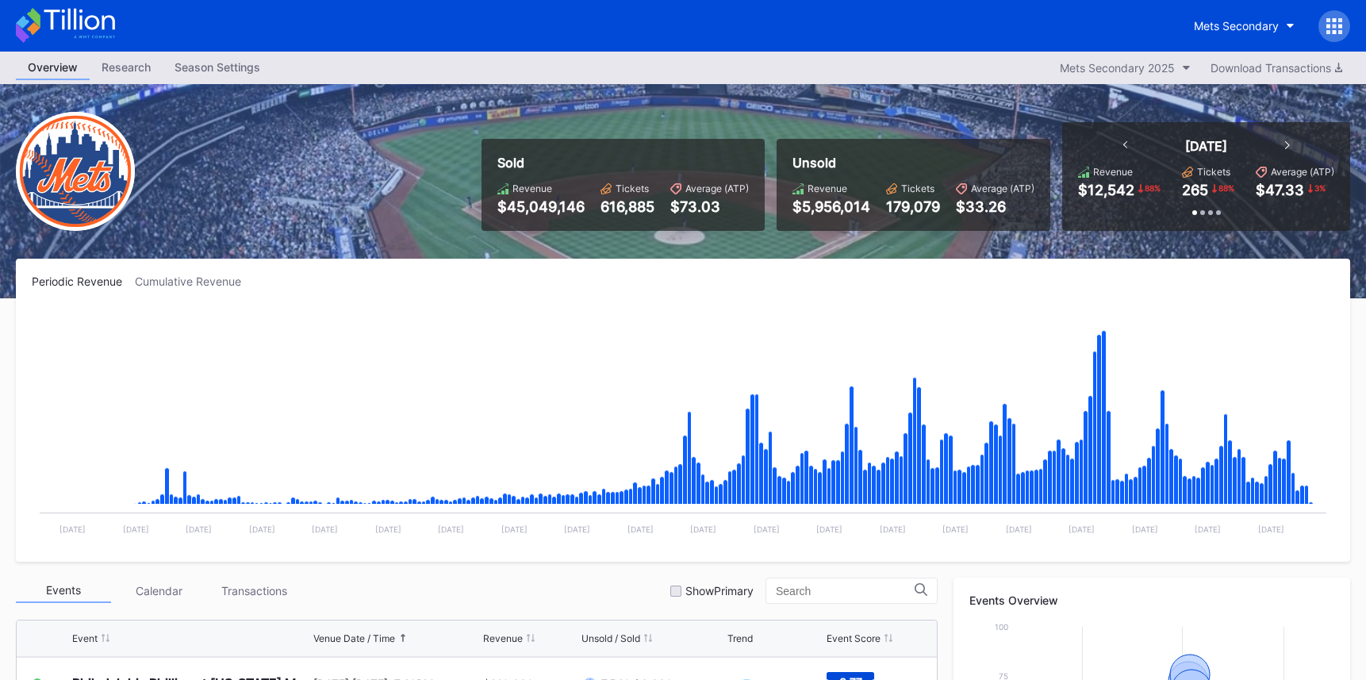
click at [74, 18] on icon at bounding box center [79, 19] width 71 height 21
click at [1249, 26] on div "Mets Secondary" at bounding box center [1236, 25] width 85 height 13
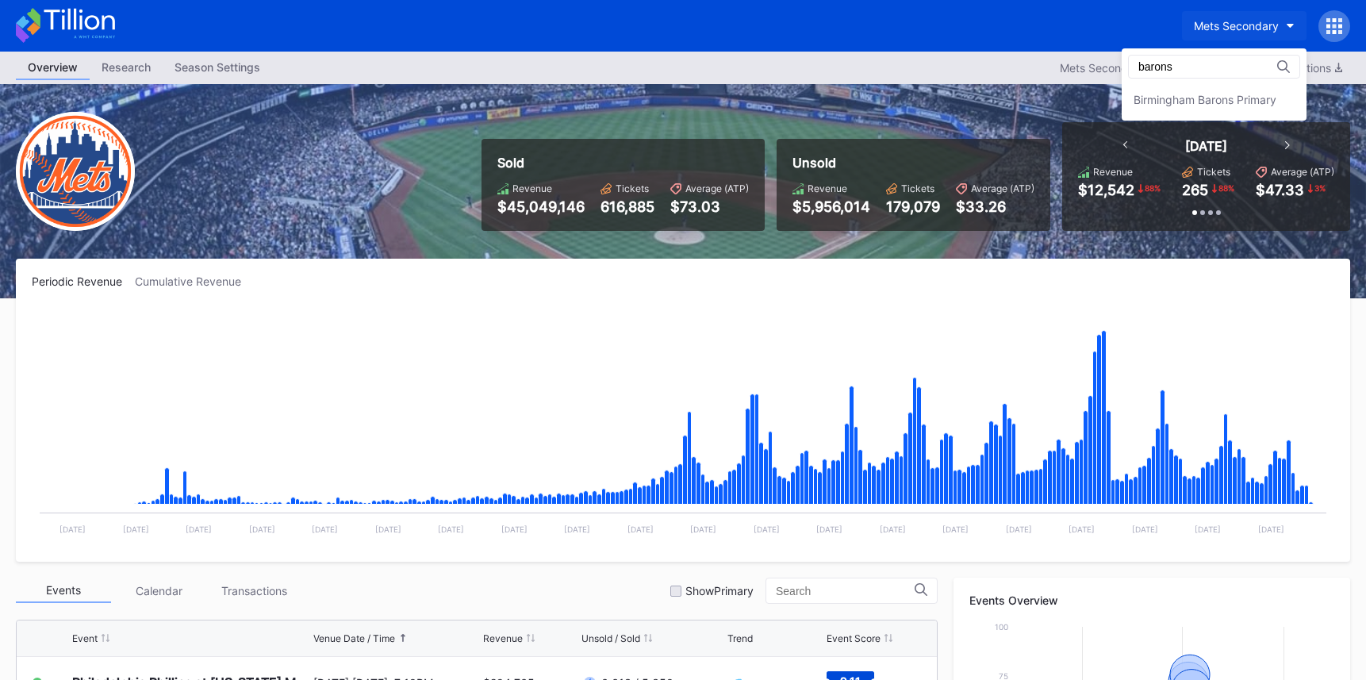
type input "barons"
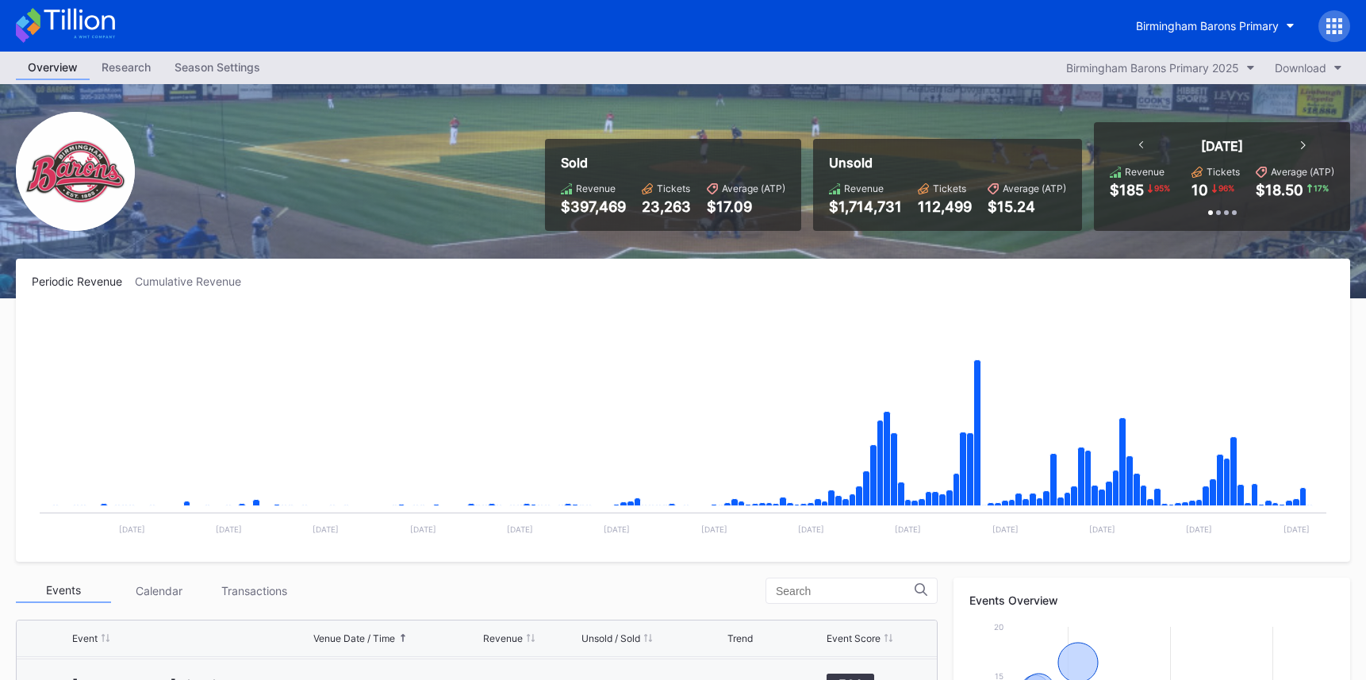
click at [110, 31] on icon at bounding box center [65, 25] width 99 height 35
click at [1208, 29] on div "Birmingham Barons Primary" at bounding box center [1207, 25] width 143 height 13
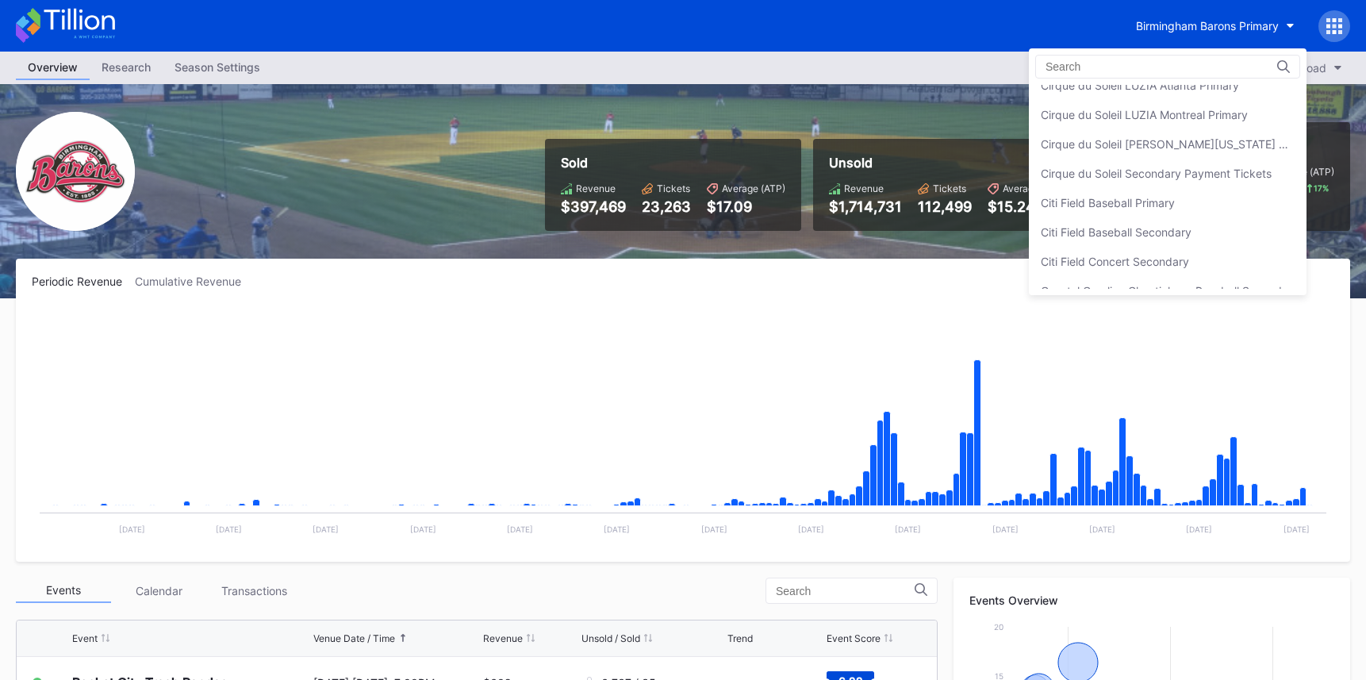
scroll to position [763, 0]
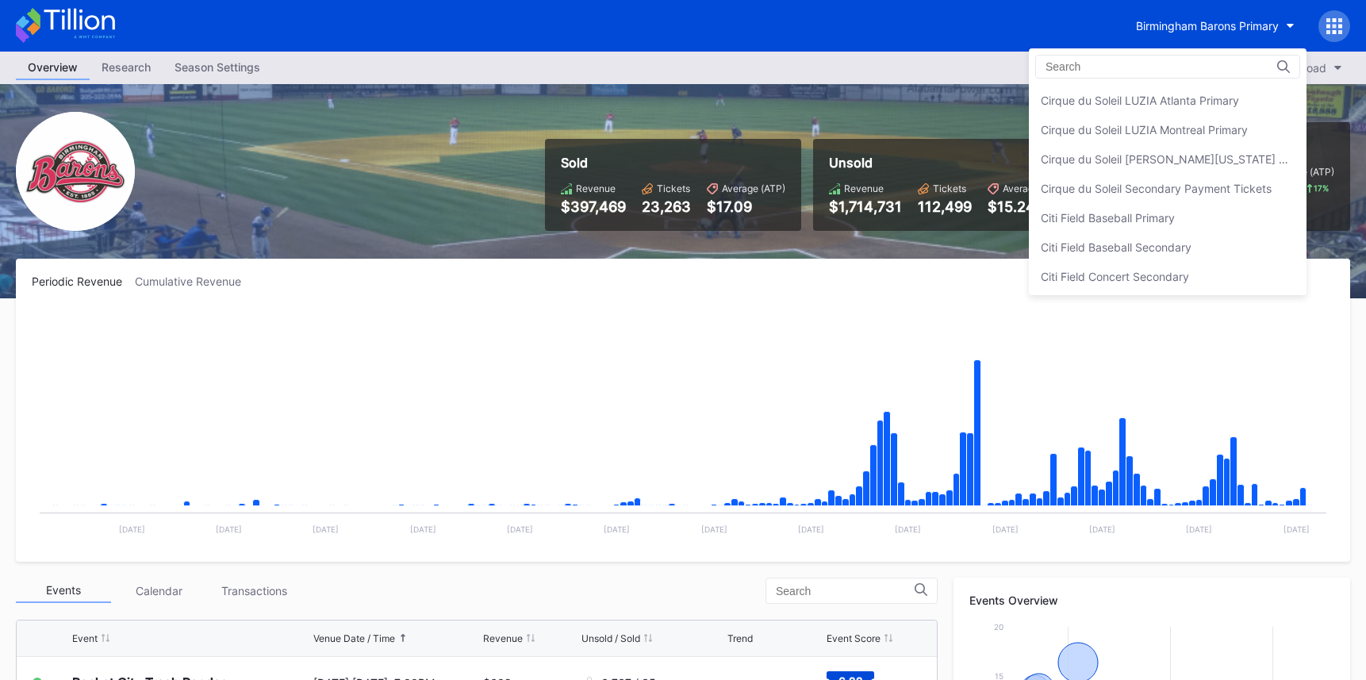
click at [1173, 200] on div "Cirque du Soleil Secondary Payment Tickets" at bounding box center [1168, 188] width 278 height 29
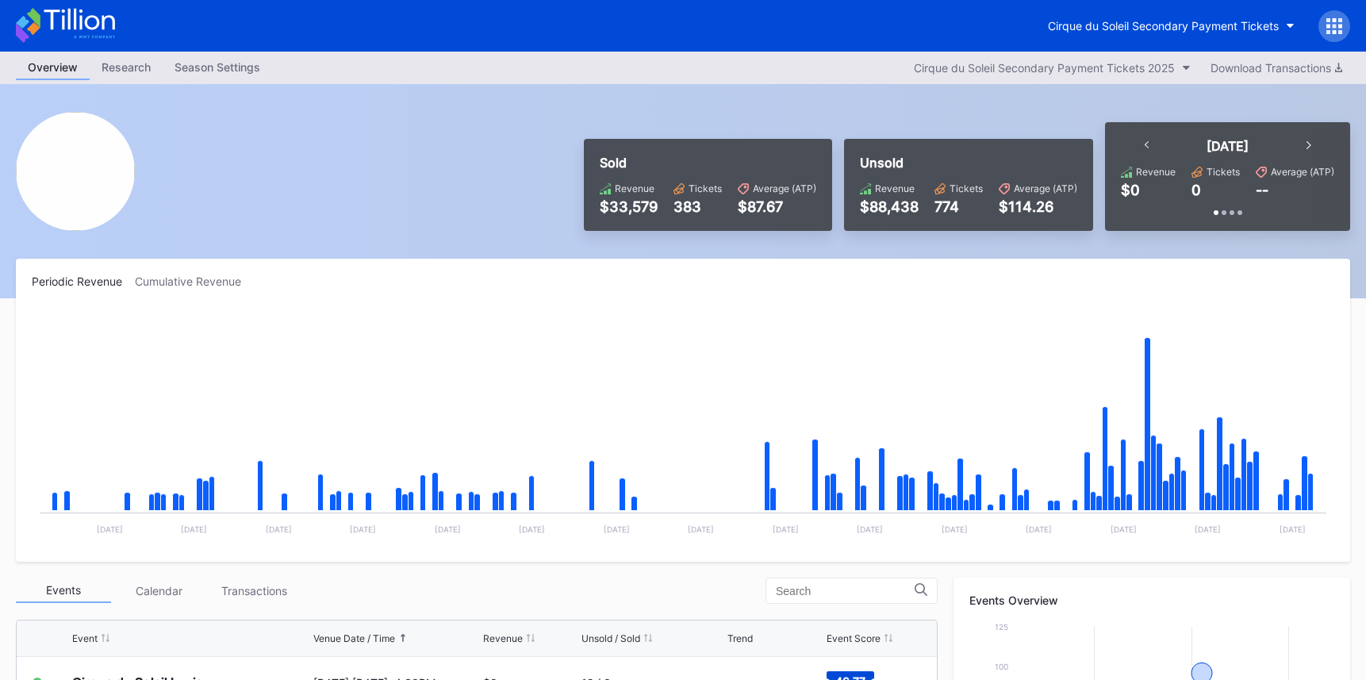
click at [82, 18] on icon at bounding box center [79, 19] width 71 height 21
click at [1082, 20] on div "Cirque du Soleil Secondary Payment Tickets" at bounding box center [1163, 25] width 231 height 13
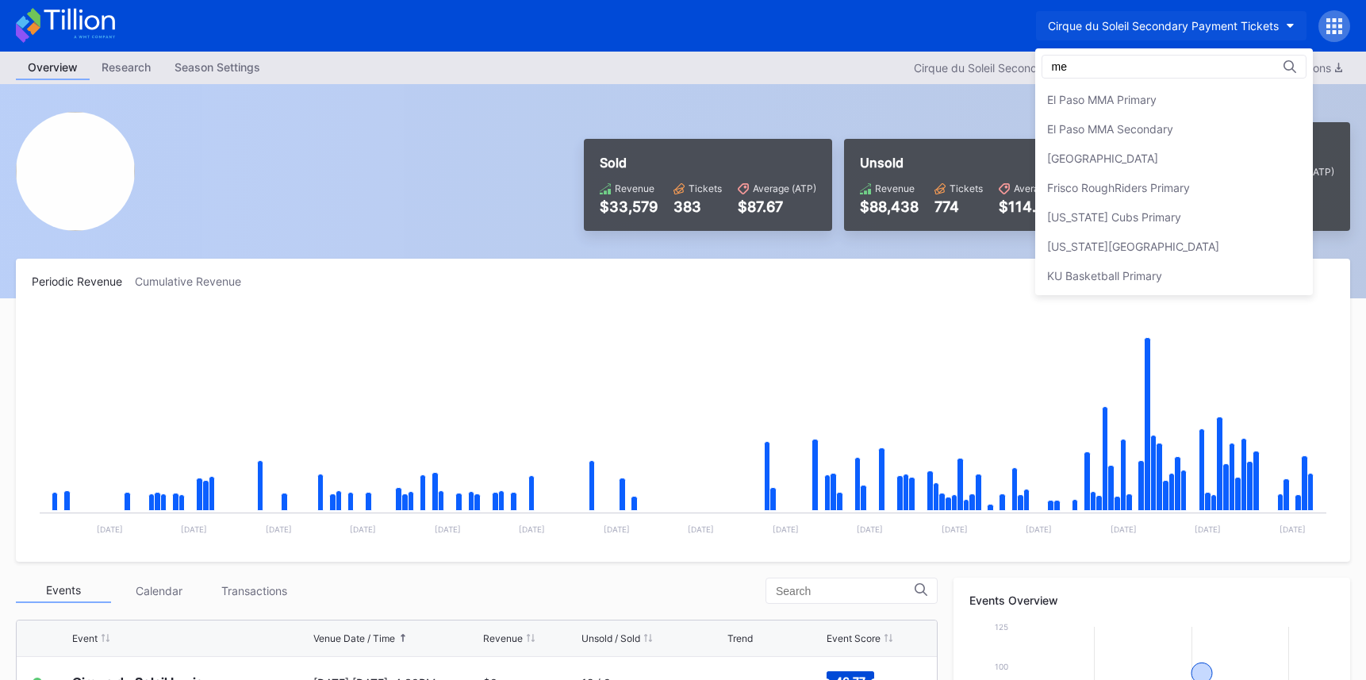
scroll to position [0, 0]
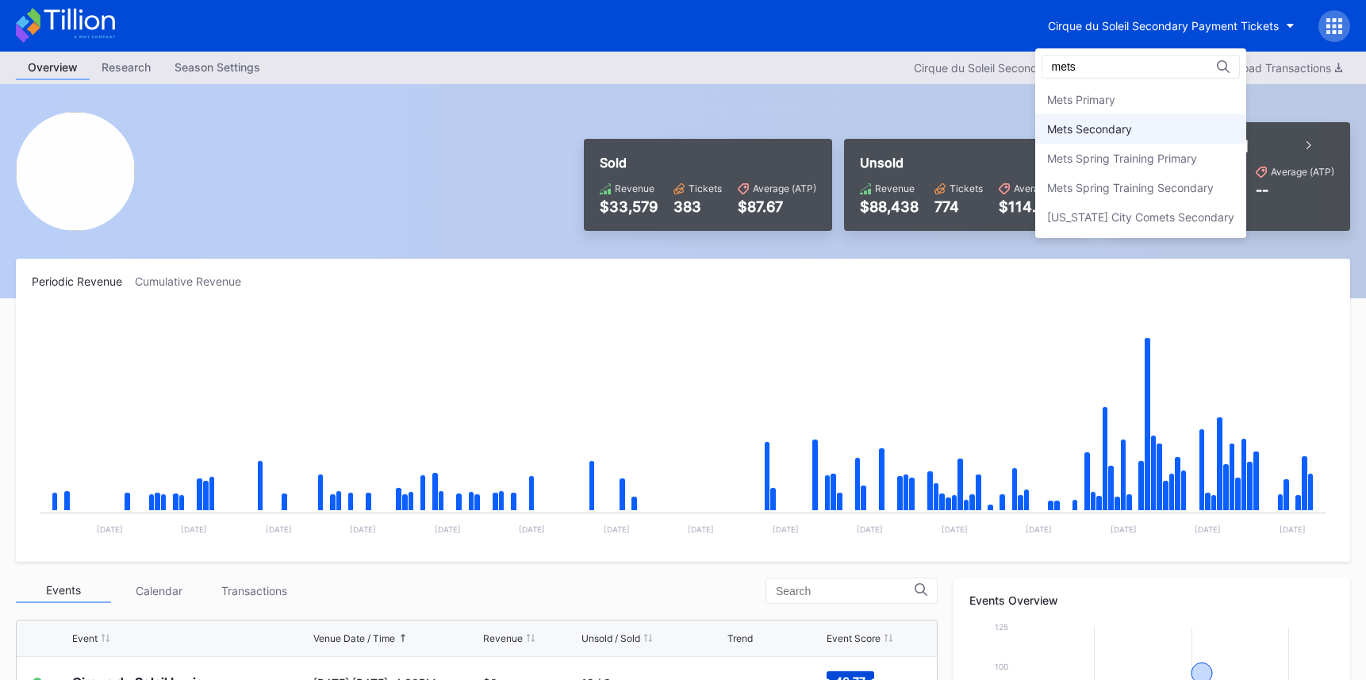
type input "mets"
click at [1120, 132] on div "Mets Secondary" at bounding box center [1089, 128] width 85 height 13
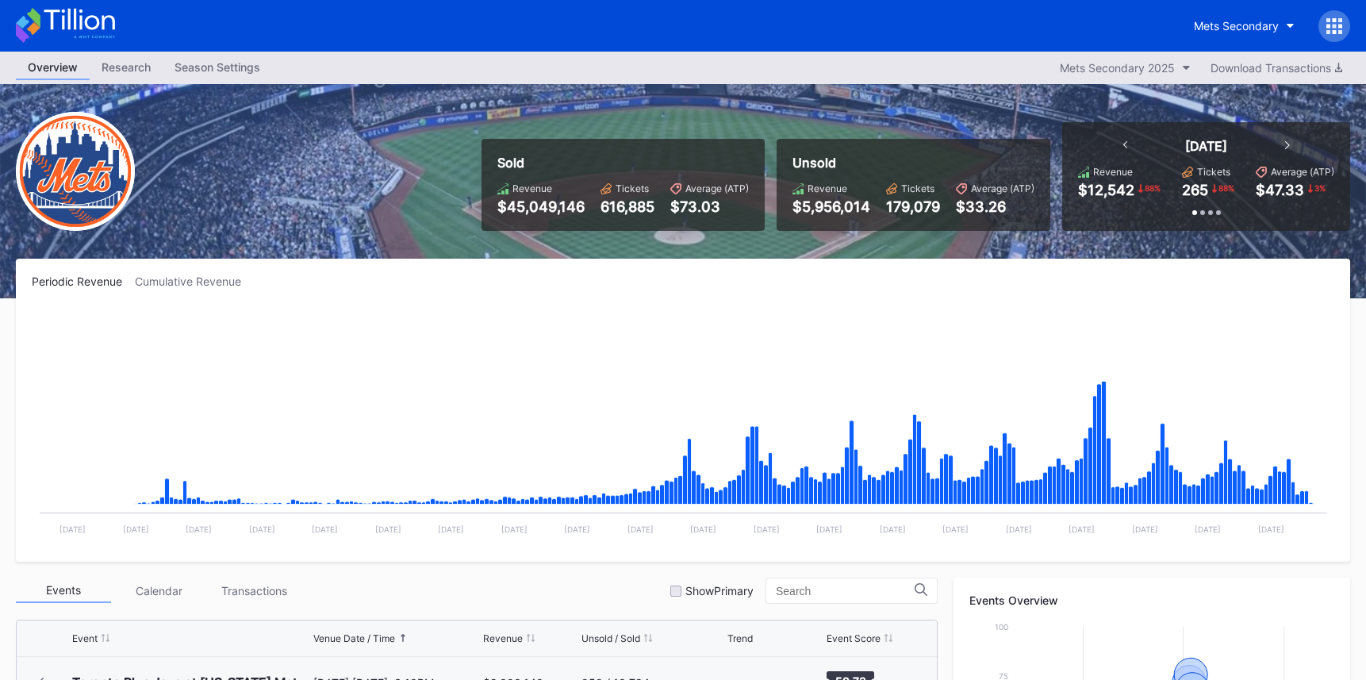
scroll to position [3301, 0]
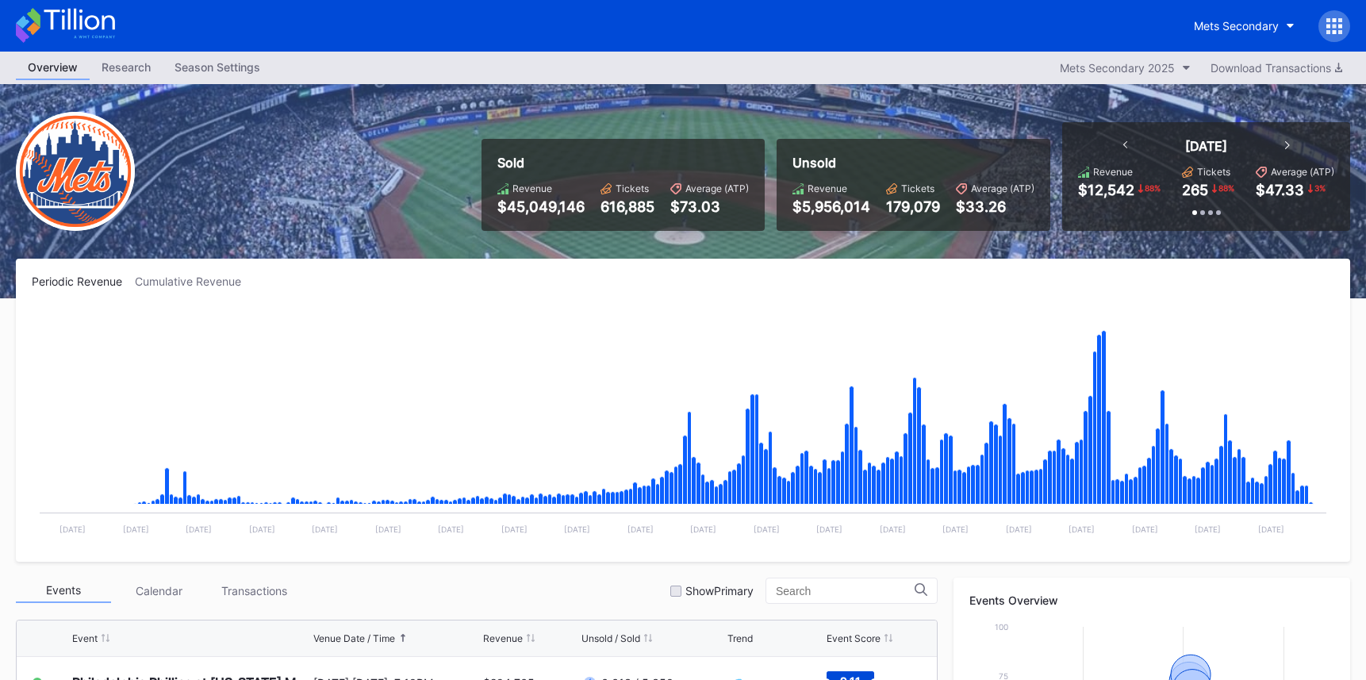
click at [98, 25] on icon at bounding box center [65, 25] width 99 height 35
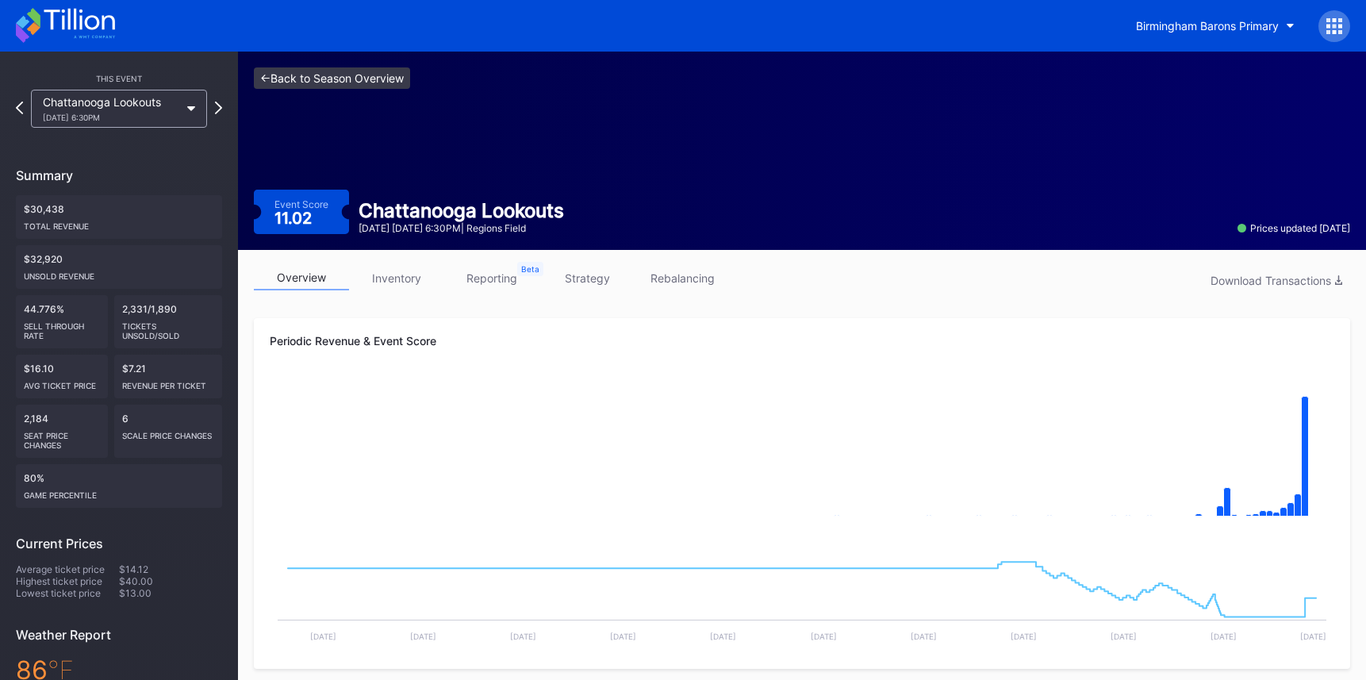
click at [382, 79] on link "<- Back to Season Overview" at bounding box center [332, 77] width 156 height 21
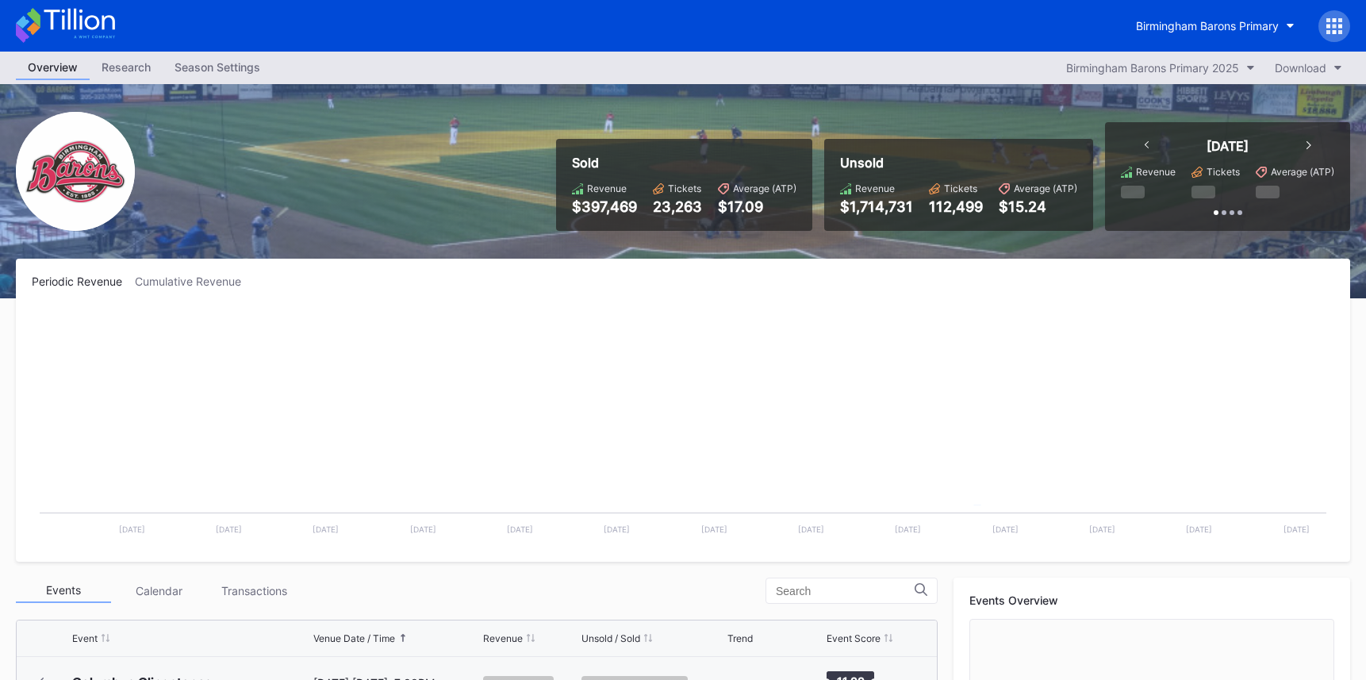
scroll to position [1289, 0]
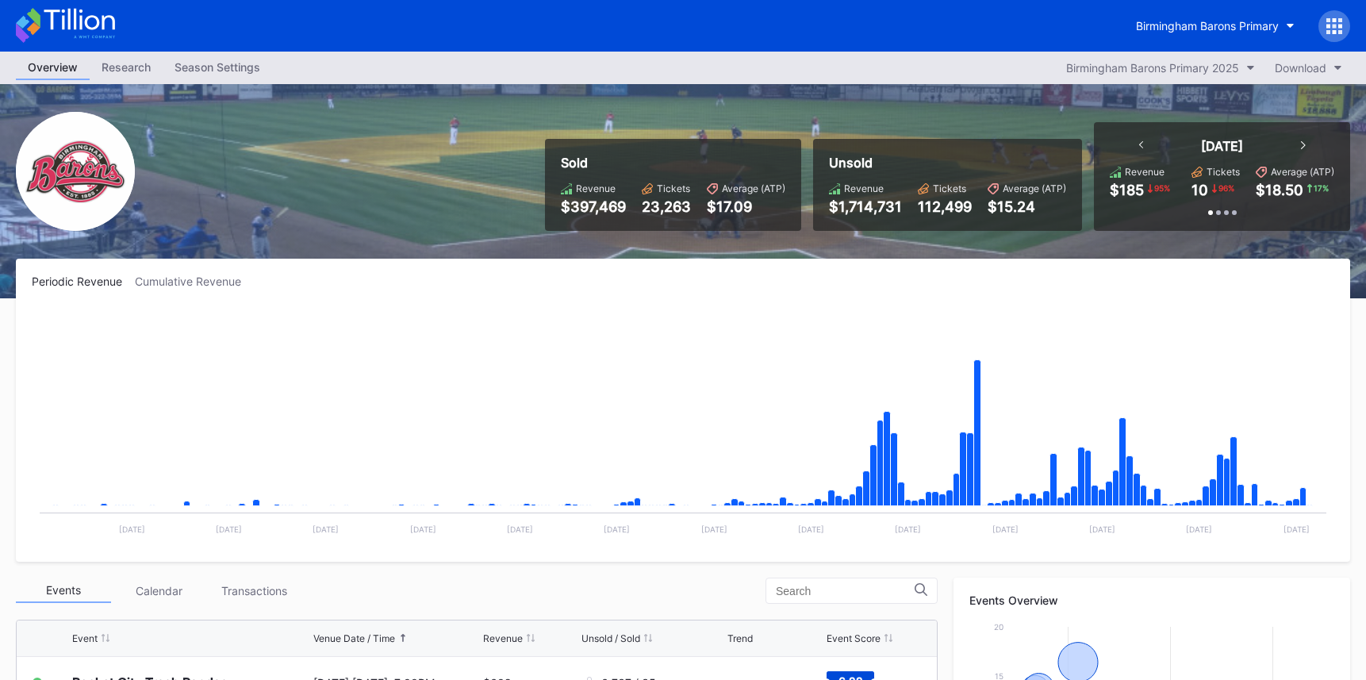
click at [64, 22] on icon at bounding box center [79, 19] width 71 height 21
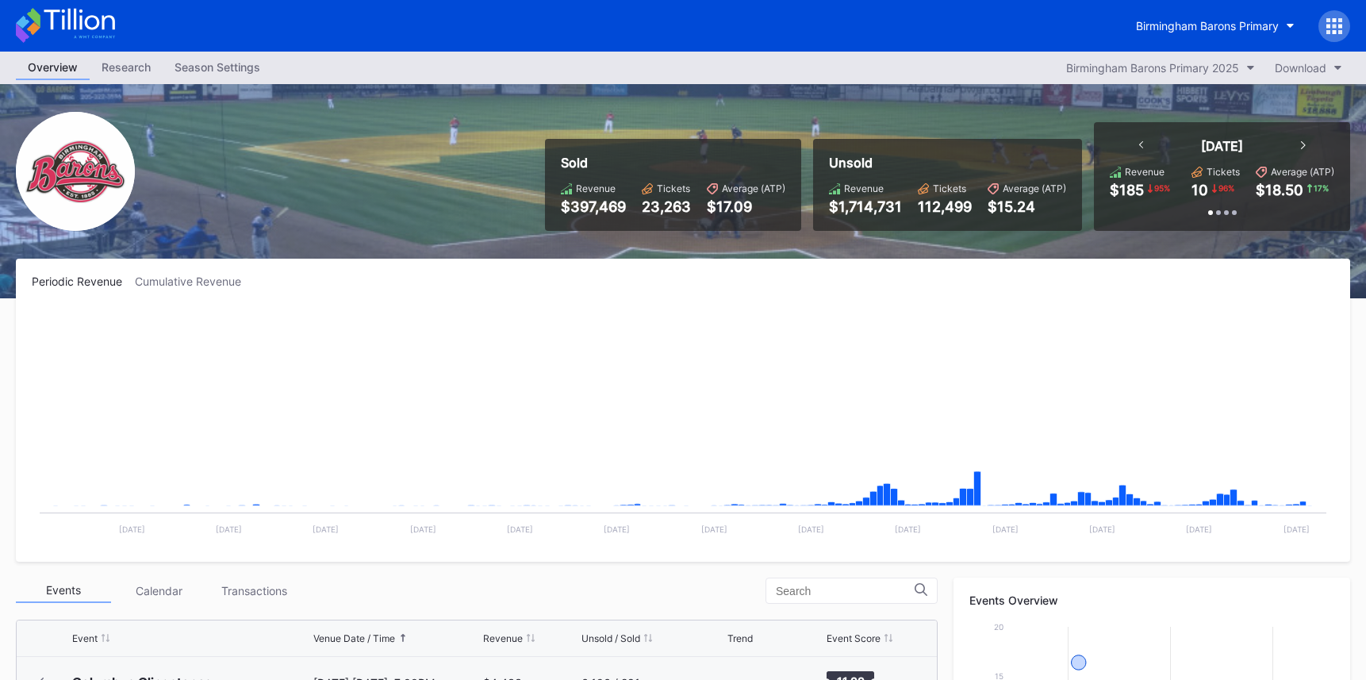
scroll to position [1289, 0]
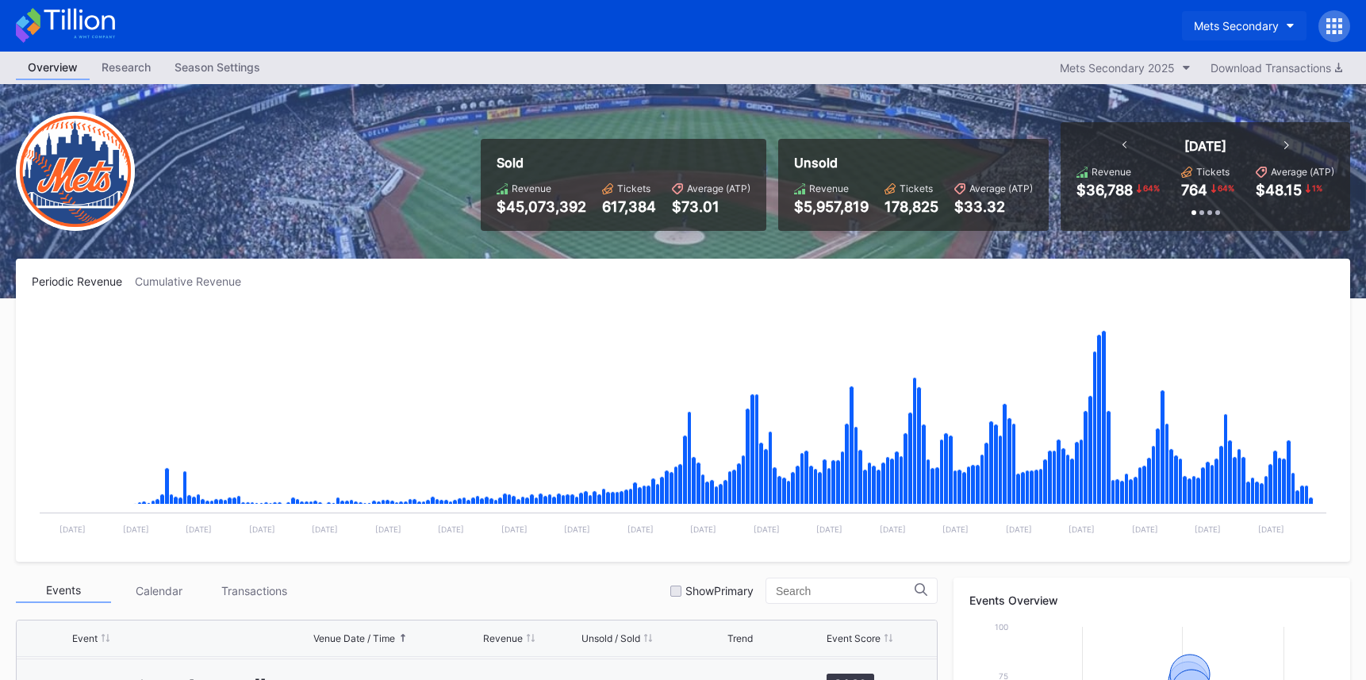
click at [1242, 29] on div "Mets Secondary" at bounding box center [1236, 25] width 85 height 13
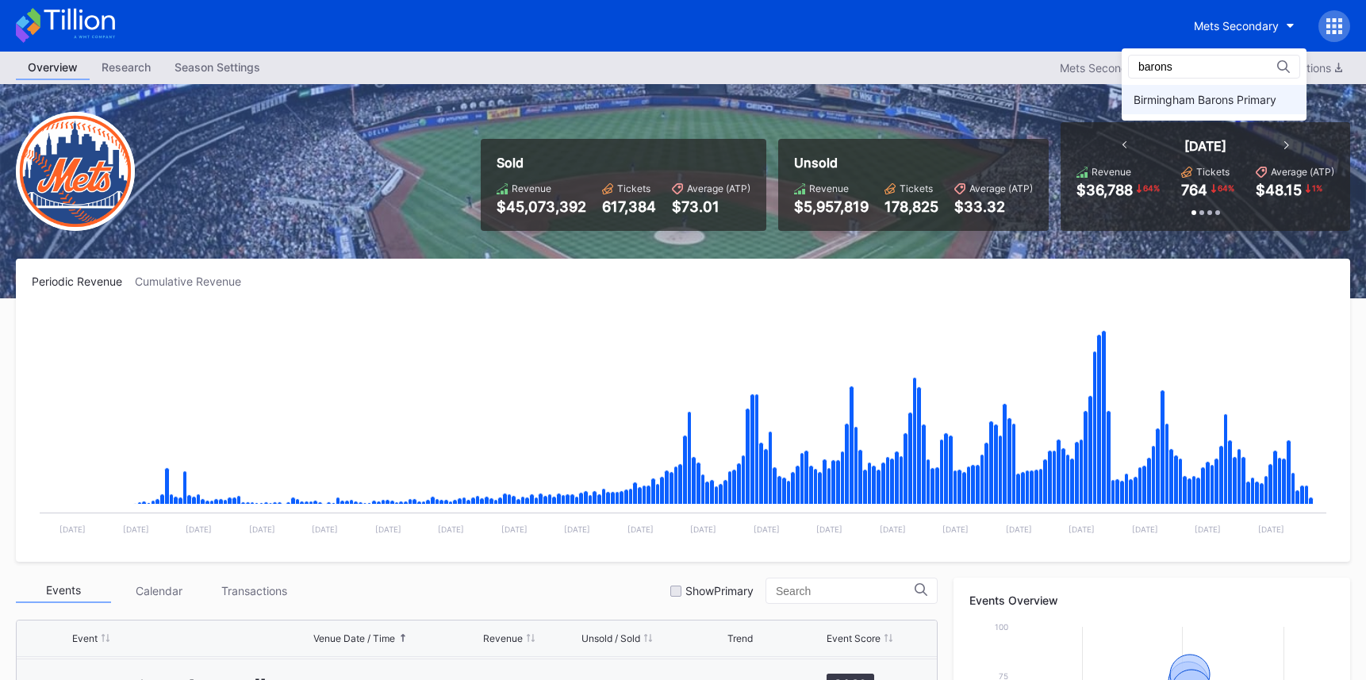
type input "barons"
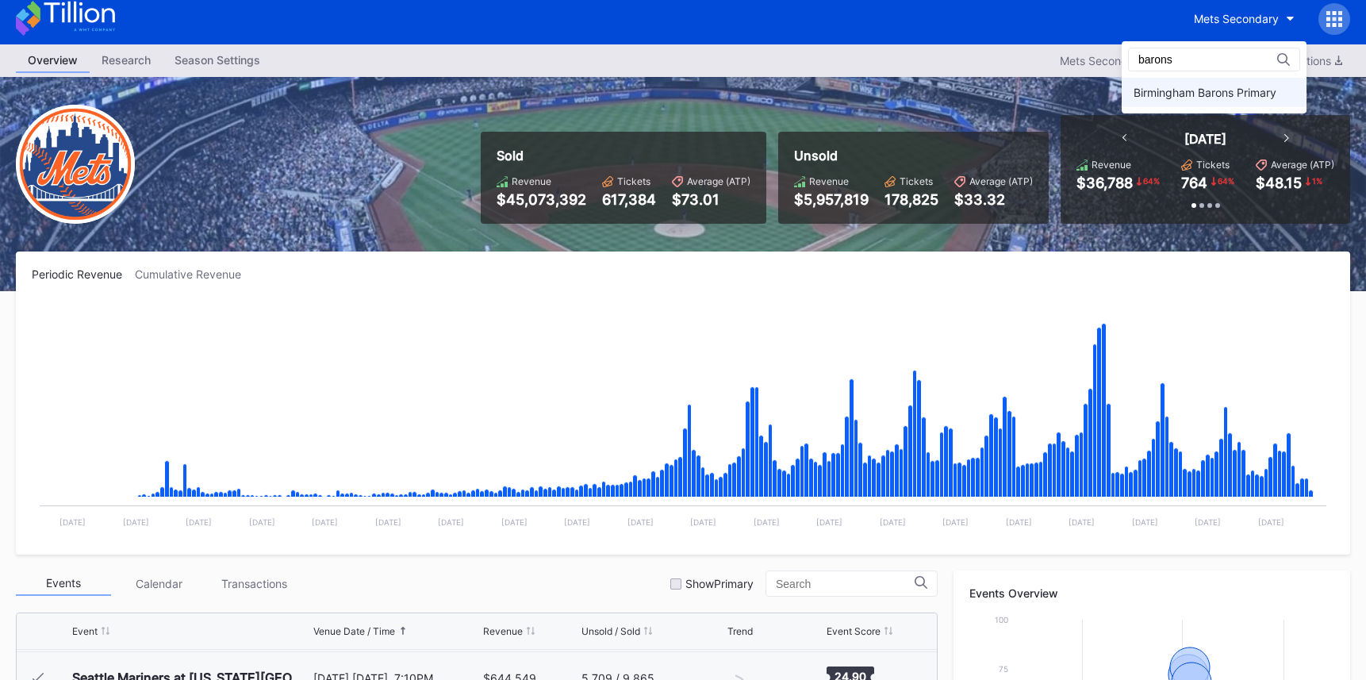
click at [1277, 91] on div "Birmingham Barons Primary" at bounding box center [1205, 92] width 143 height 13
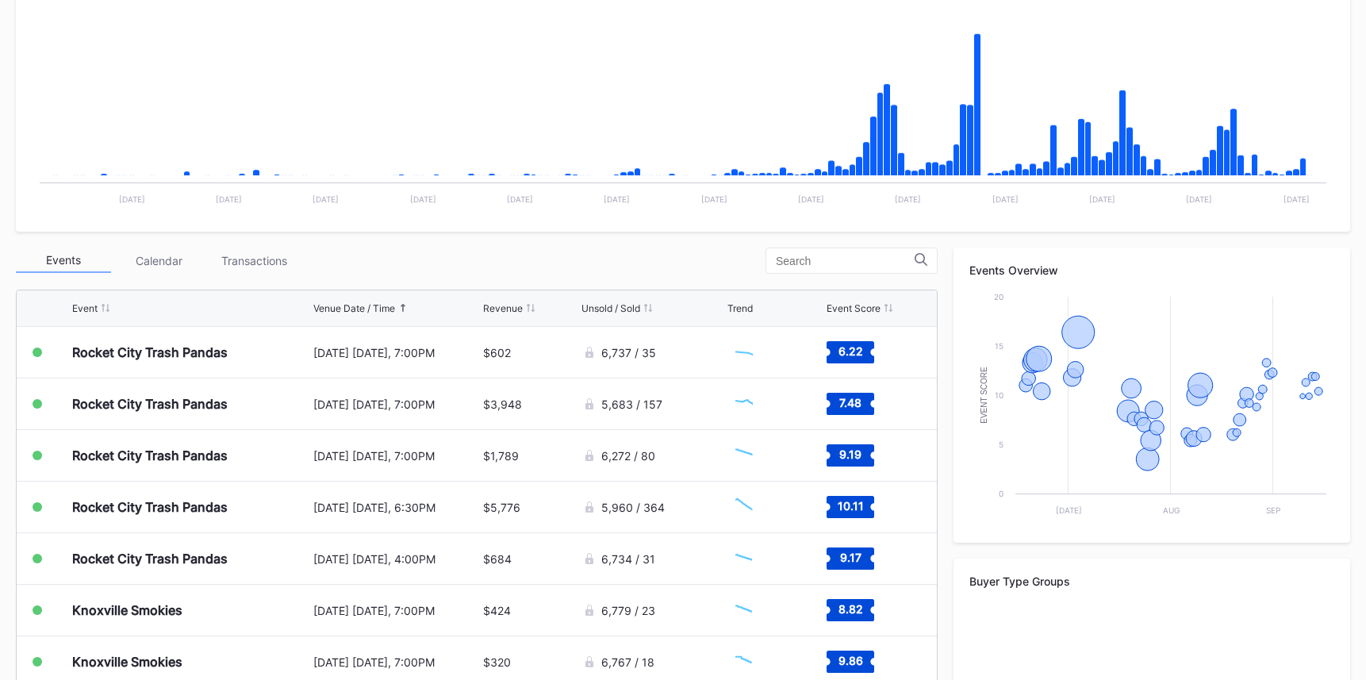
scroll to position [331, 0]
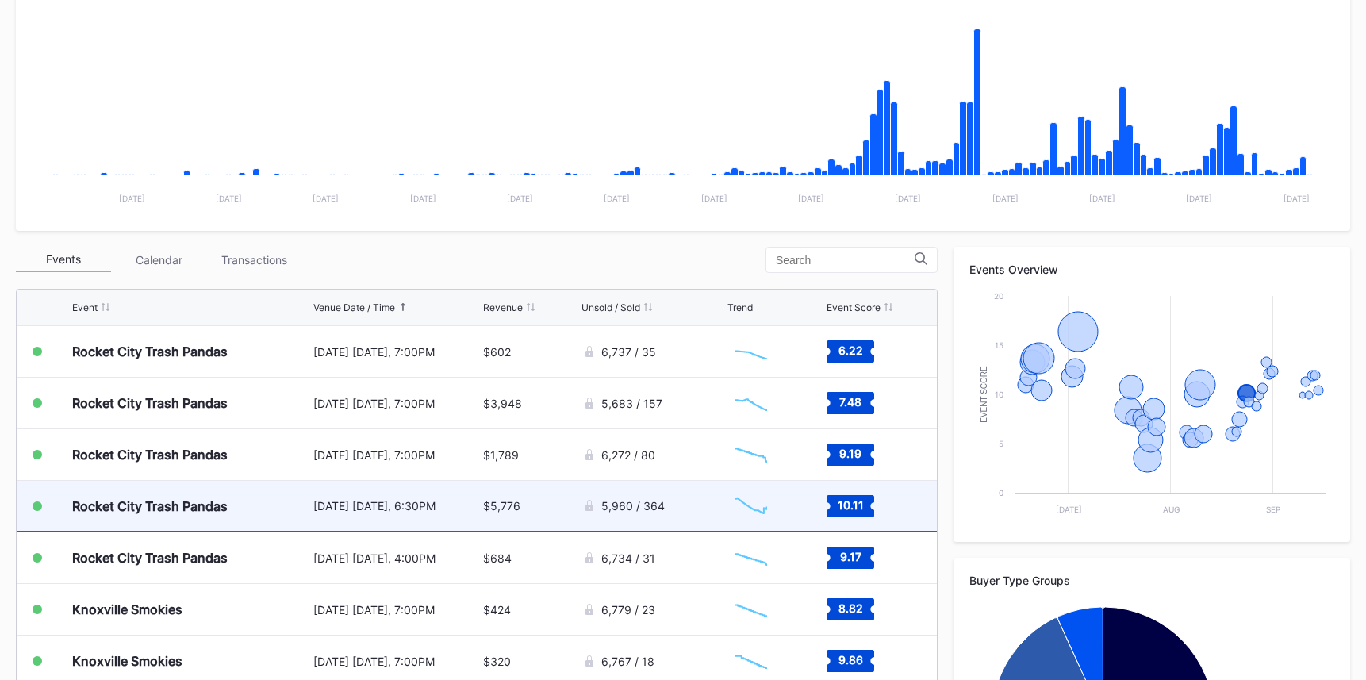
click at [467, 505] on div "August 23 Saturday, 6:30PM" at bounding box center [396, 505] width 166 height 13
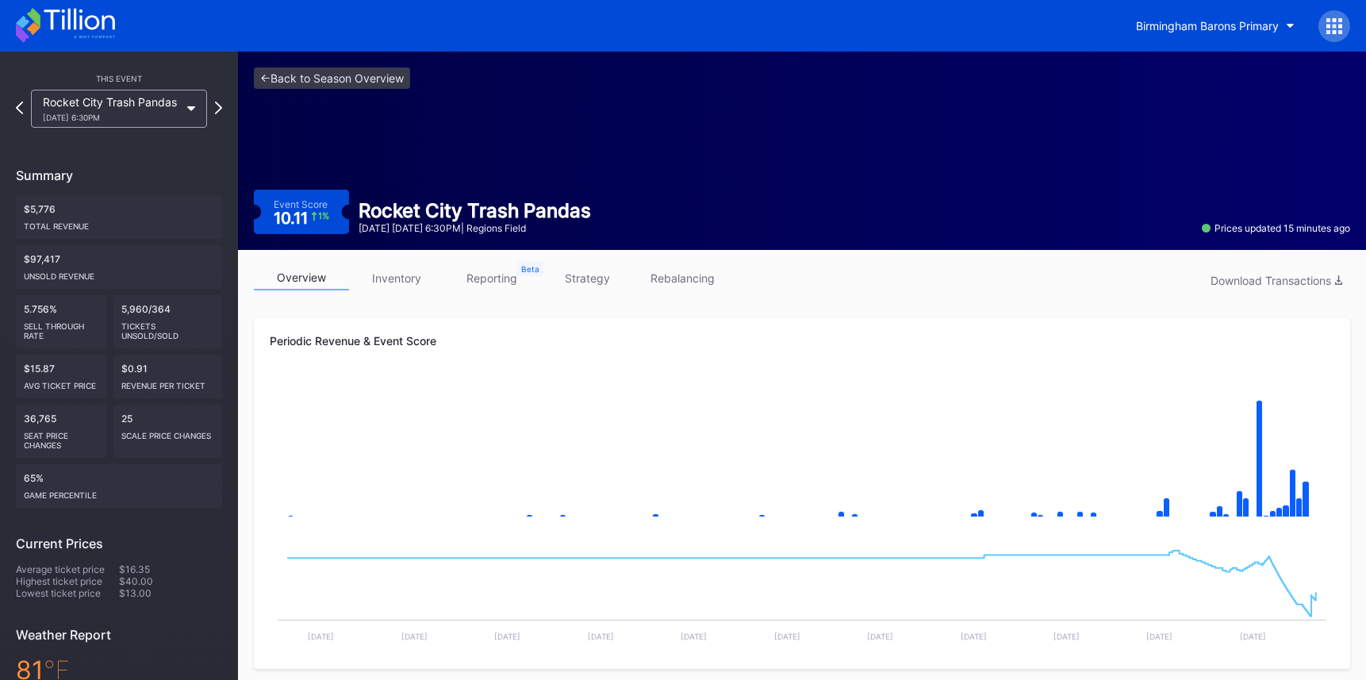
click at [517, 227] on div "August 23 Saturday 6:30PM | Regions Field" at bounding box center [475, 228] width 232 height 12
click at [341, 112] on div "<- Back to Season Overview Event Score 10.11 1 % Rocket City Trash Pandas Augus…" at bounding box center [802, 151] width 1128 height 198
drag, startPoint x: 270, startPoint y: 181, endPoint x: 588, endPoint y: 221, distance: 320.7
click at [588, 221] on div "<- Back to Season Overview Event Score 10.11 1 % Rocket City Trash Pandas Augus…" at bounding box center [802, 151] width 1128 height 198
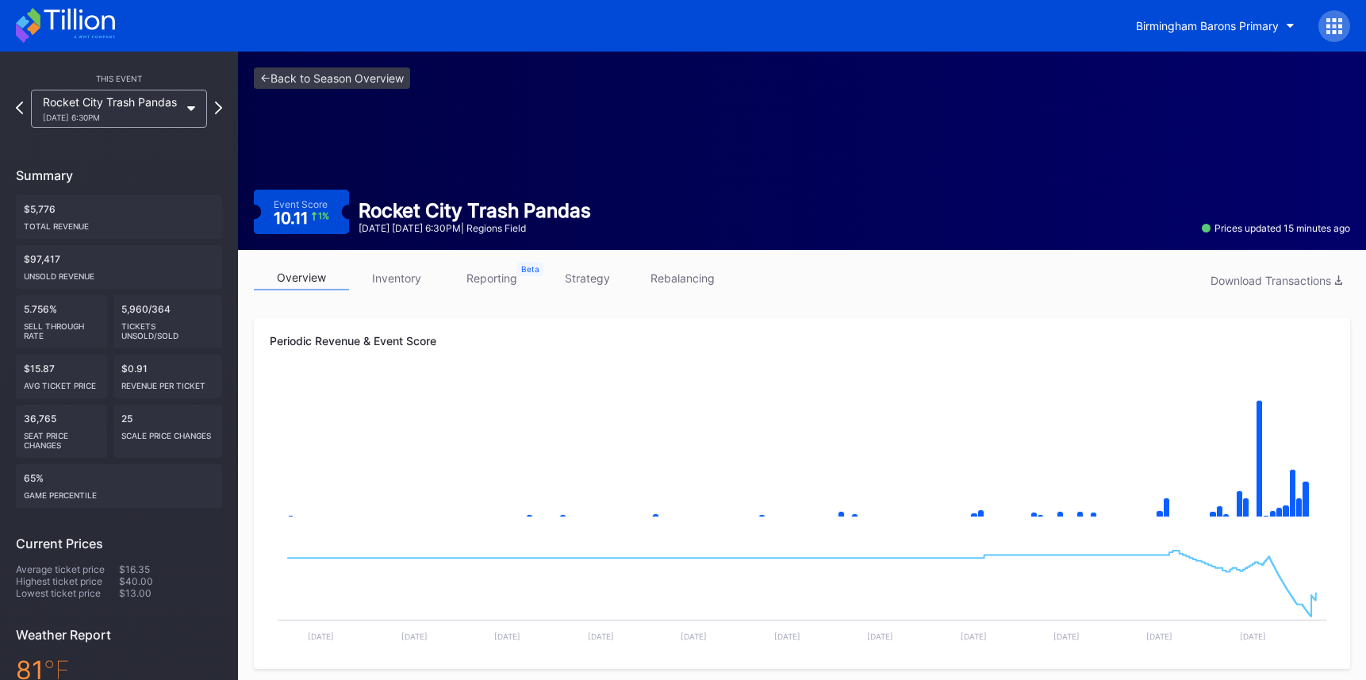
click at [585, 224] on div "August 23 Saturday 6:30PM | Regions Field" at bounding box center [475, 228] width 232 height 12
drag, startPoint x: 582, startPoint y: 229, endPoint x: 275, endPoint y: 205, distance: 307.3
click at [275, 205] on div "Event Score 10.11 1 % Rocket City Trash Pandas August 23 Saturday 6:30PM | Regi…" at bounding box center [802, 212] width 1097 height 44
click at [275, 205] on div "Event Score" at bounding box center [301, 204] width 54 height 12
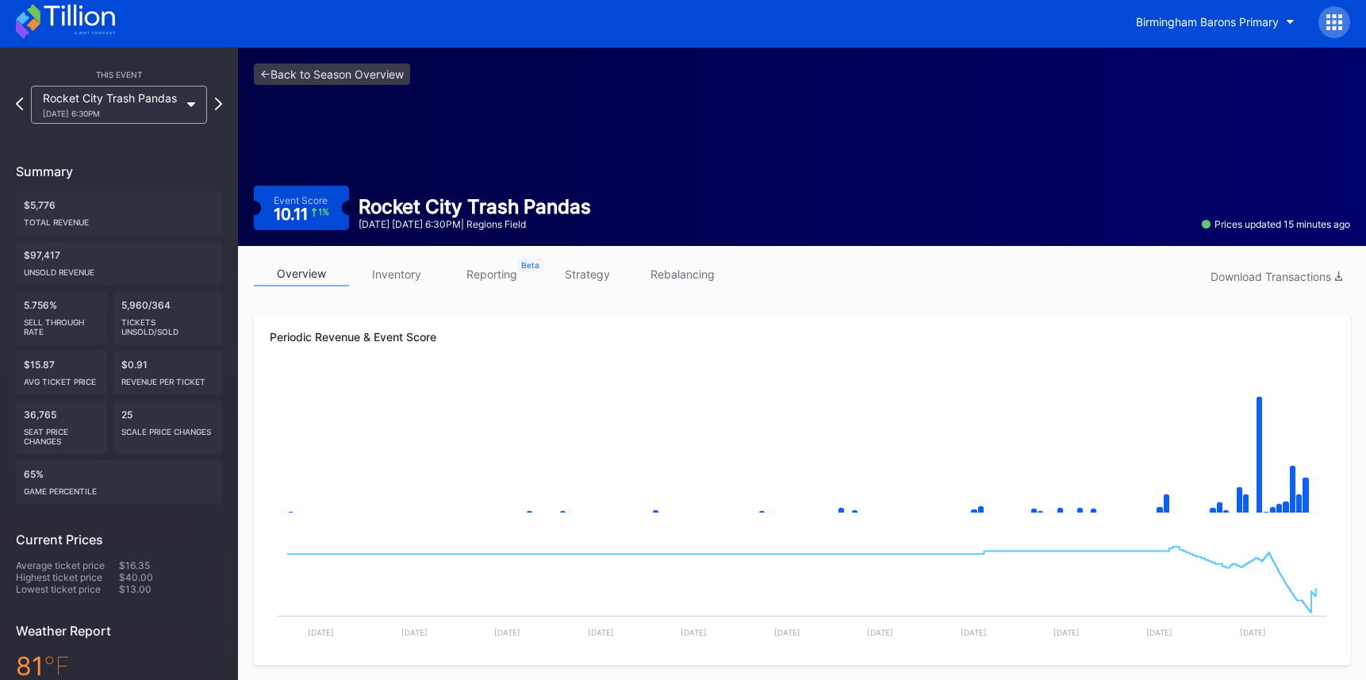
scroll to position [13, 0]
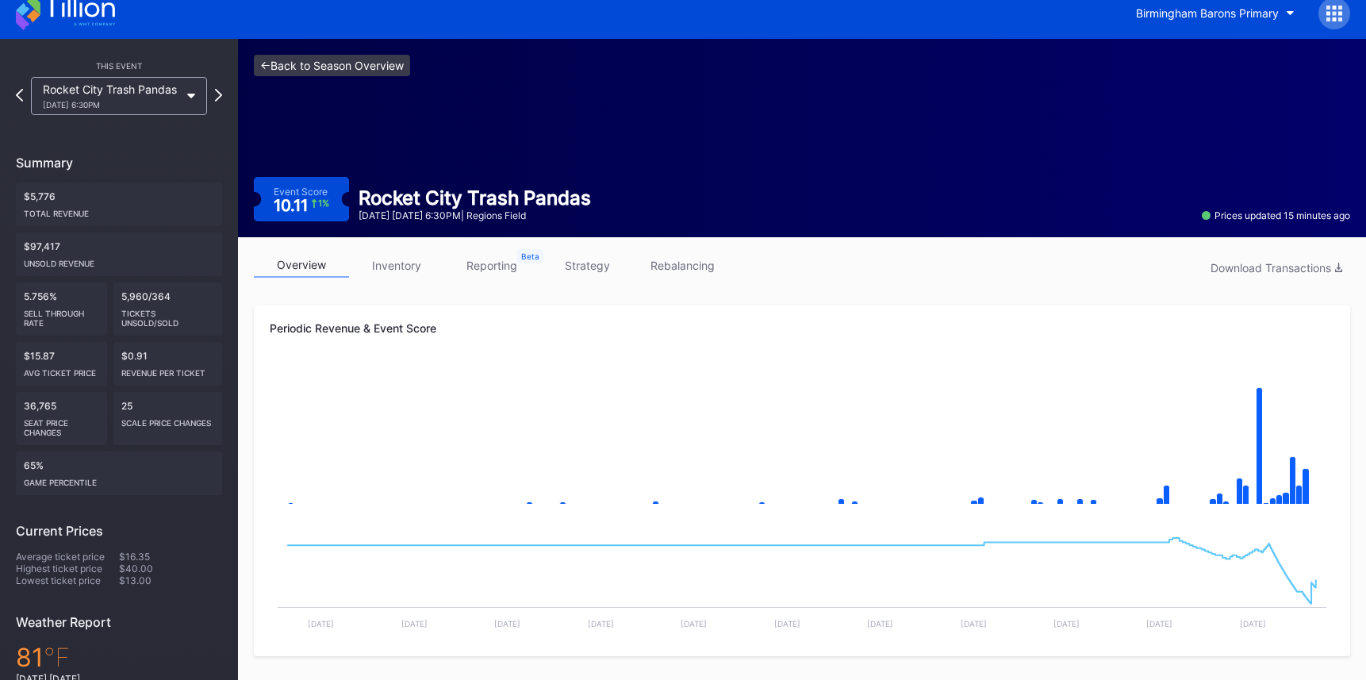
click at [312, 64] on link "<- Back to Season Overview" at bounding box center [332, 65] width 156 height 21
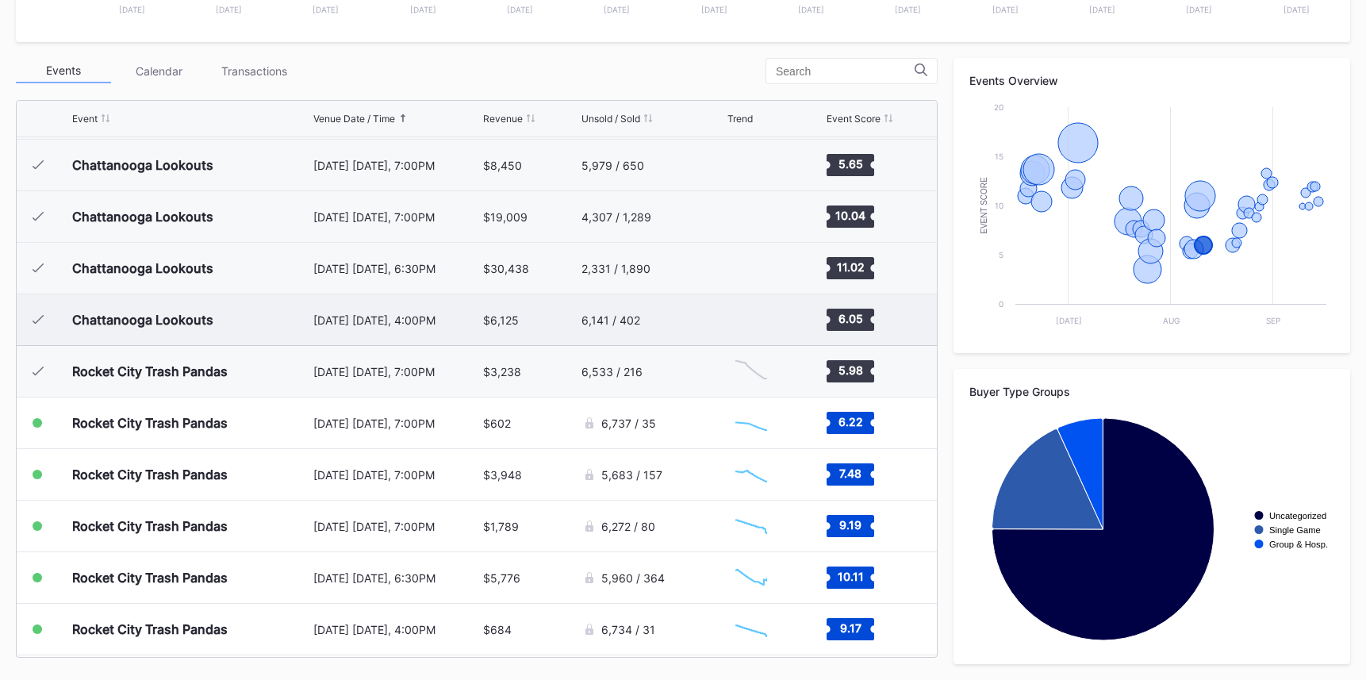
scroll to position [1028, 0]
click at [408, 264] on div "August 9 Saturday, 6:30PM" at bounding box center [396, 269] width 166 height 13
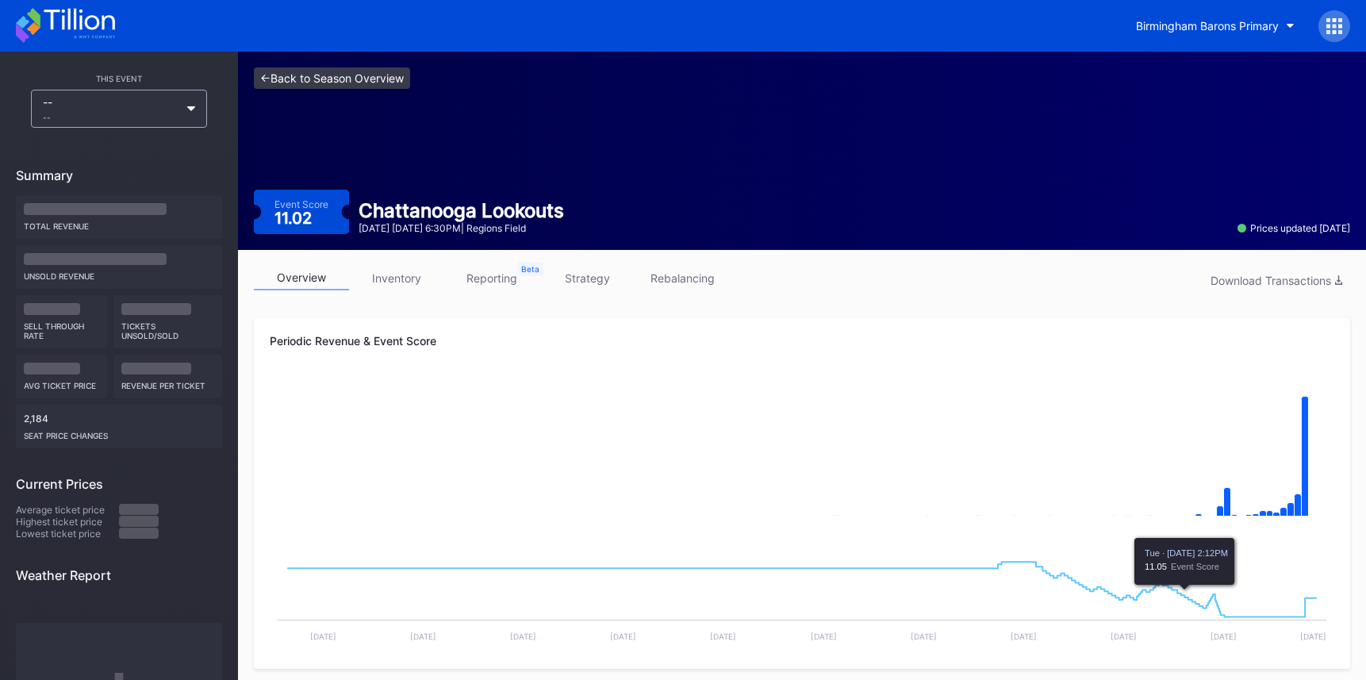
click at [373, 82] on link "<- Back to Season Overview" at bounding box center [332, 77] width 156 height 21
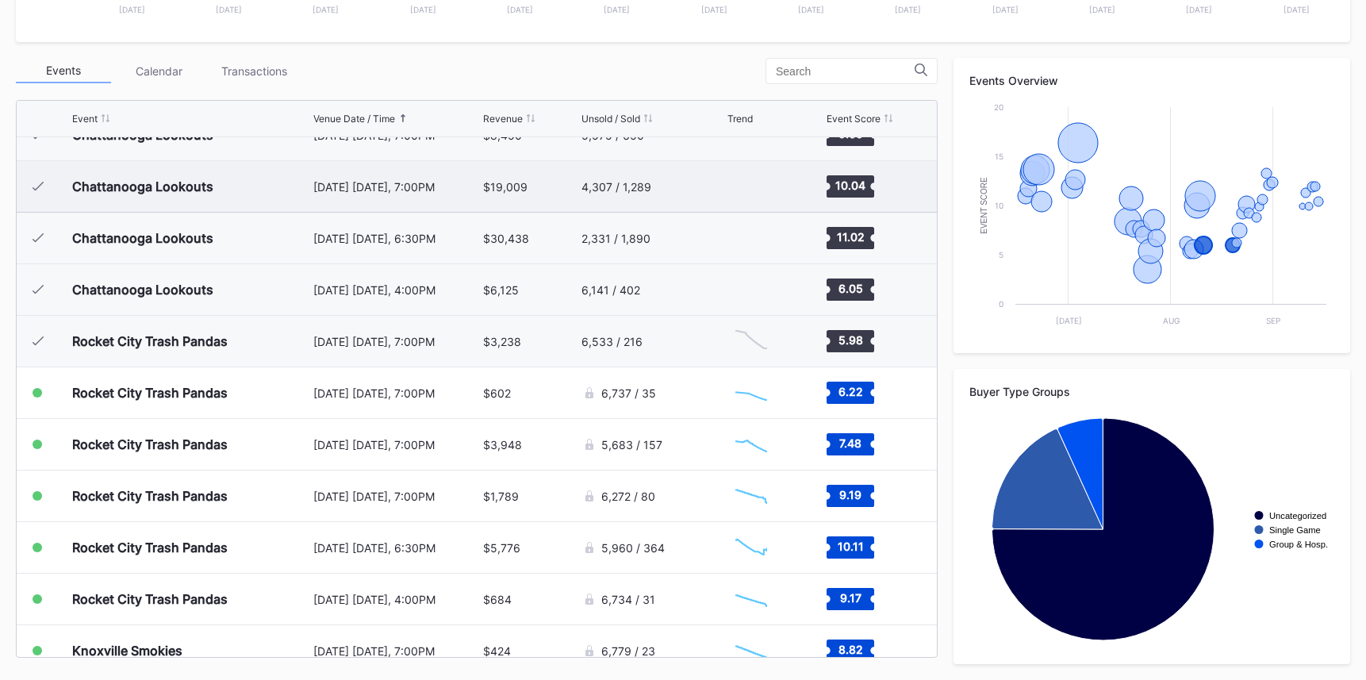
scroll to position [1027, 0]
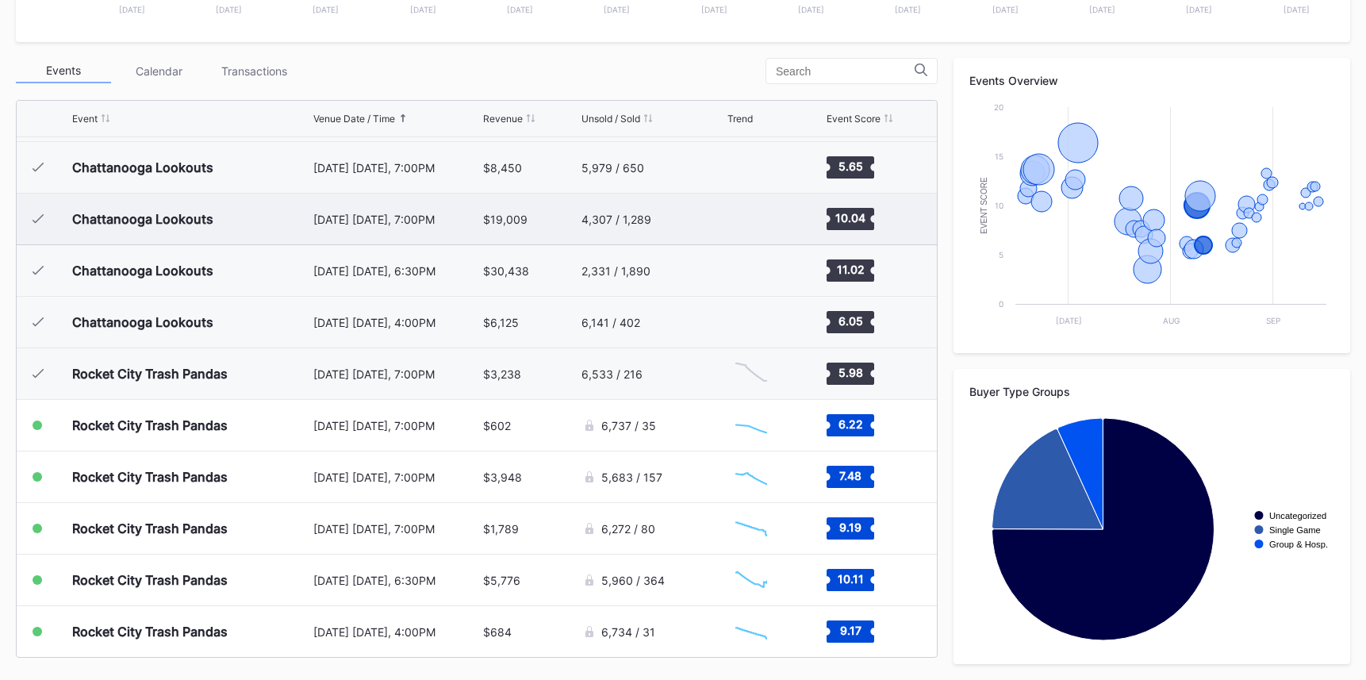
click at [391, 210] on div "August 8 Friday, 7:00PM" at bounding box center [396, 219] width 166 height 51
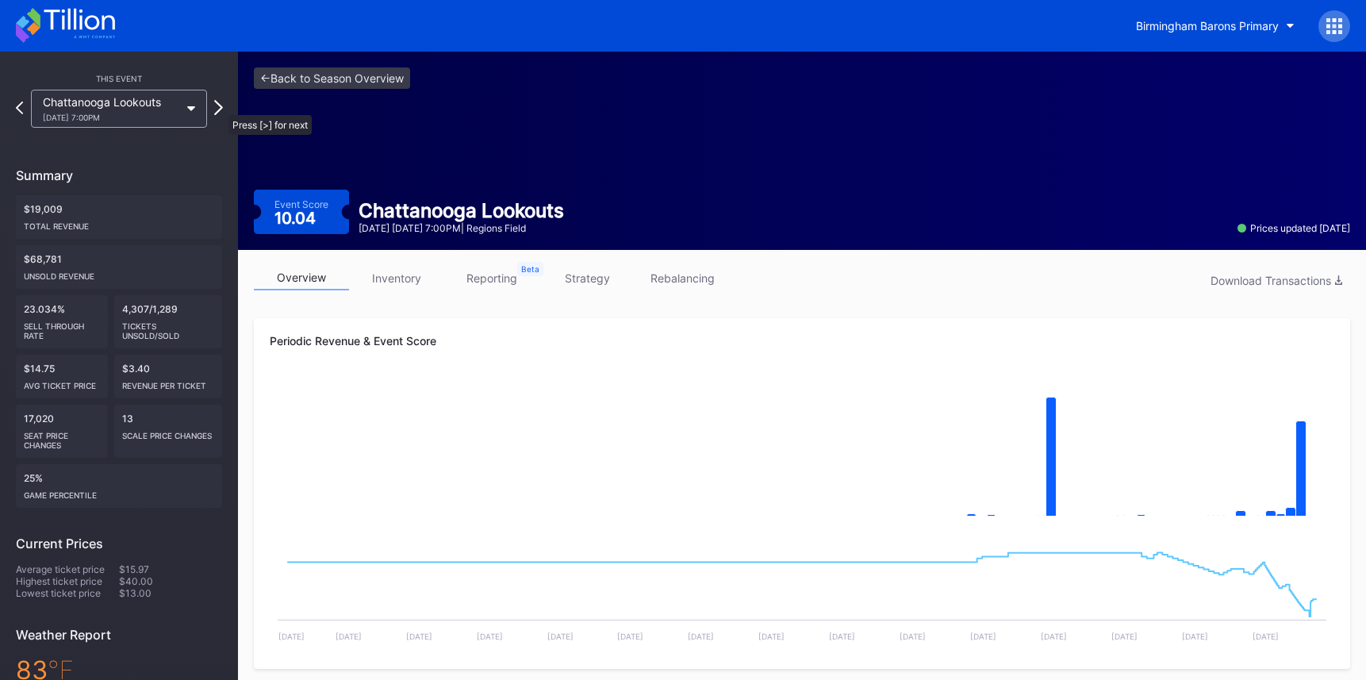
click at [221, 107] on icon at bounding box center [218, 107] width 9 height 15
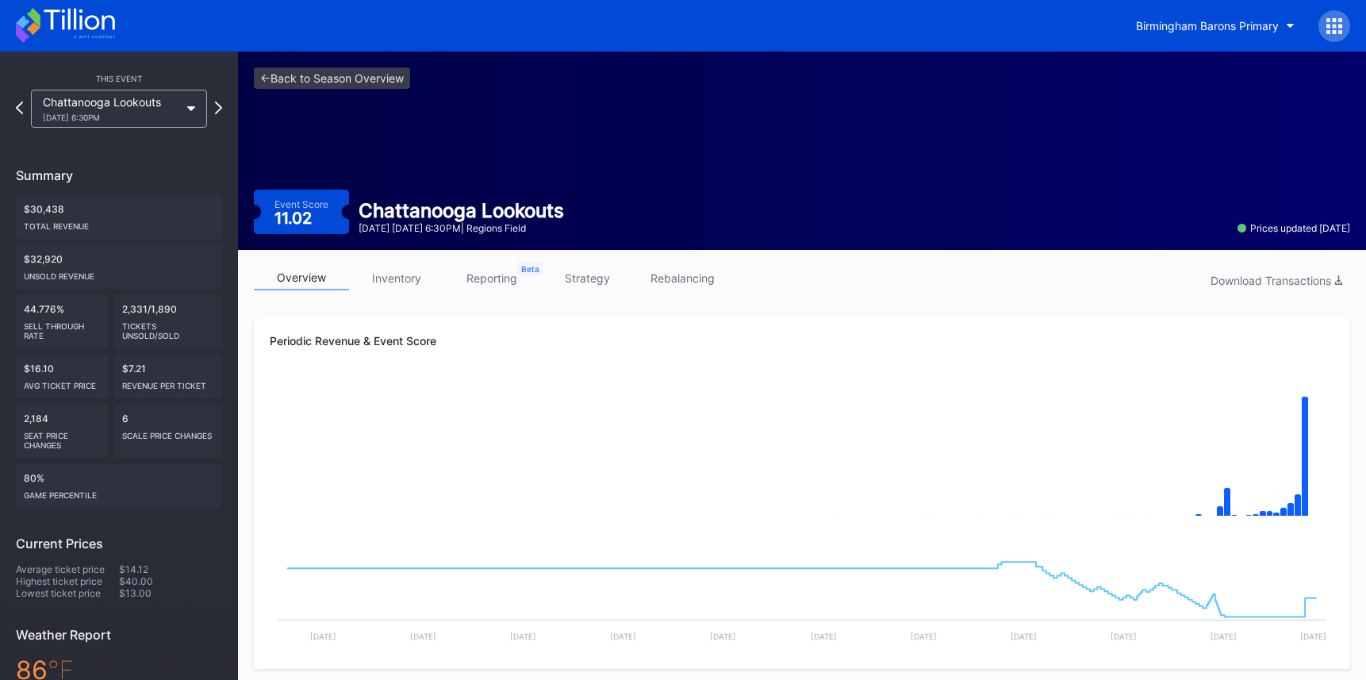
click at [410, 275] on link "inventory" at bounding box center [396, 278] width 95 height 25
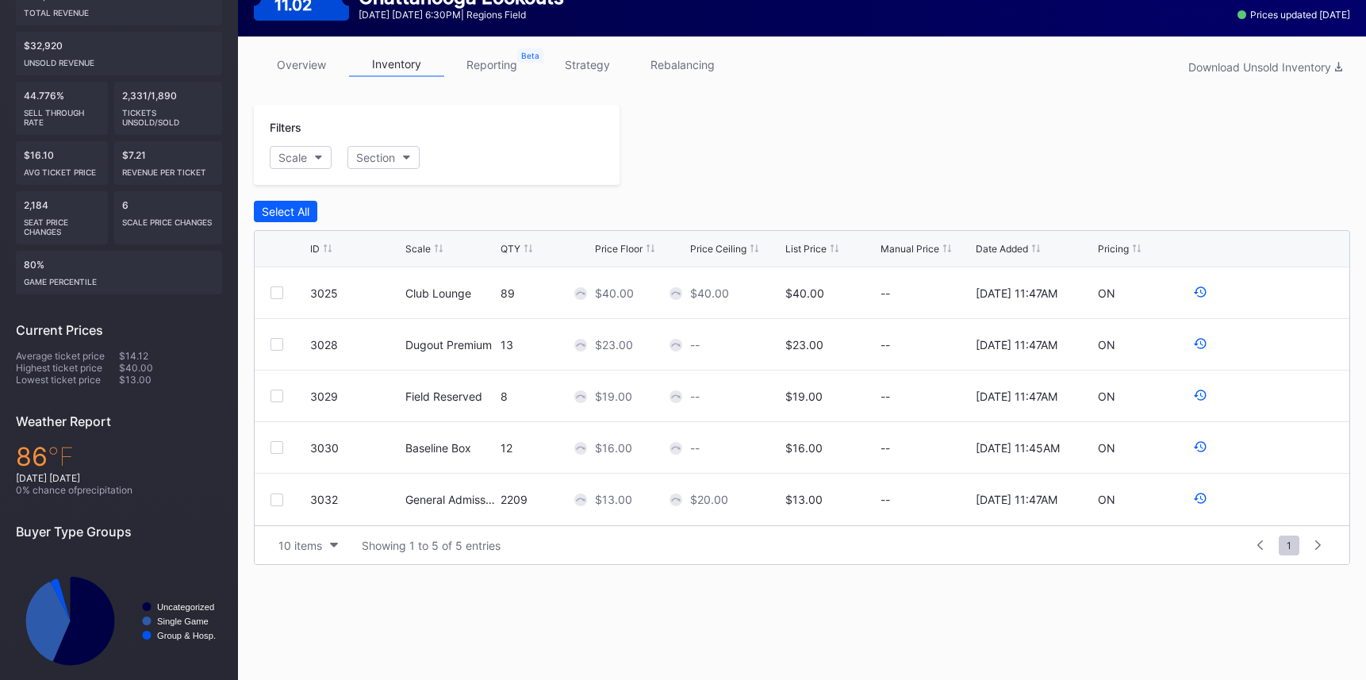
scroll to position [240, 0]
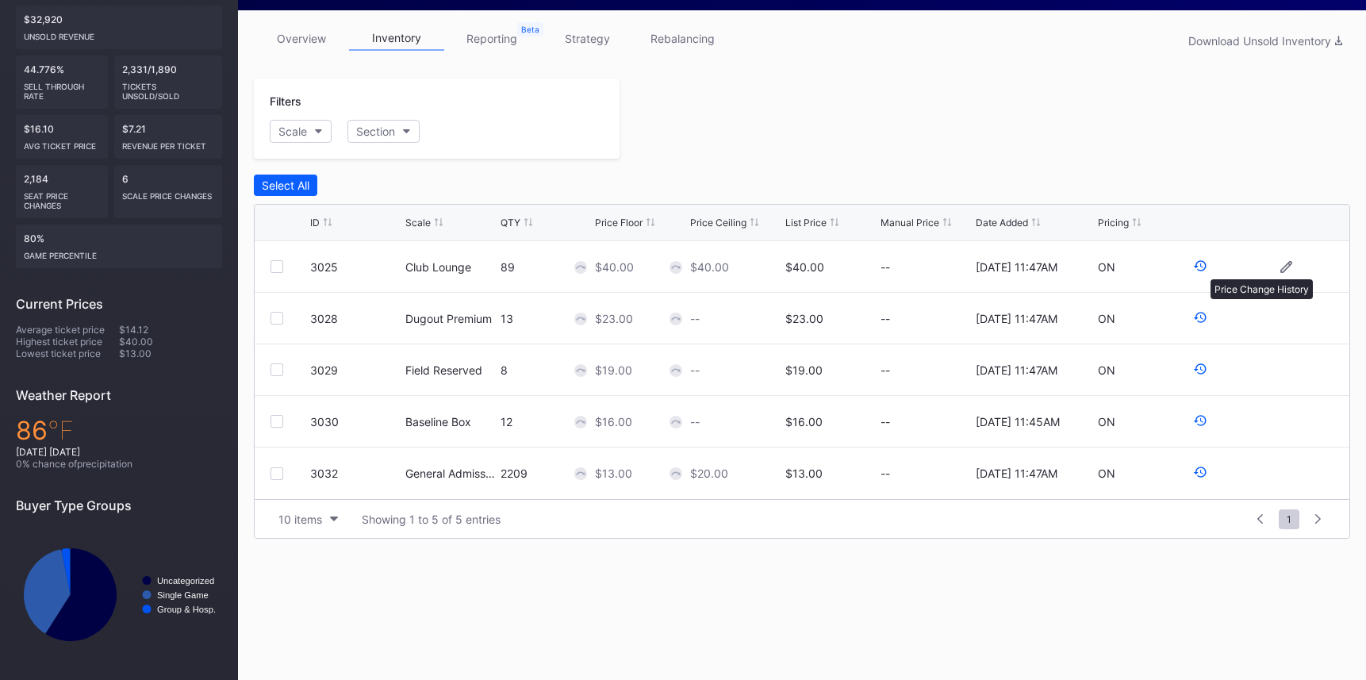
click at [1201, 267] on icon at bounding box center [1200, 266] width 14 height 14
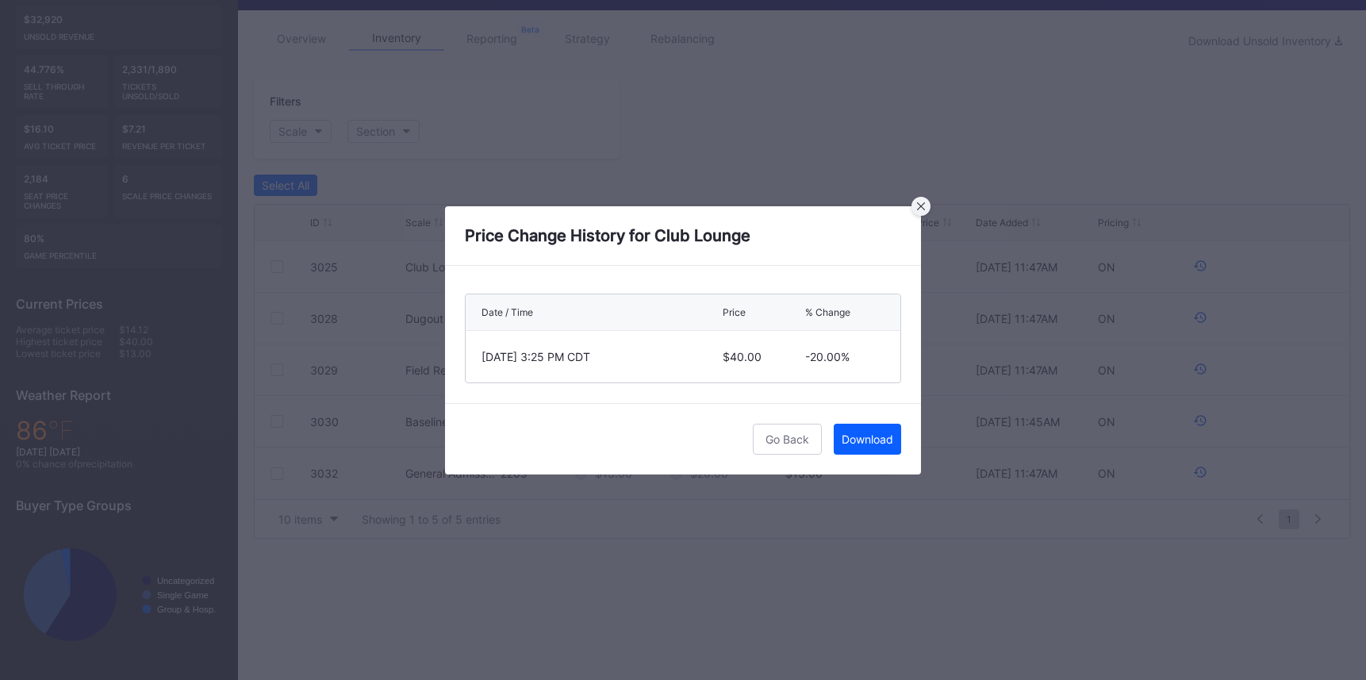
click at [919, 209] on div at bounding box center [921, 206] width 19 height 19
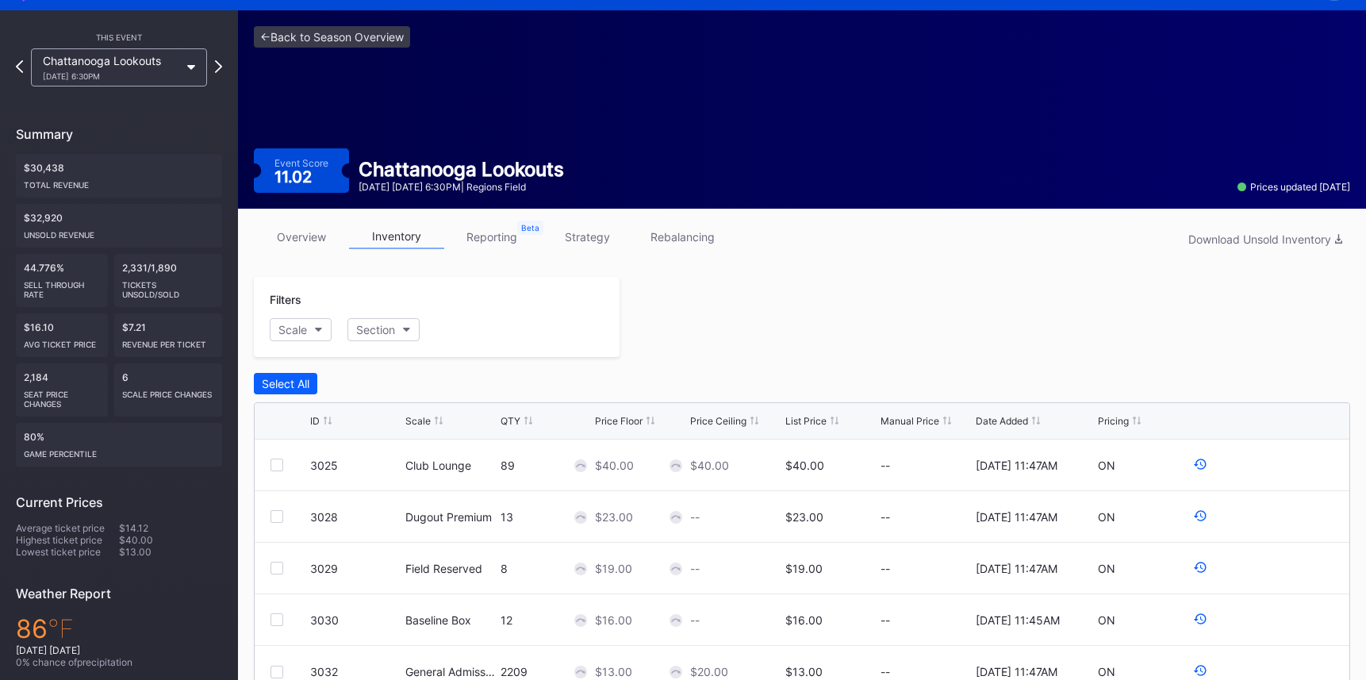
scroll to position [0, 0]
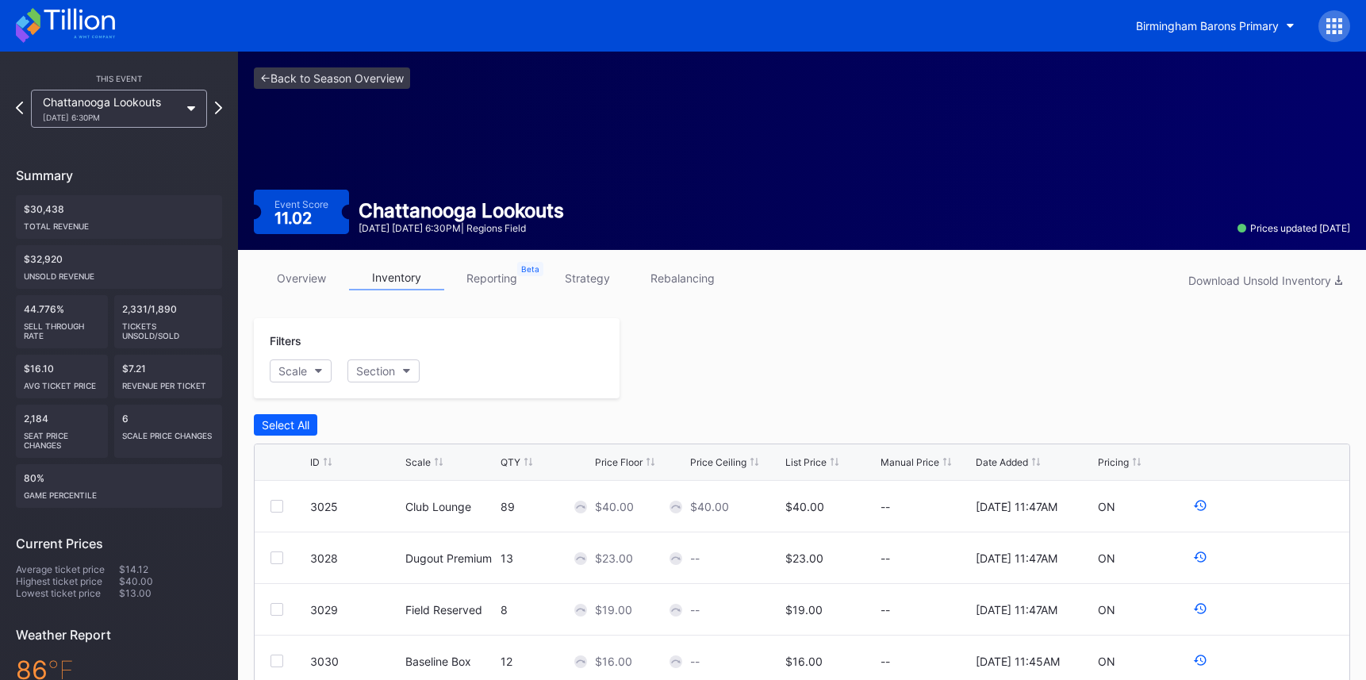
click at [293, 271] on link "overview" at bounding box center [301, 278] width 95 height 25
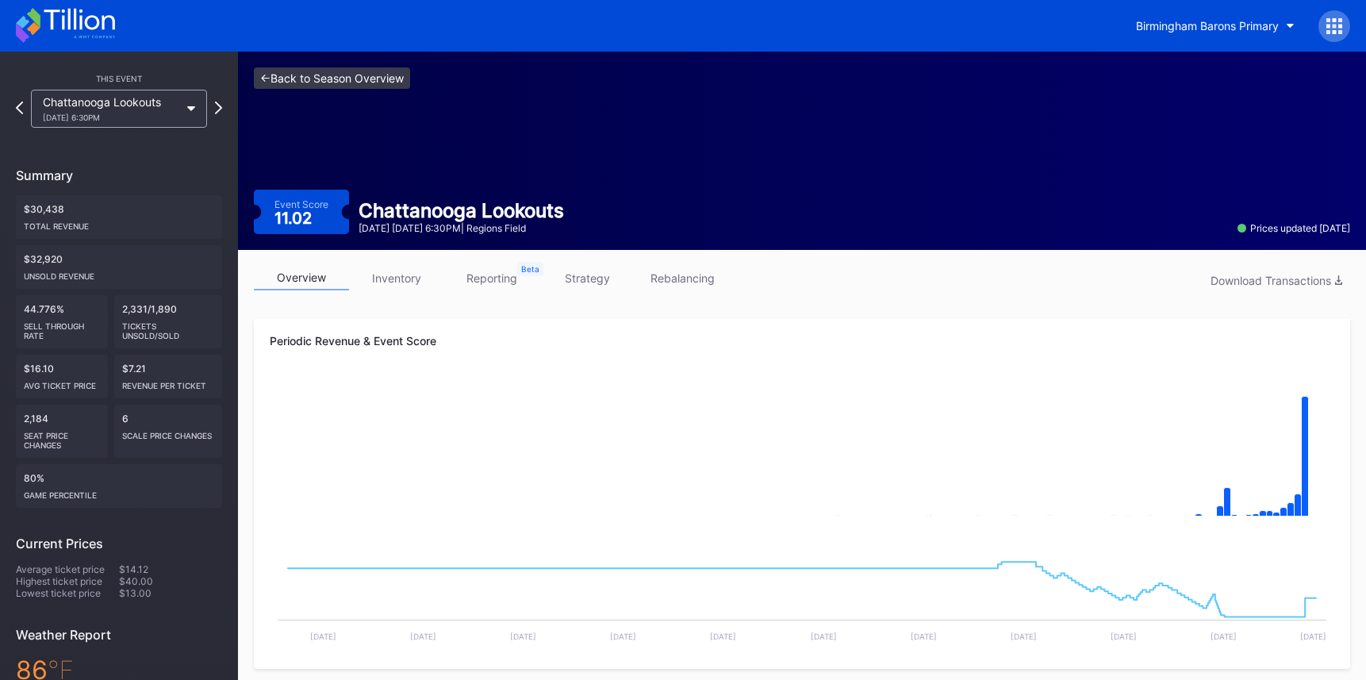
click at [336, 85] on link "<- Back to Season Overview" at bounding box center [332, 77] width 156 height 21
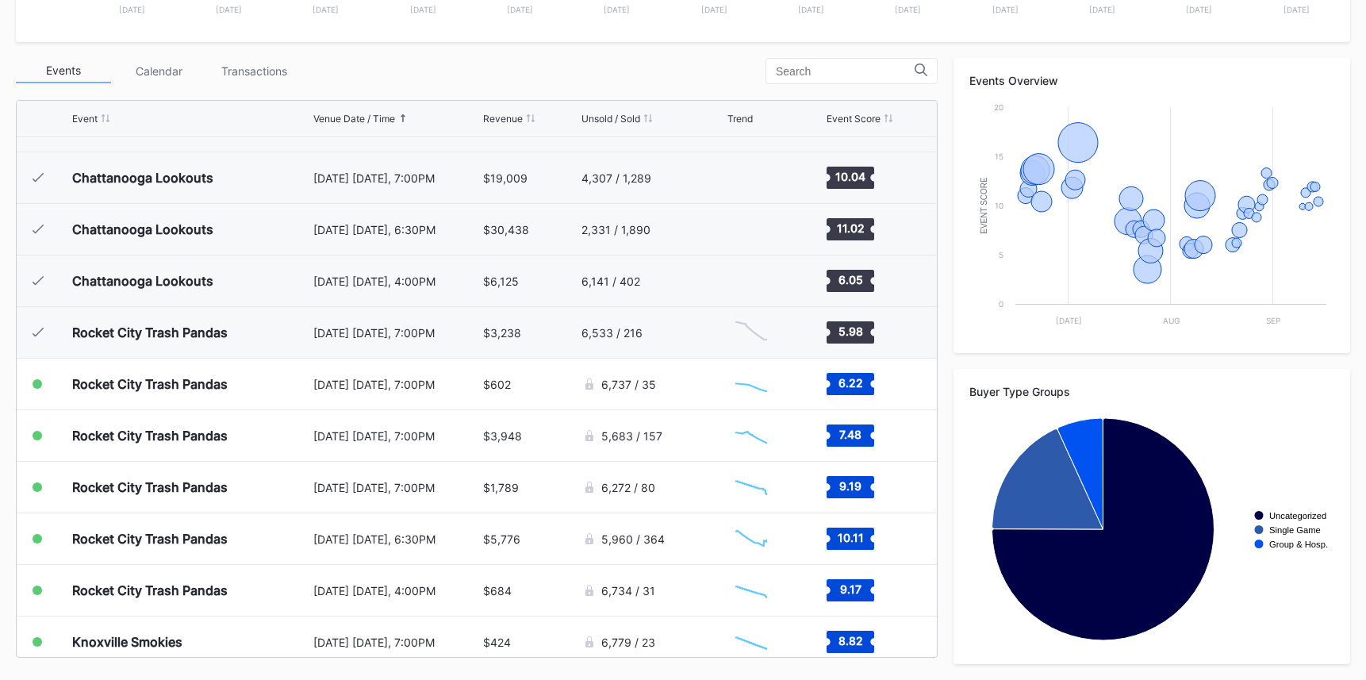
scroll to position [1047, 0]
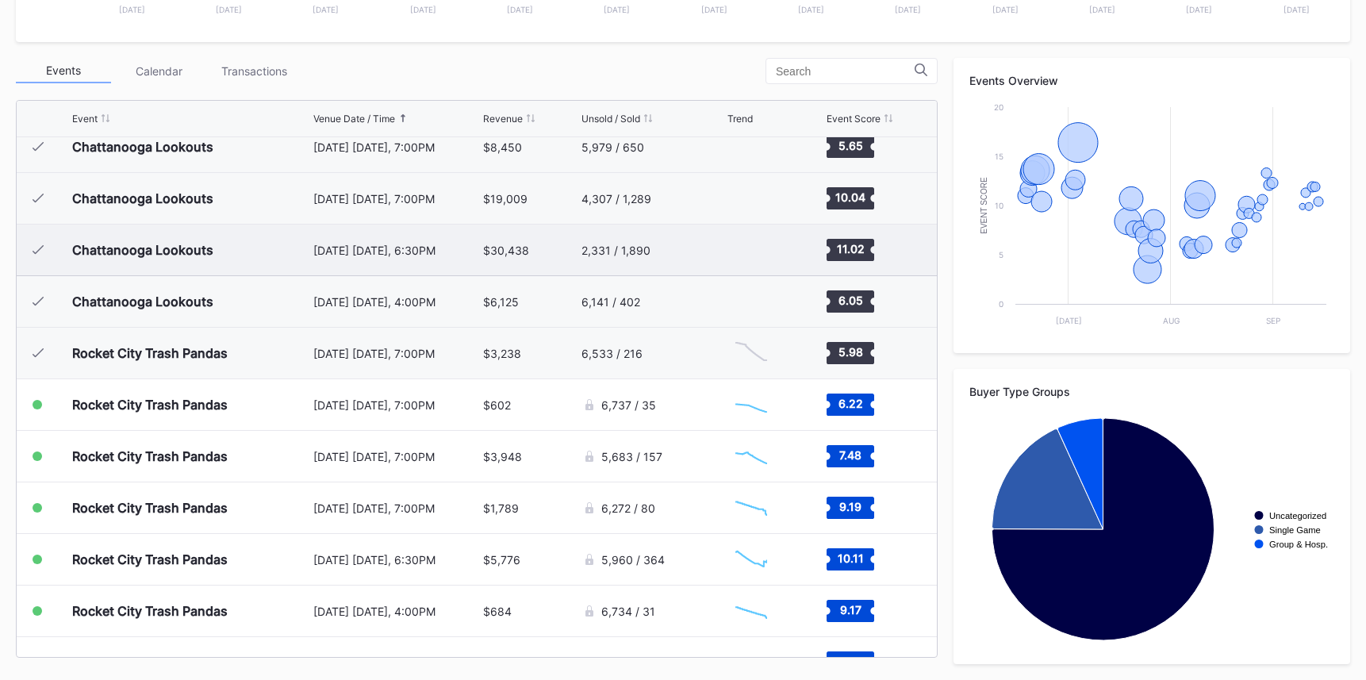
click at [410, 248] on div "August 9 Saturday, 6:30PM" at bounding box center [396, 250] width 166 height 13
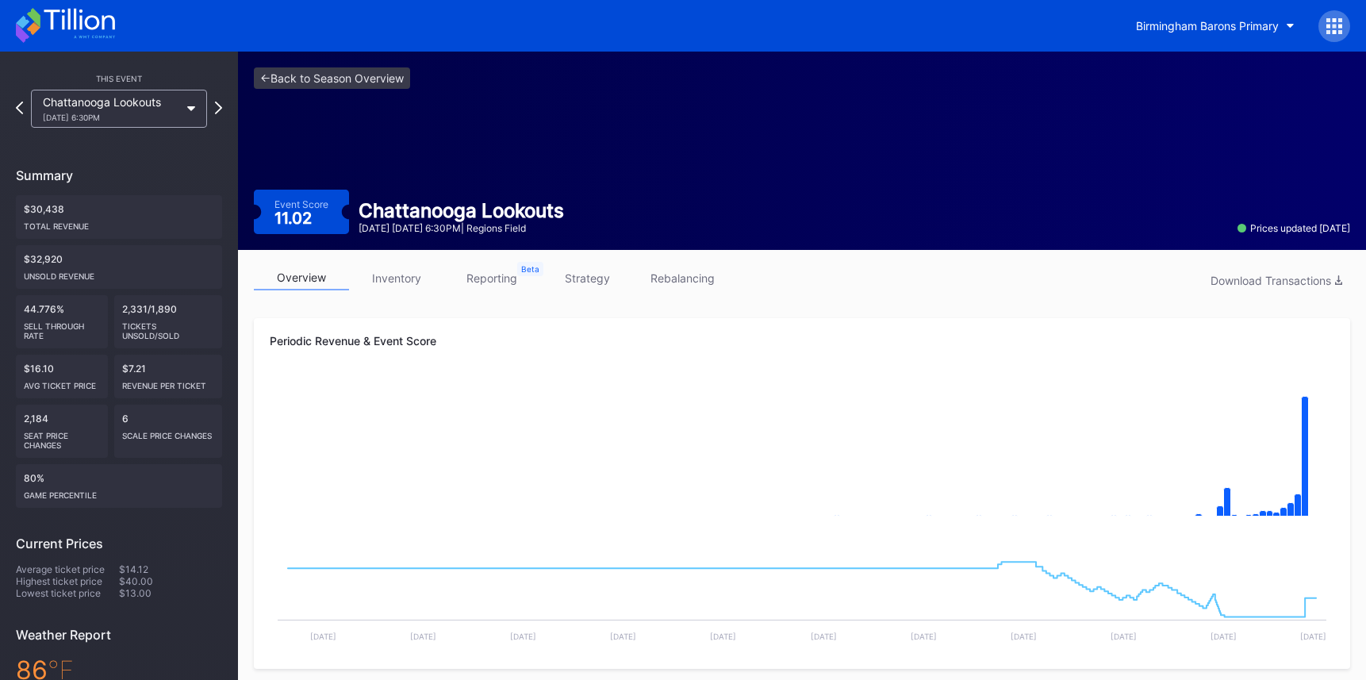
click at [588, 286] on link "strategy" at bounding box center [587, 278] width 95 height 25
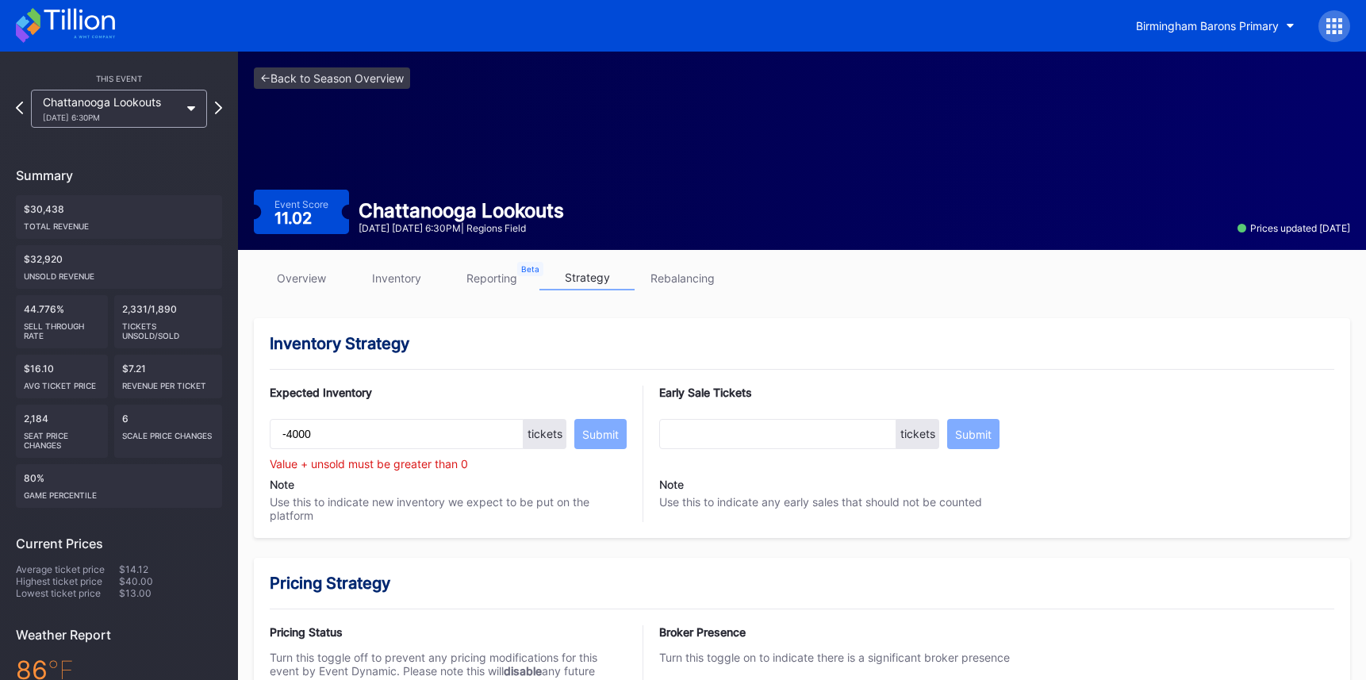
click at [408, 276] on link "inventory" at bounding box center [396, 278] width 95 height 25
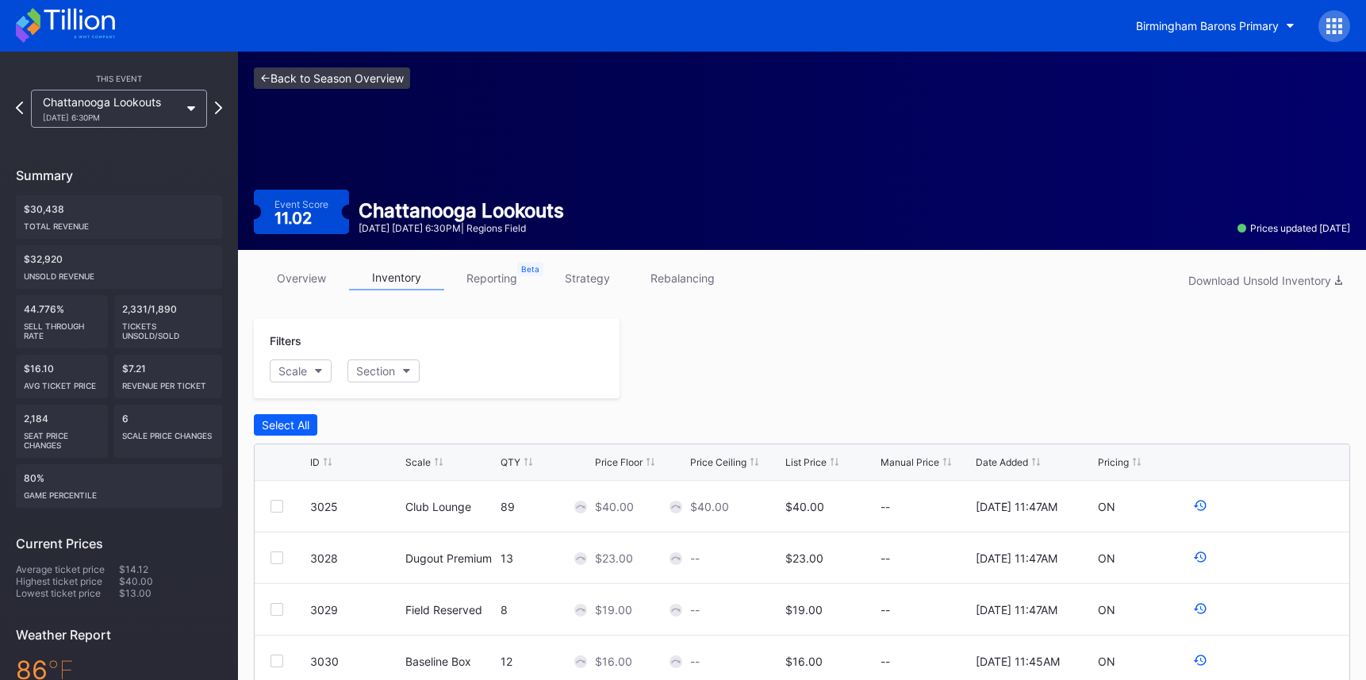
click at [350, 77] on link "<- Back to Season Overview" at bounding box center [332, 77] width 156 height 21
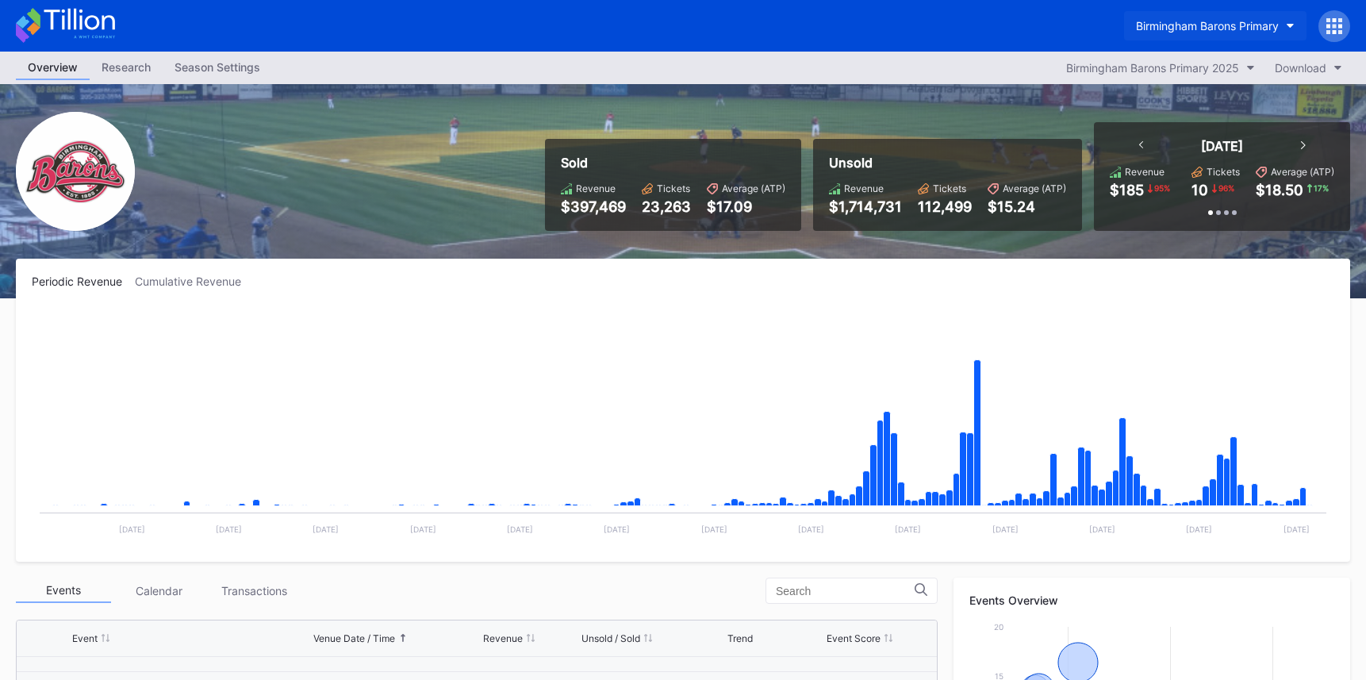
click at [1217, 33] on button "Birmingham Barons Primary" at bounding box center [1215, 25] width 182 height 29
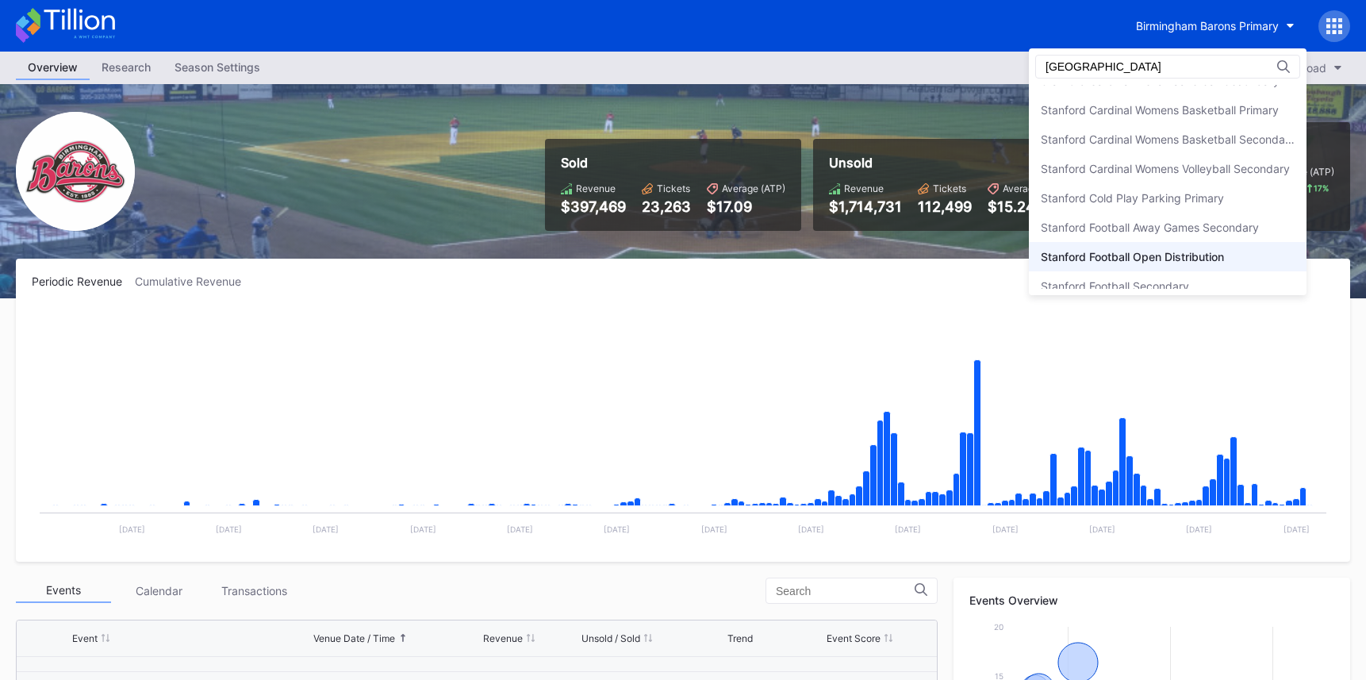
scroll to position [140, 0]
type input "stanford"
click at [1205, 246] on div "Stanford Football Open Distribution" at bounding box center [1132, 252] width 183 height 13
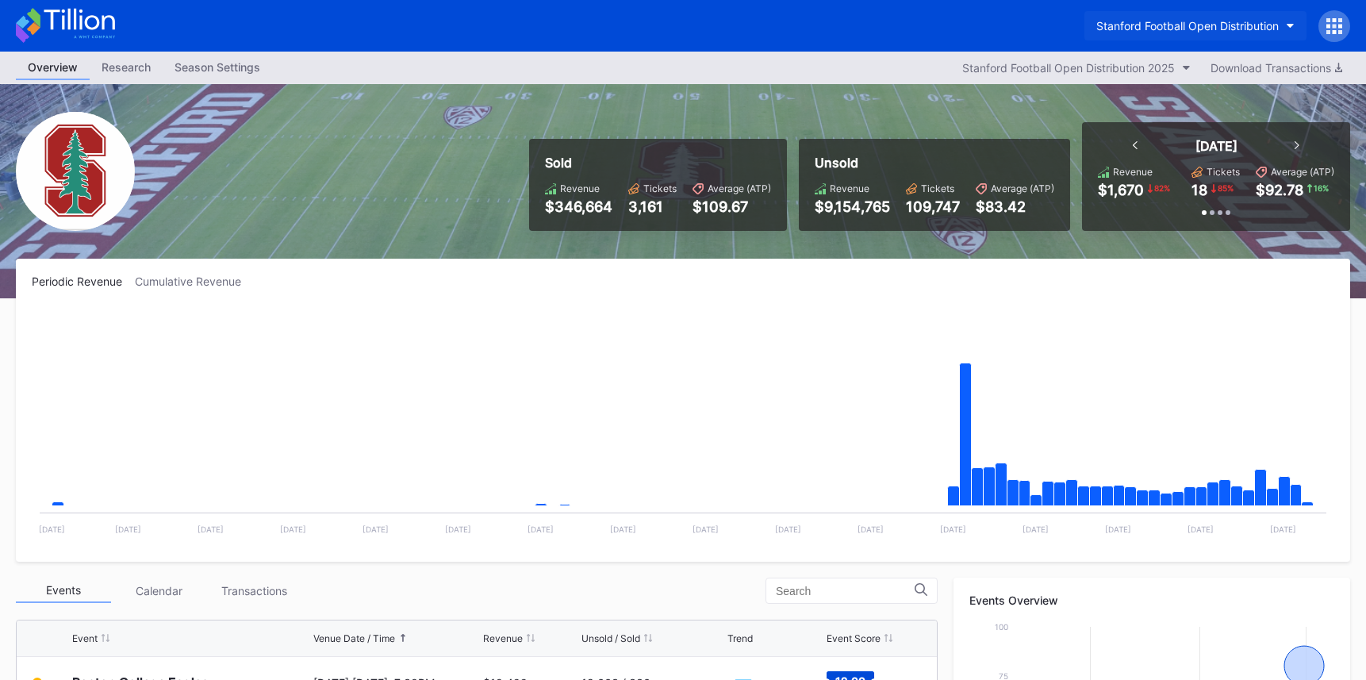
click at [1123, 35] on button "Stanford Football Open Distribution" at bounding box center [1196, 25] width 222 height 29
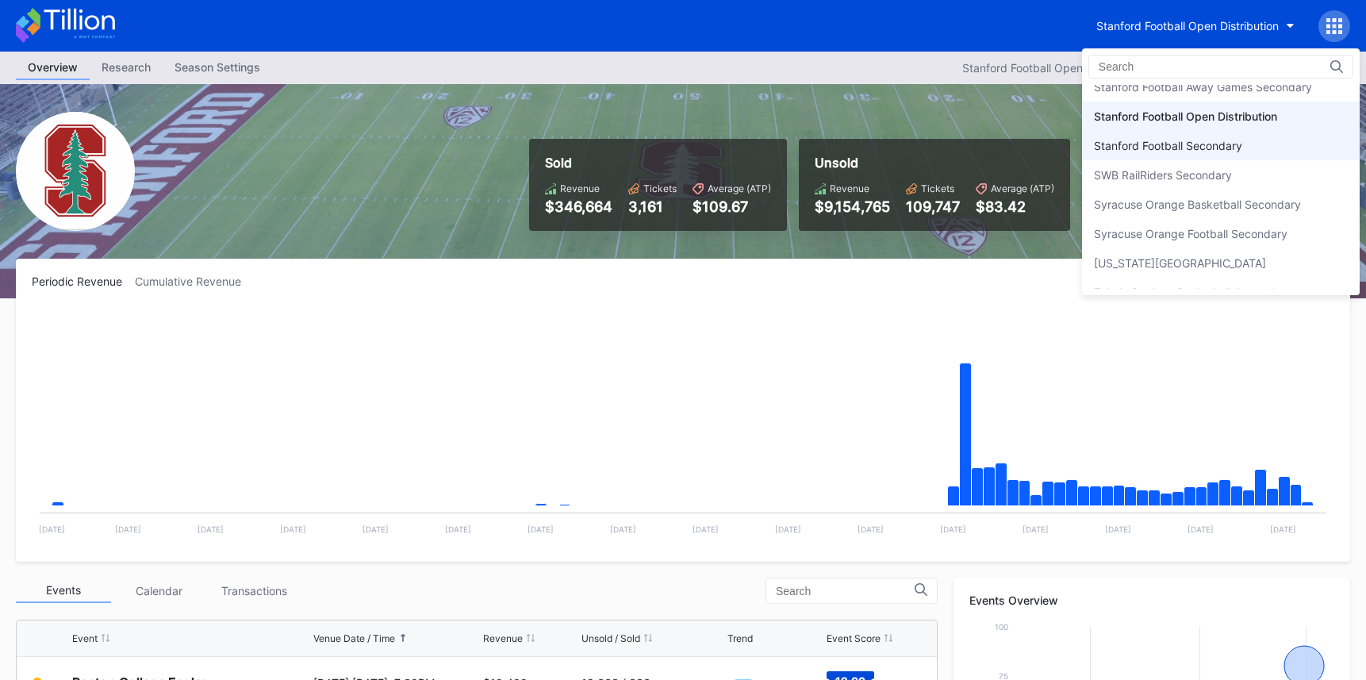
scroll to position [4920, 0]
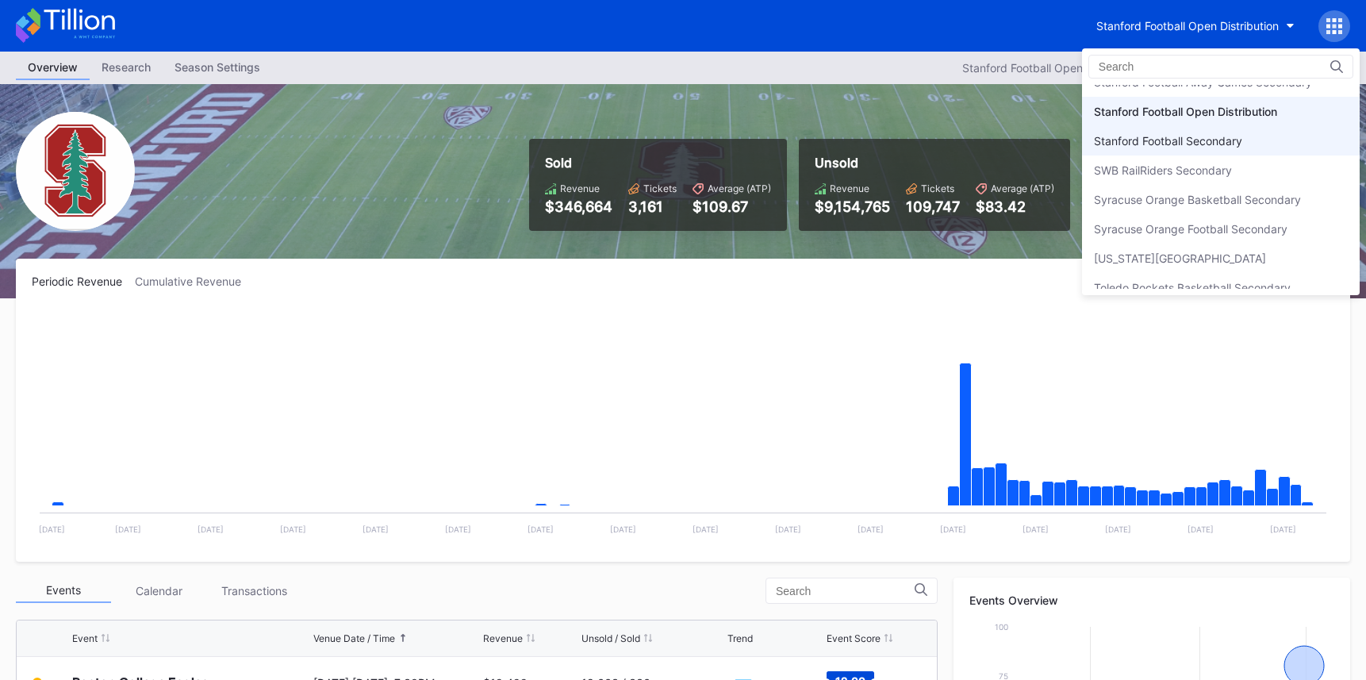
click at [1168, 156] on div "SWB RailRiders Secondary" at bounding box center [1221, 170] width 278 height 29
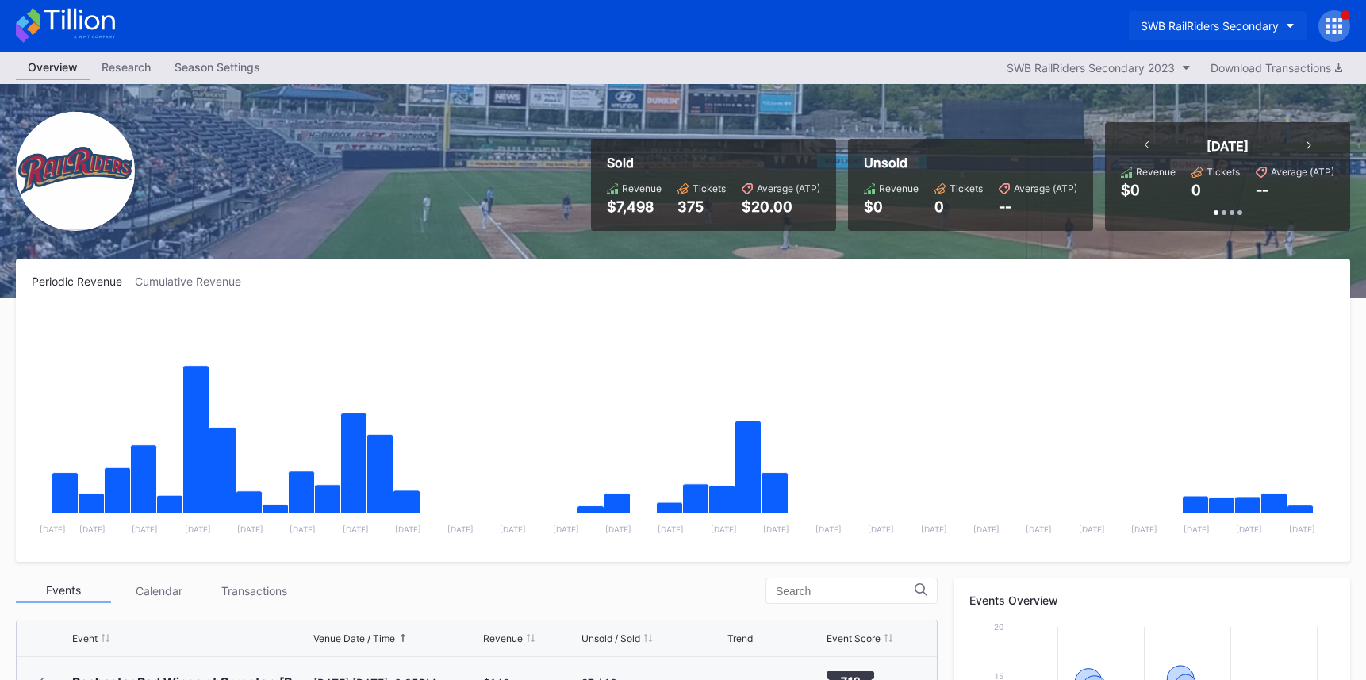
click at [1187, 38] on button "SWB RailRiders Secondary" at bounding box center [1218, 25] width 178 height 29
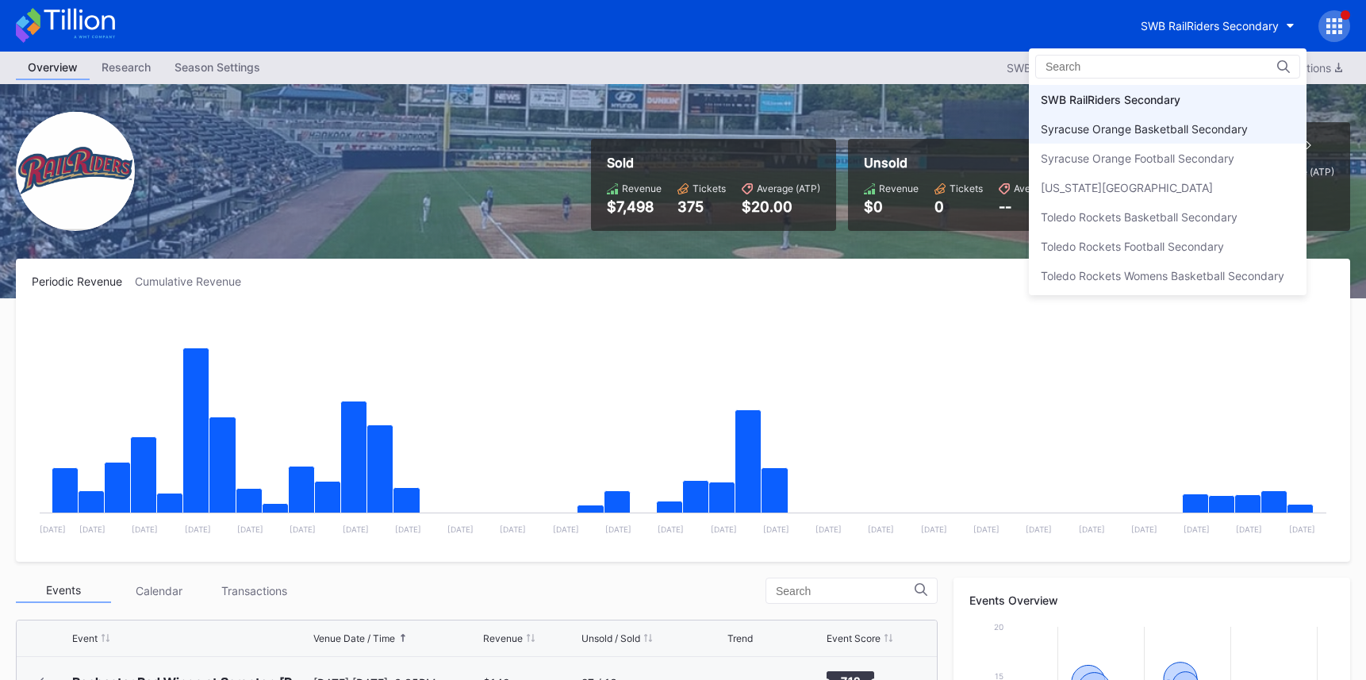
scroll to position [4943, 0]
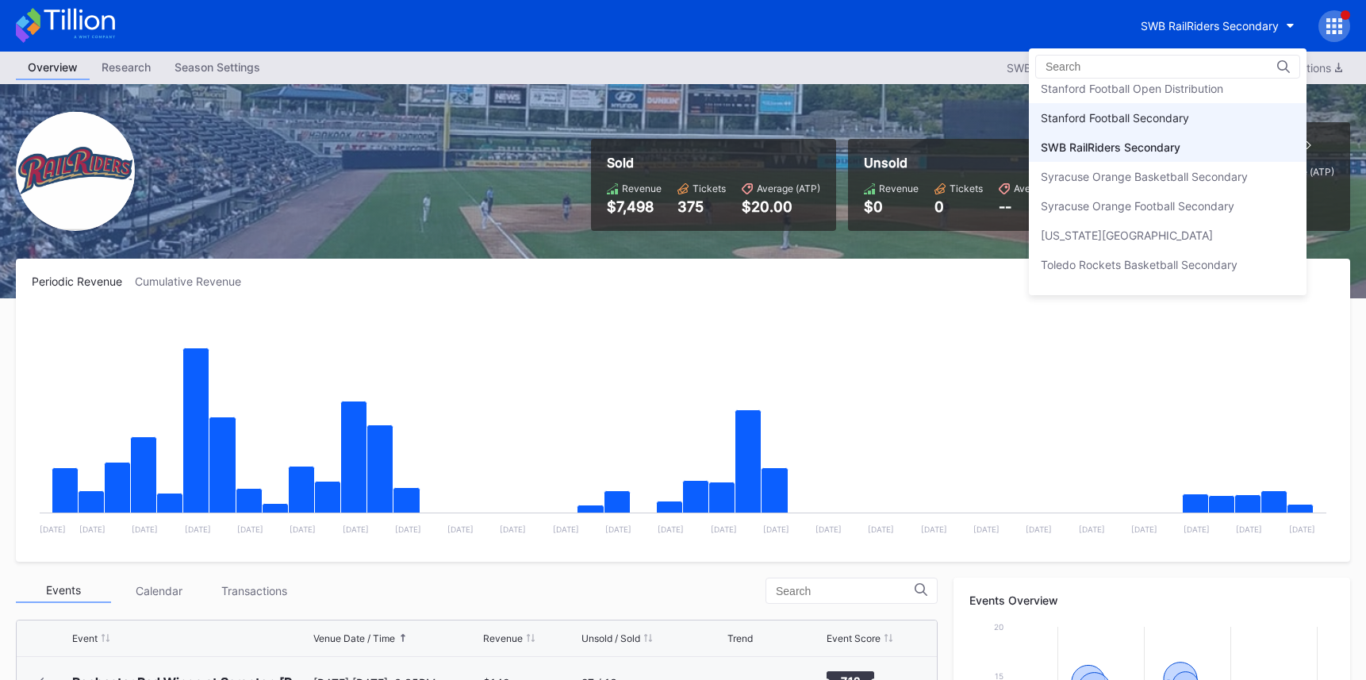
click at [1158, 120] on div "Stanford Football Secondary" at bounding box center [1115, 117] width 148 height 13
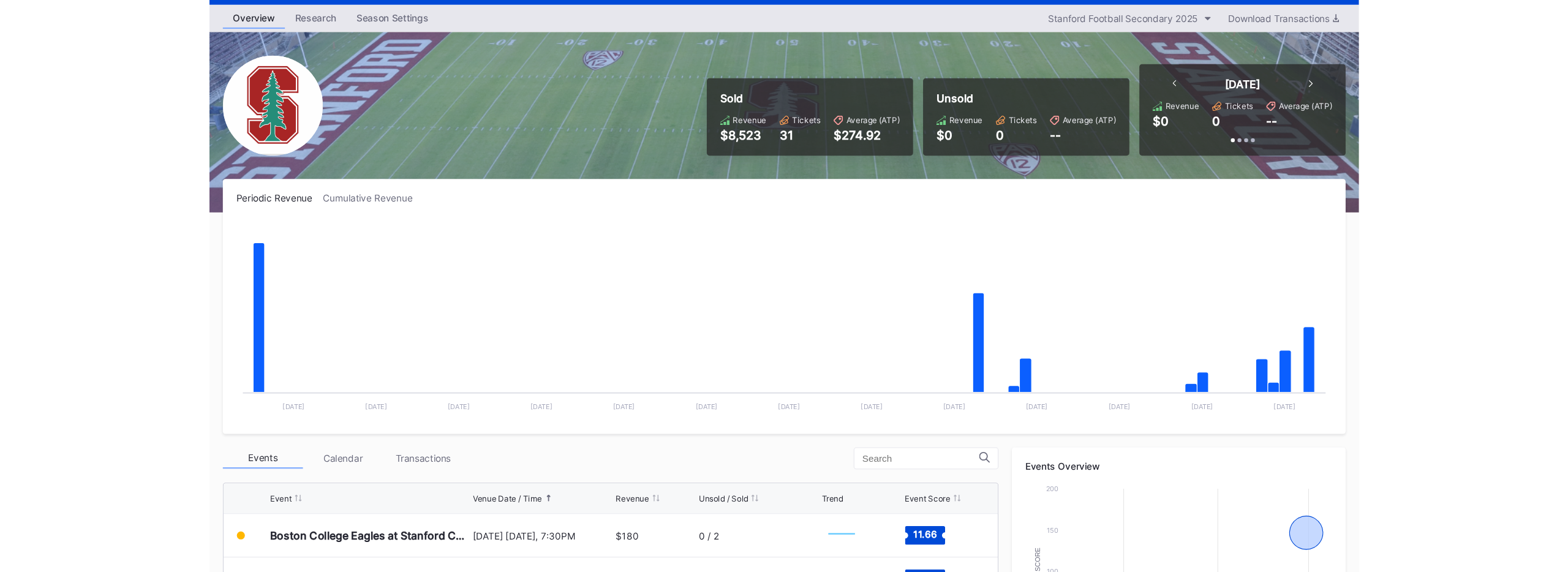
scroll to position [33, 0]
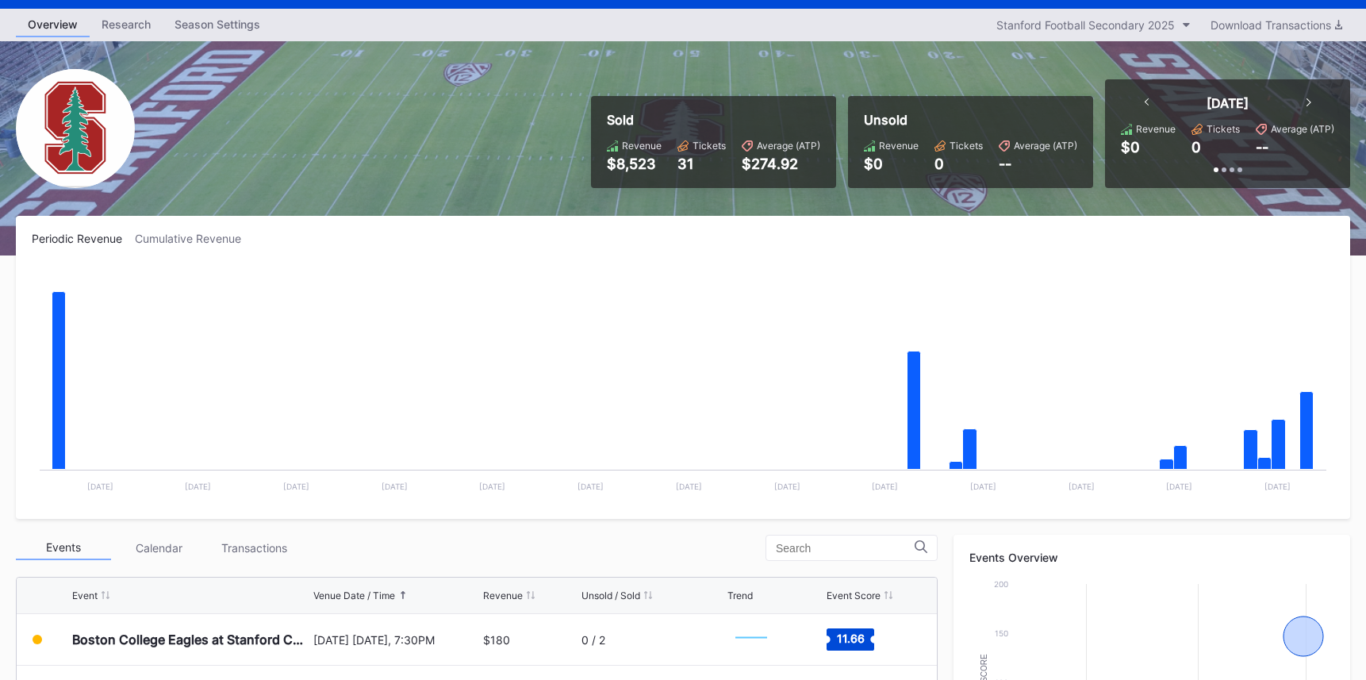
drag, startPoint x: 328, startPoint y: 236, endPoint x: 234, endPoint y: 242, distance: 94.6
click at [325, 236] on div "Periodic Revenue Cumulative Revenue" at bounding box center [683, 238] width 1303 height 13
click at [234, 242] on div "Cumulative Revenue" at bounding box center [194, 238] width 119 height 13
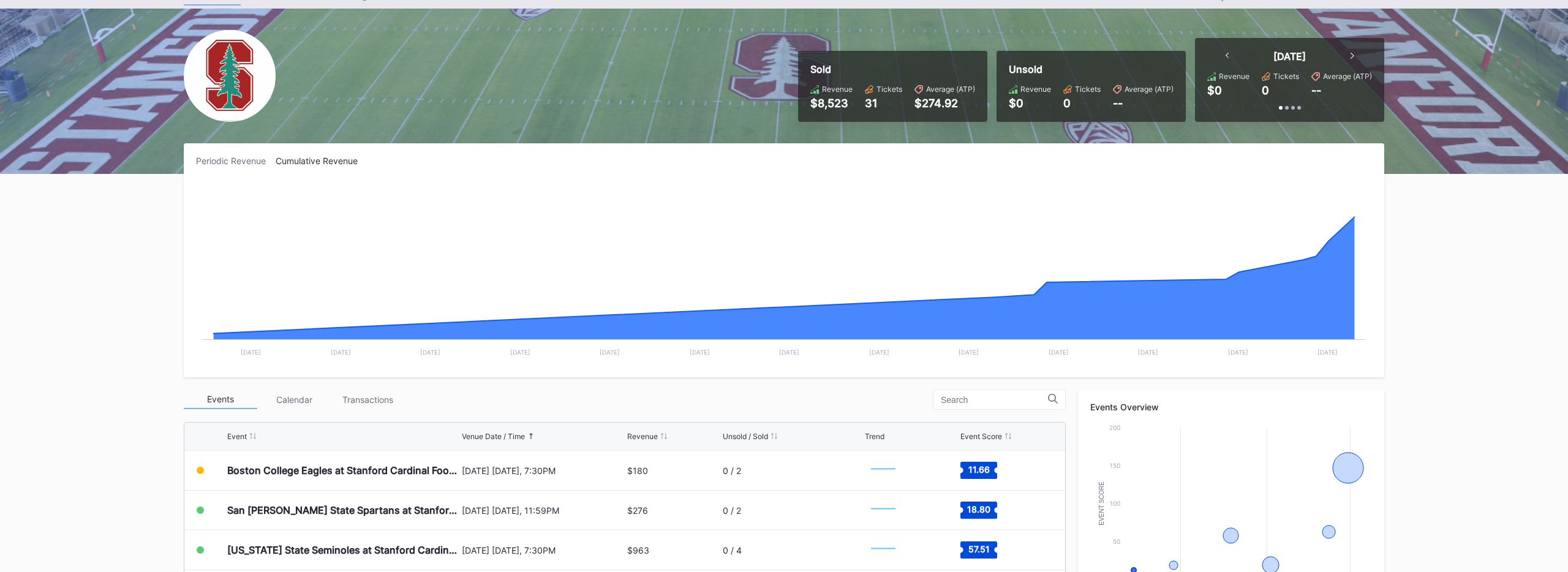
scroll to position [0, 0]
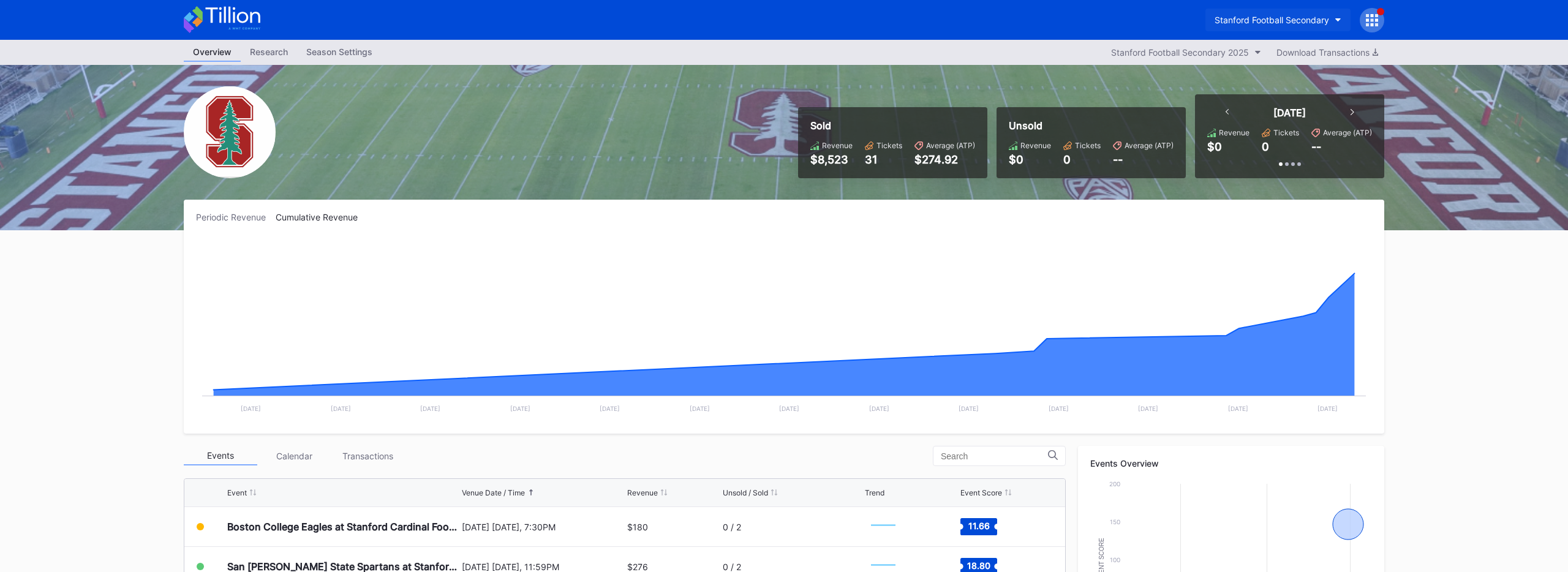
click at [1055, 25] on button "Stanford Football Secondary" at bounding box center [1278, 19] width 145 height 22
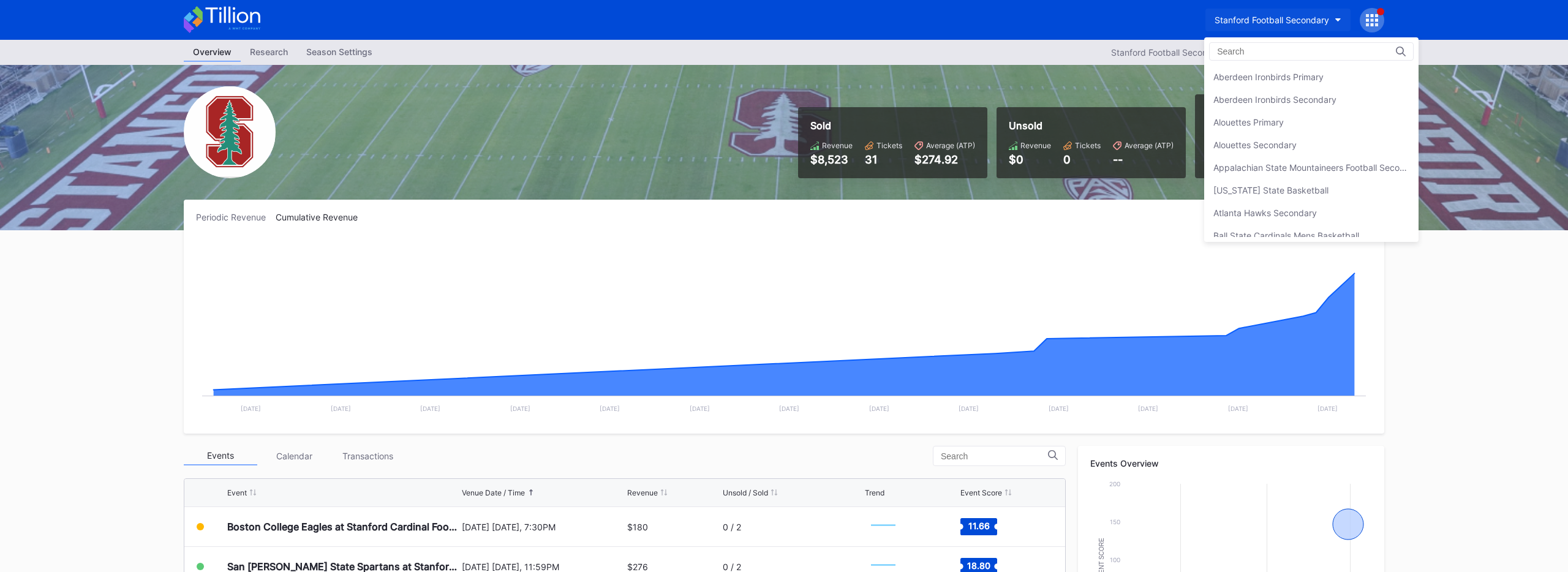
scroll to position [3830, 0]
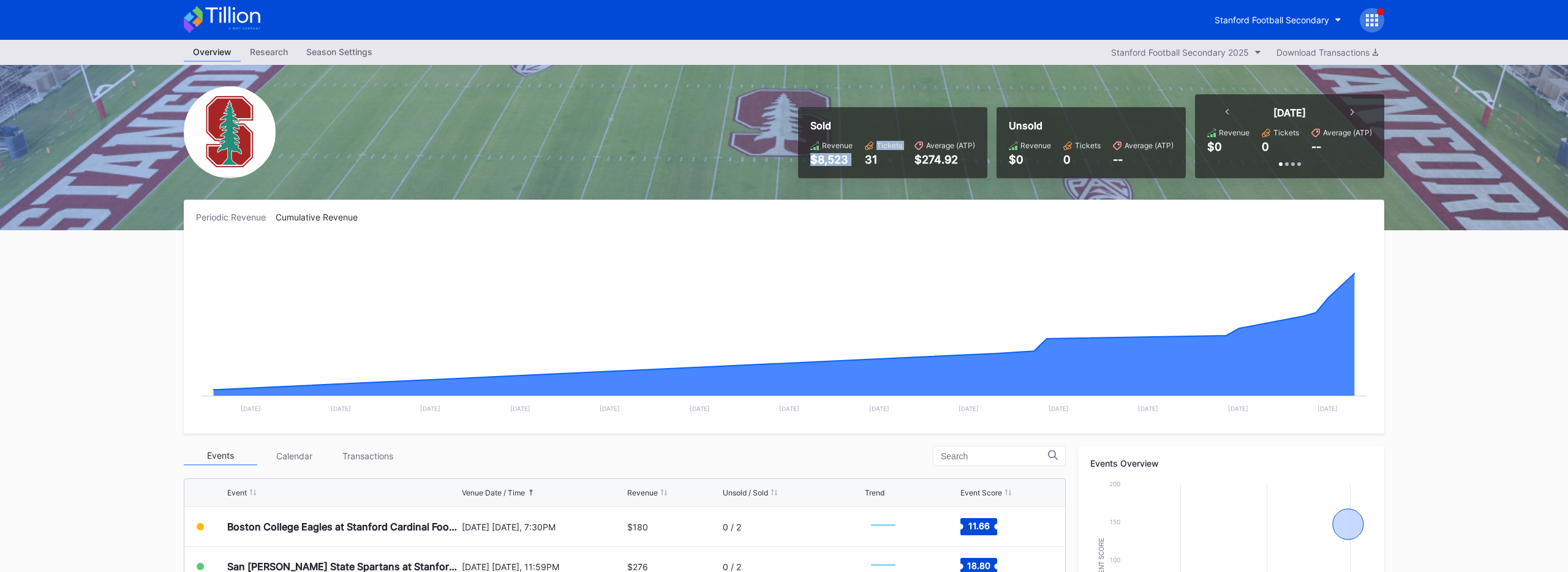
drag, startPoint x: 814, startPoint y: 164, endPoint x: 866, endPoint y: 161, distance: 52.1
click at [866, 161] on div "Revenue $8,523 Tickets 31 Average (ATP) $274.92" at bounding box center [892, 153] width 164 height 25
click at [869, 185] on div "Sold Revenue $8,523 Tickets 31 Average (ATP) $274.92 Unsold Revenue $0 Tickets …" at bounding box center [784, 147] width 1225 height 165
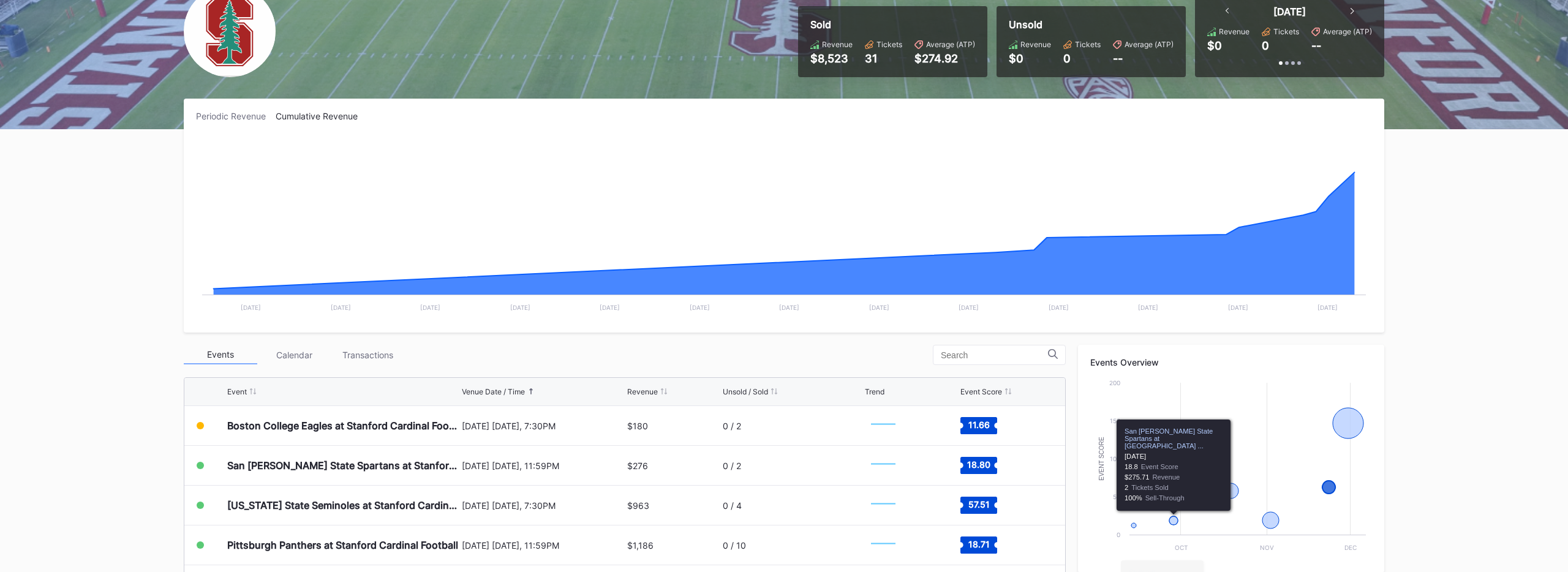
scroll to position [0, 0]
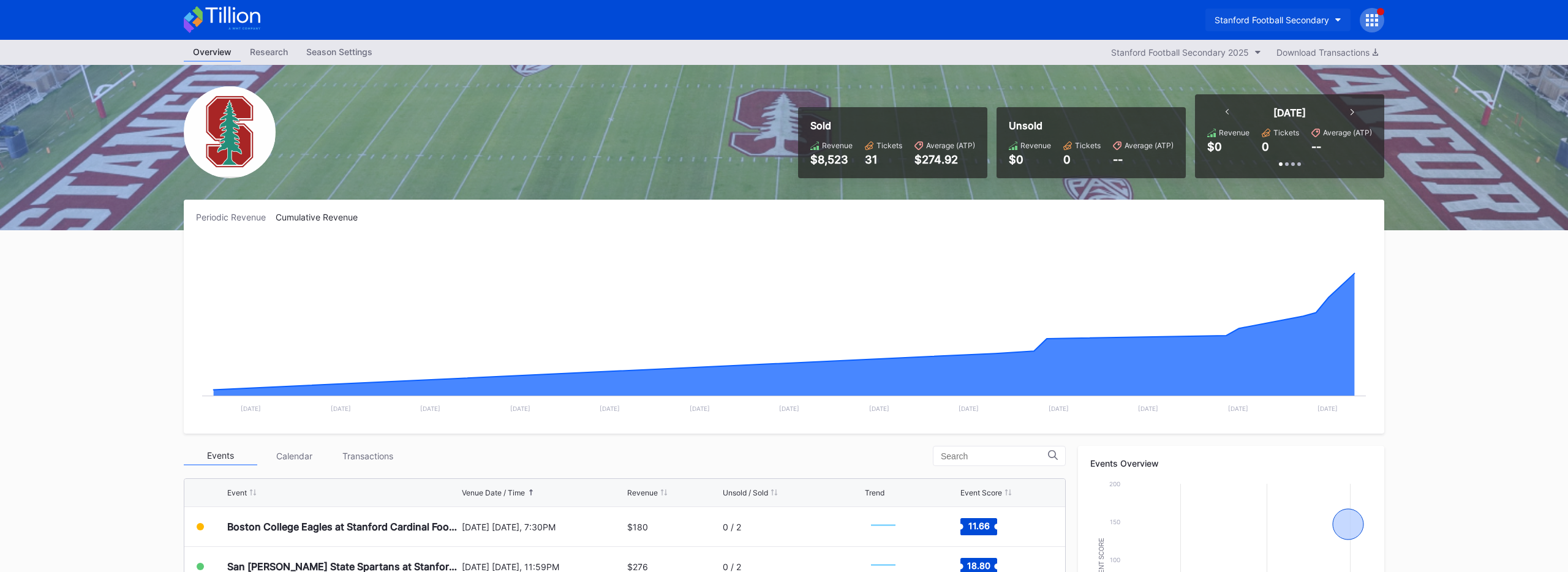
click at [1055, 22] on div "Stanford Football Secondary" at bounding box center [1272, 19] width 114 height 10
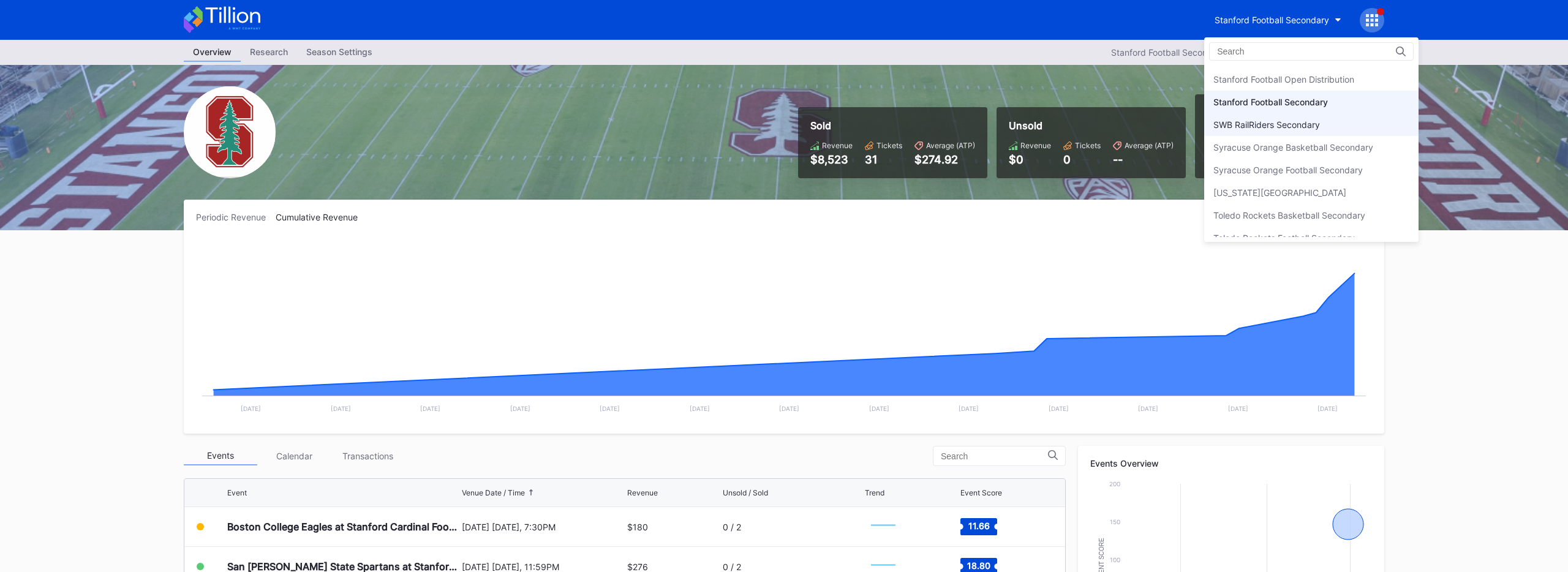
scroll to position [3803, 0]
click at [1055, 84] on div "Stanford Football Open Distribution" at bounding box center [1284, 80] width 141 height 10
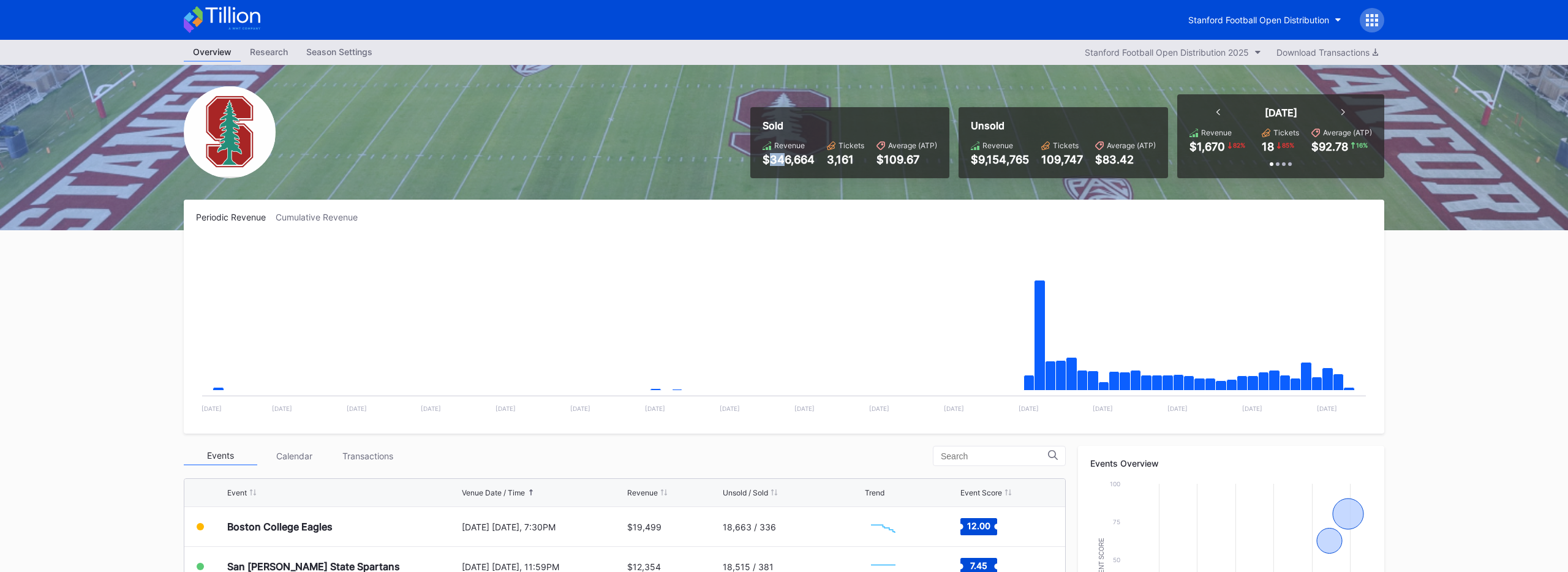
drag, startPoint x: 767, startPoint y: 158, endPoint x: 790, endPoint y: 156, distance: 23.1
click at [790, 156] on div "$346,664" at bounding box center [788, 159] width 52 height 13
click at [837, 208] on div "Periodic Revenue Cumulative Revenue Created with Highcharts 11.2.0 Chart title …" at bounding box center [784, 316] width 1201 height 234
click at [230, 17] on icon at bounding box center [232, 15] width 55 height 16
click at [1055, 22] on div "Stanford Football Open Distribution" at bounding box center [1258, 19] width 141 height 10
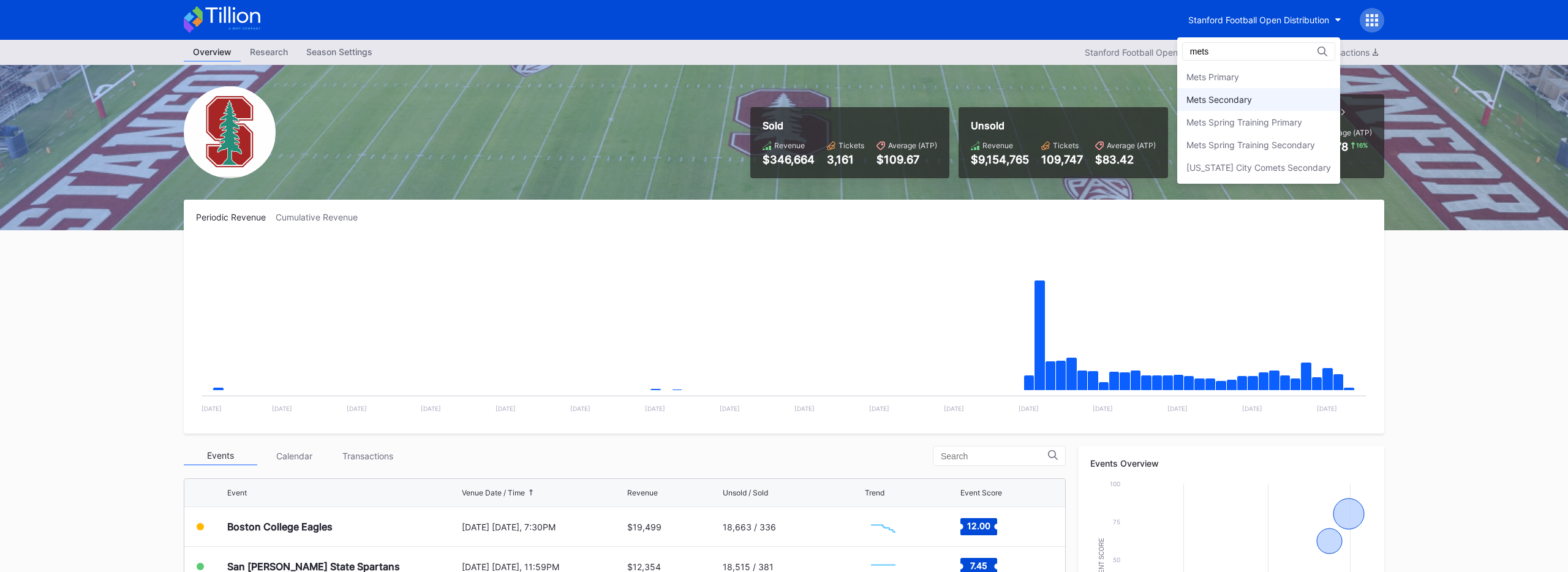
type input "mets"
click at [1055, 99] on div "Mets Secondary" at bounding box center [1219, 99] width 66 height 10
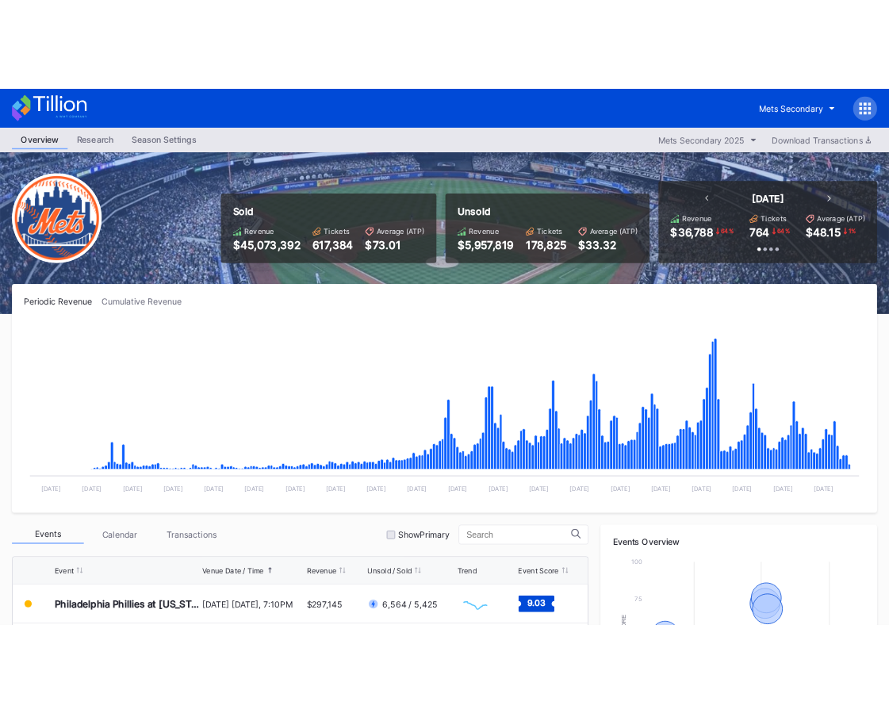
scroll to position [2, 0]
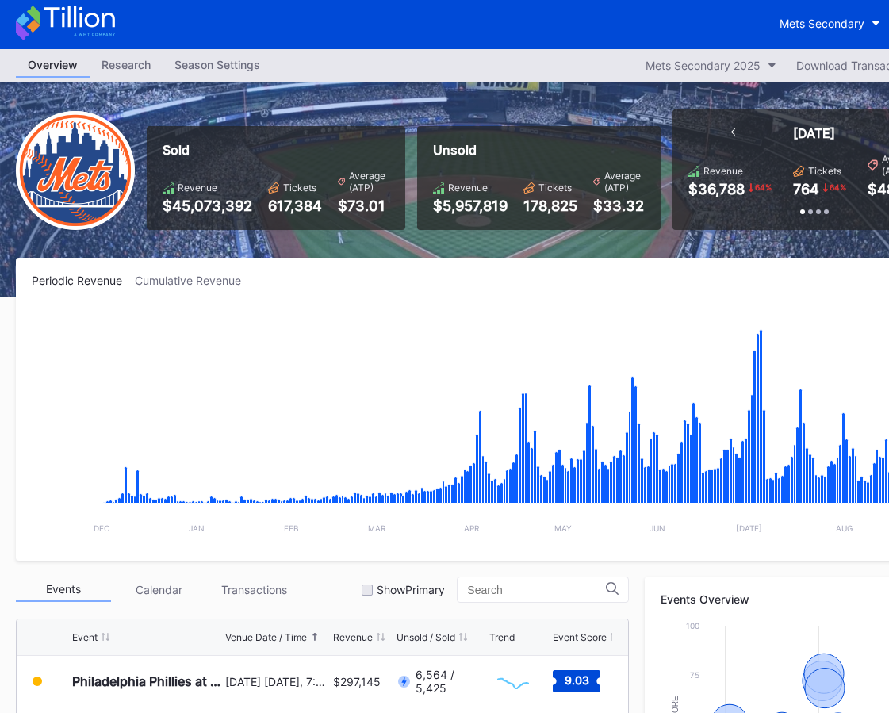
click at [113, 31] on icon at bounding box center [65, 23] width 99 height 35
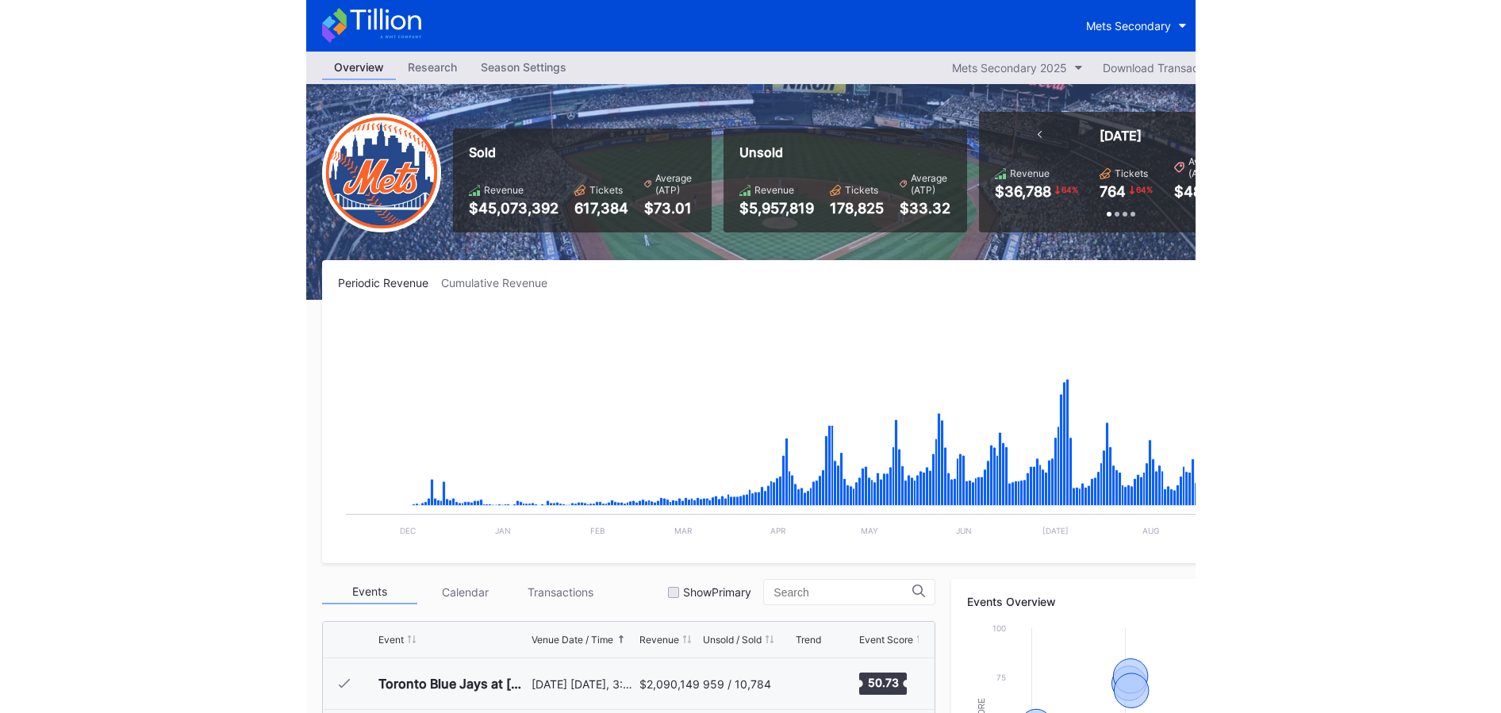
scroll to position [3301, 0]
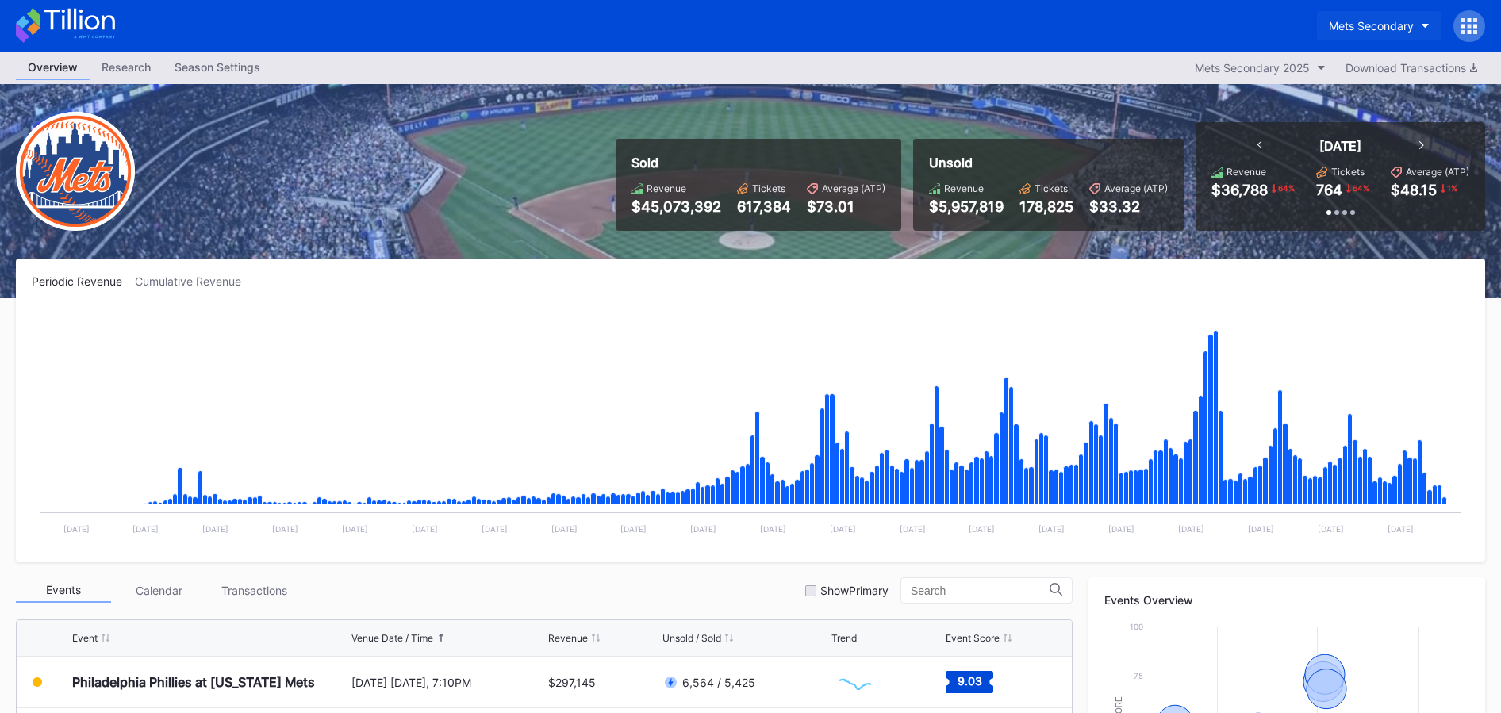
click at [1366, 36] on button "Mets Secondary" at bounding box center [1379, 25] width 125 height 29
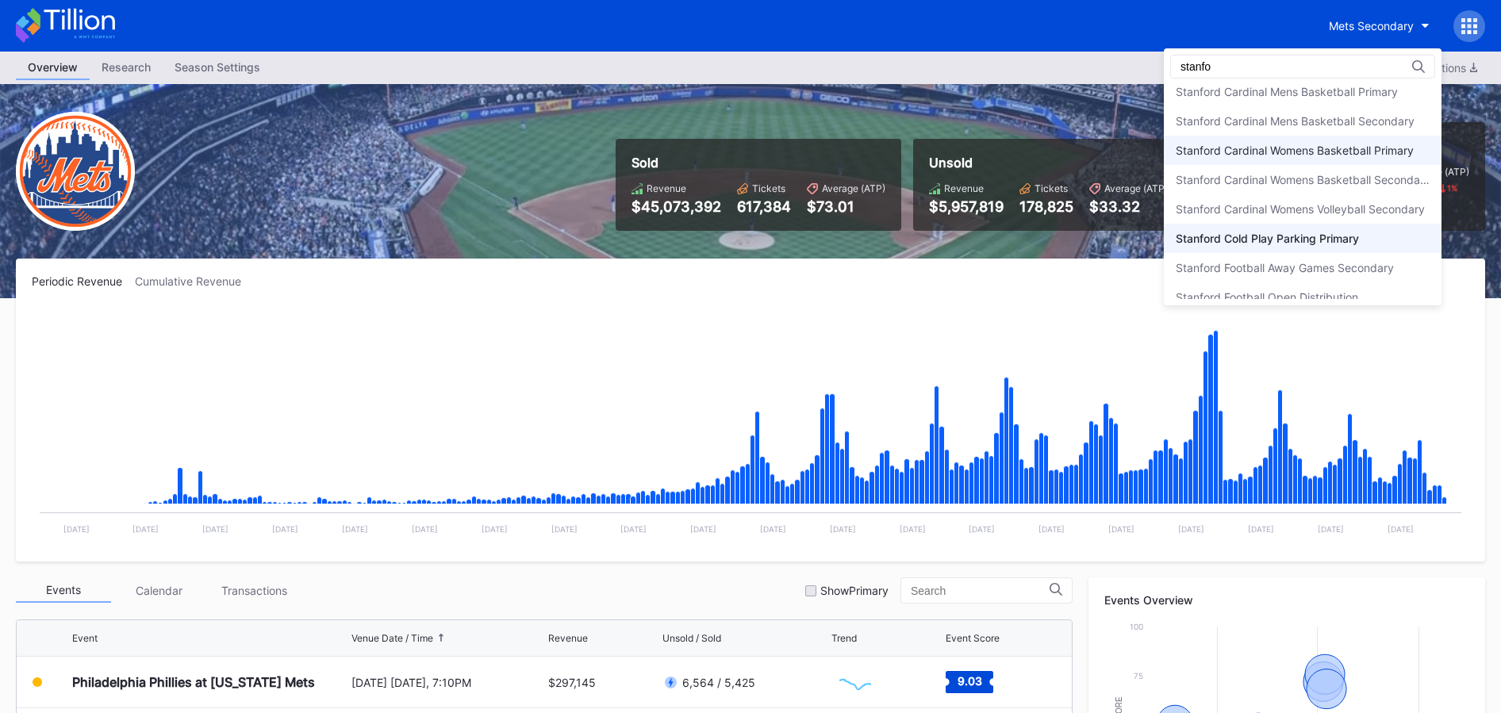
scroll to position [138, 0]
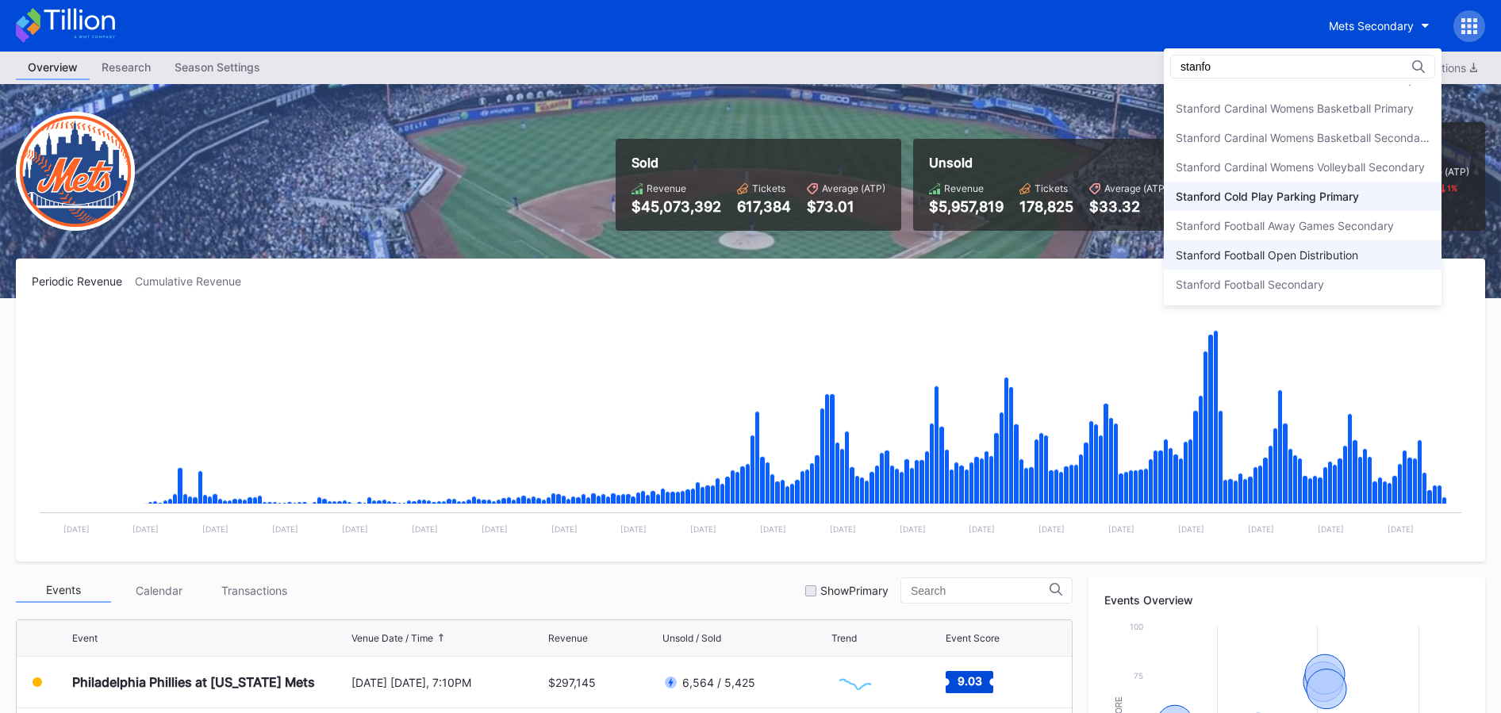
type input "stanfo"
click at [1289, 259] on div "Stanford Football Open Distribution" at bounding box center [1267, 254] width 182 height 13
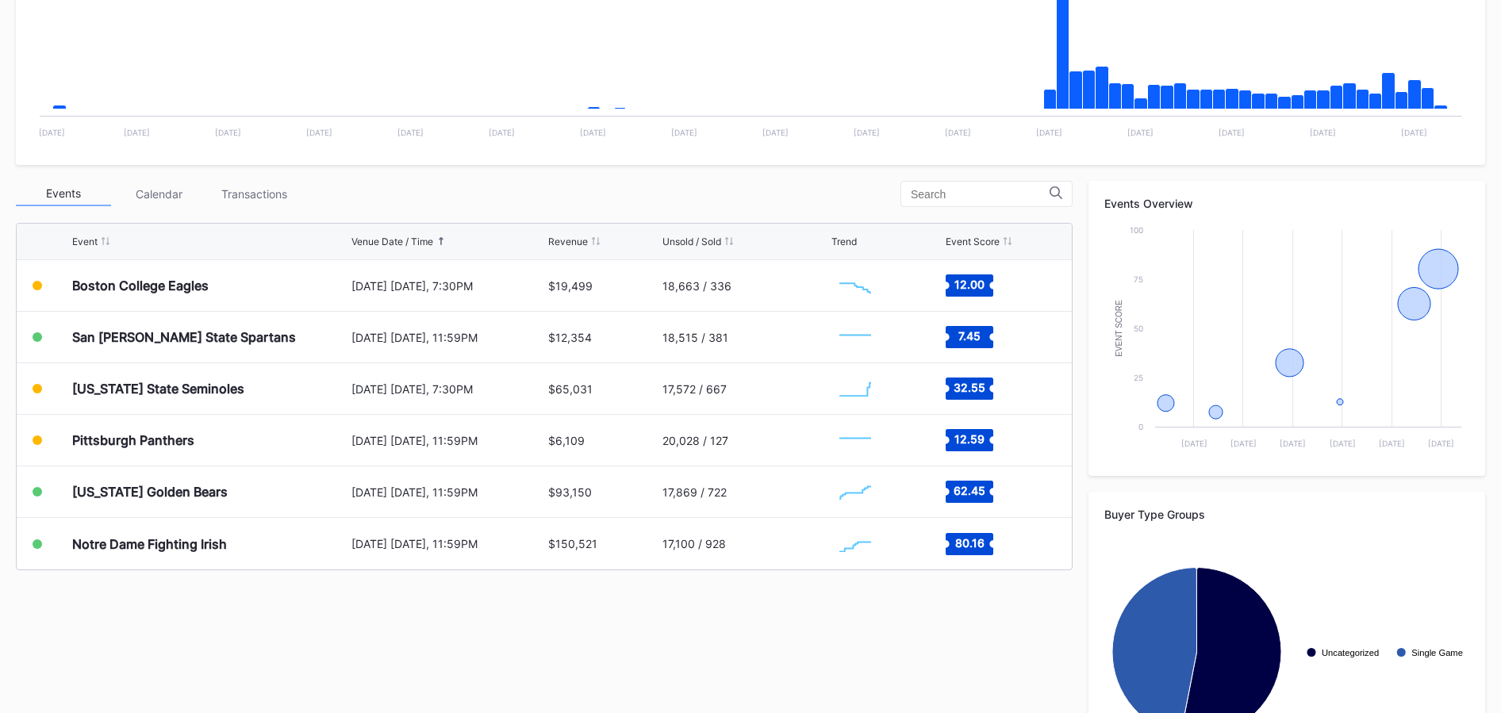
scroll to position [486, 0]
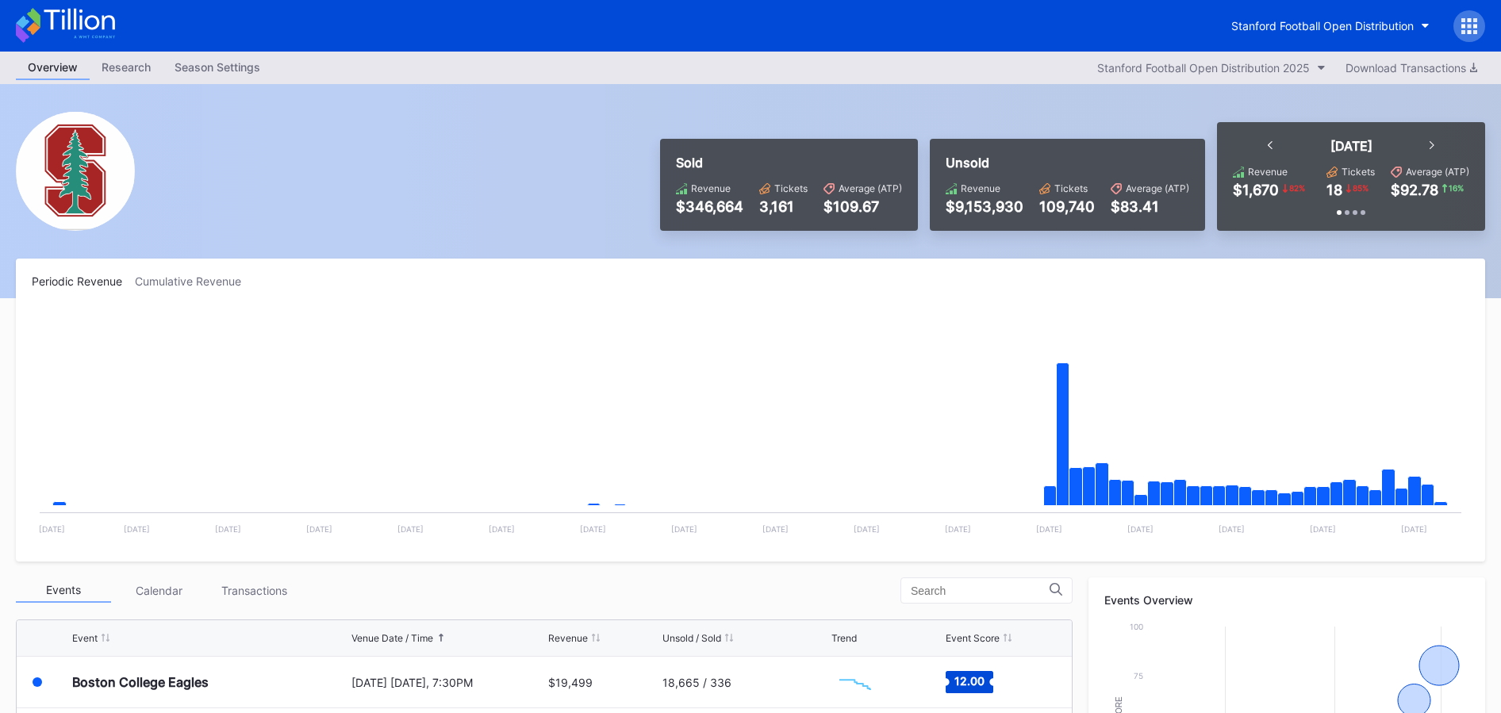
scroll to position [1, 0]
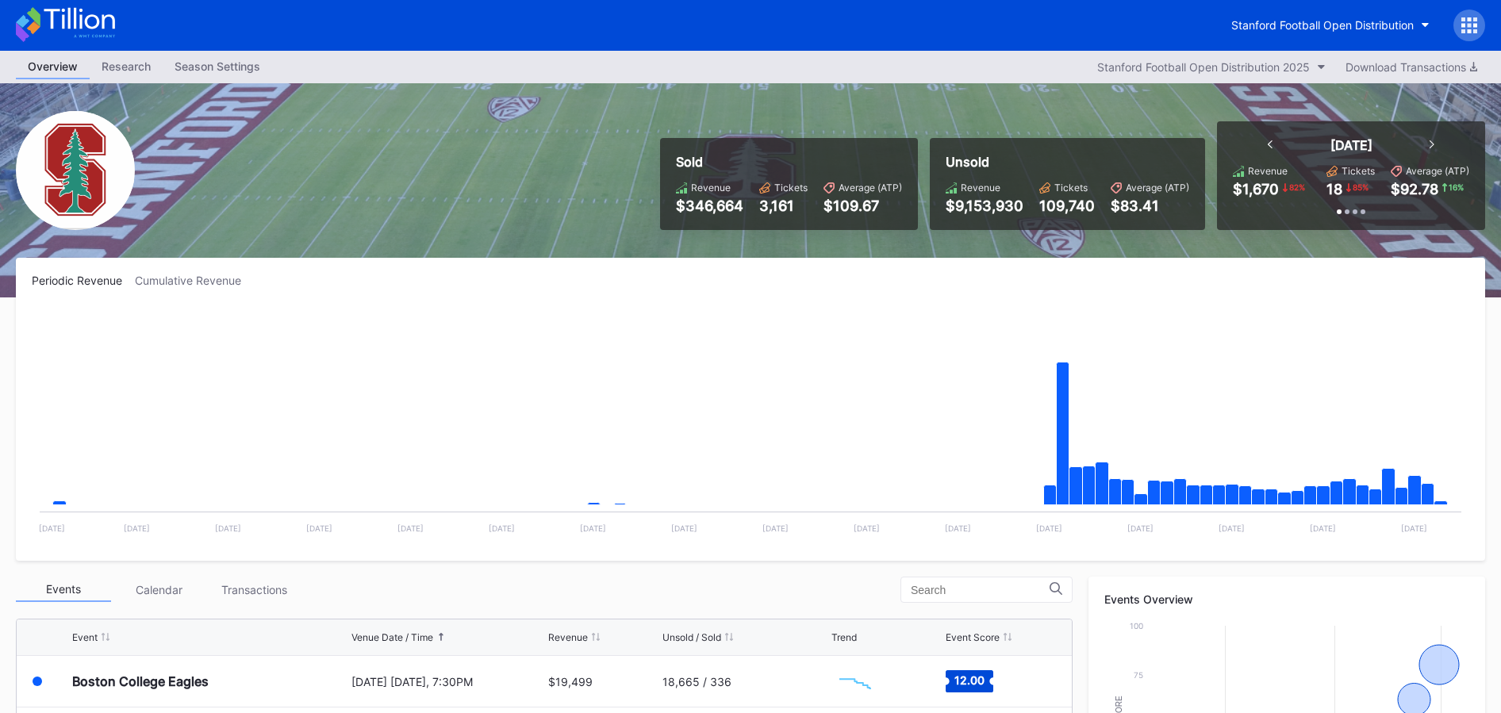
click at [102, 20] on icon at bounding box center [79, 18] width 71 height 21
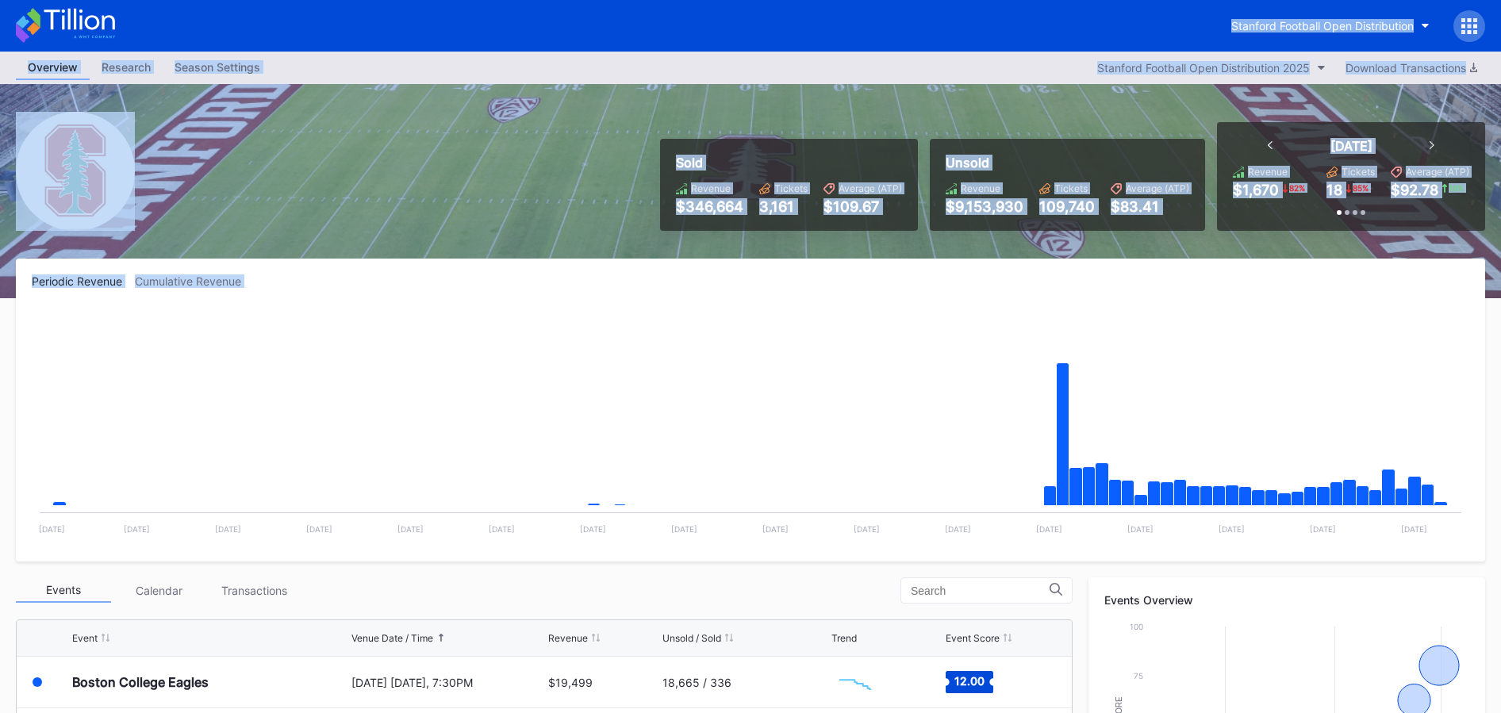
drag, startPoint x: 371, startPoint y: 299, endPoint x: 75, endPoint y: 30, distance: 400.5
click at [75, 30] on div "Stanford Football Open Distribution Overview Research Season Settings Stanford …" at bounding box center [750, 600] width 1501 height 1200
click at [367, 246] on div "Sold Revenue $346,664 Tickets 3,161 Average (ATP) $109.67 Unsold Revenue $9,153…" at bounding box center [750, 191] width 1501 height 214
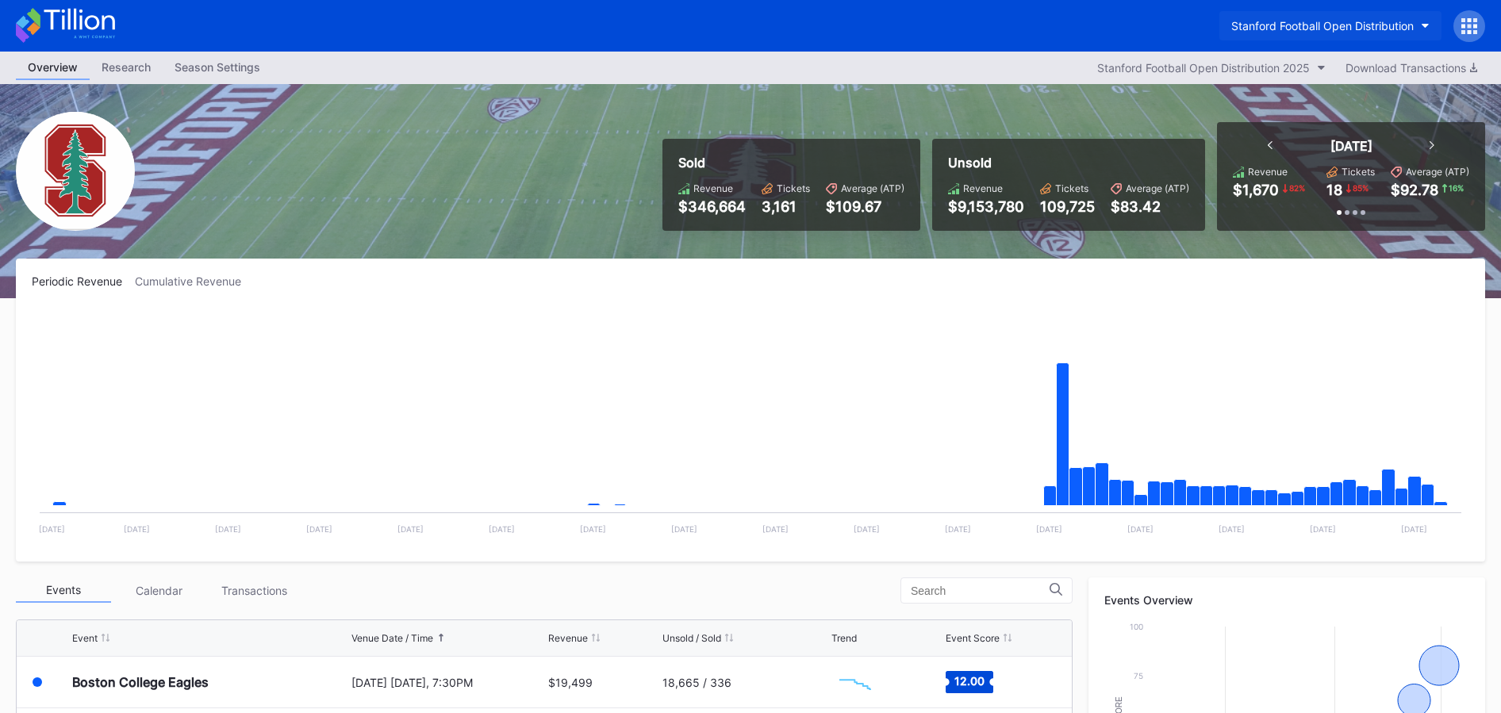
click at [1340, 25] on div "Stanford Football Open Distribution" at bounding box center [1322, 25] width 182 height 13
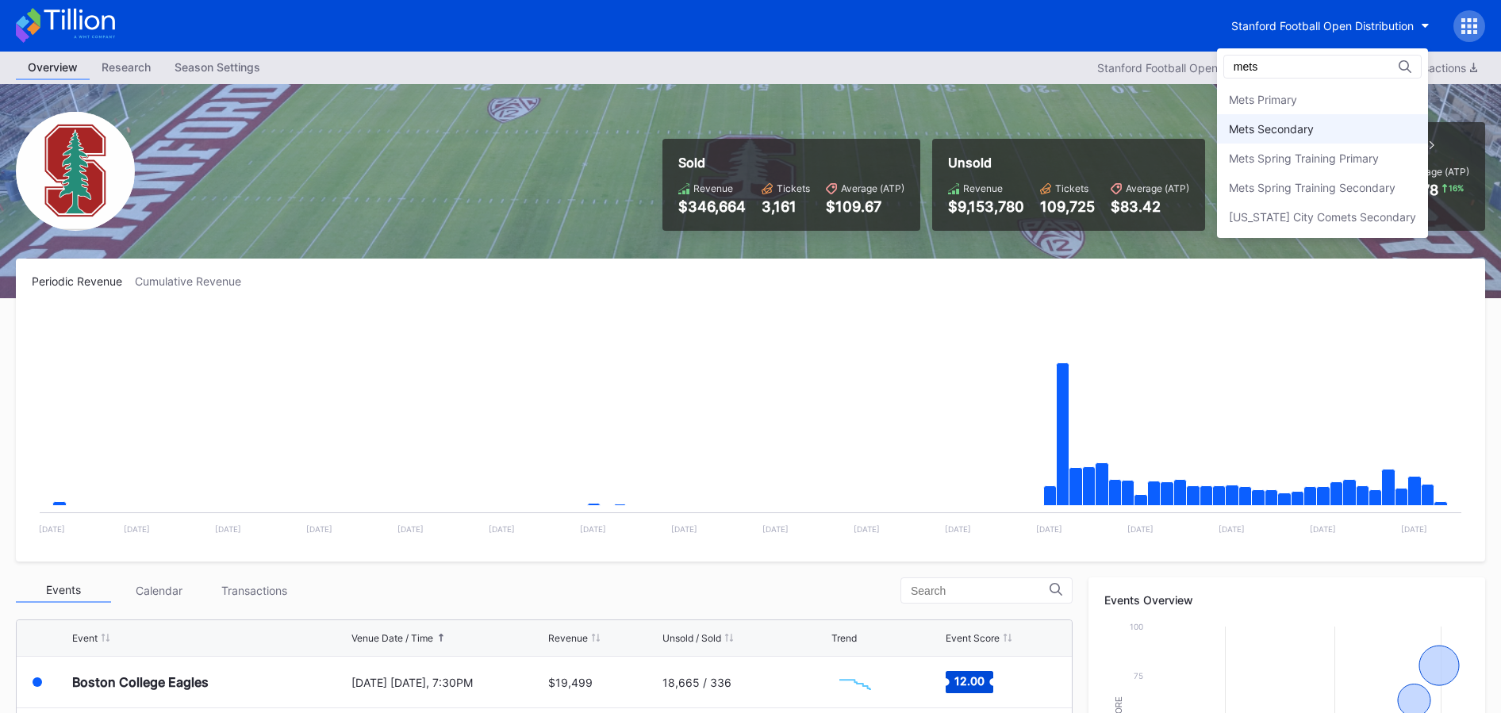
type input "mets"
click at [1346, 117] on div "Mets Secondary" at bounding box center [1322, 128] width 211 height 29
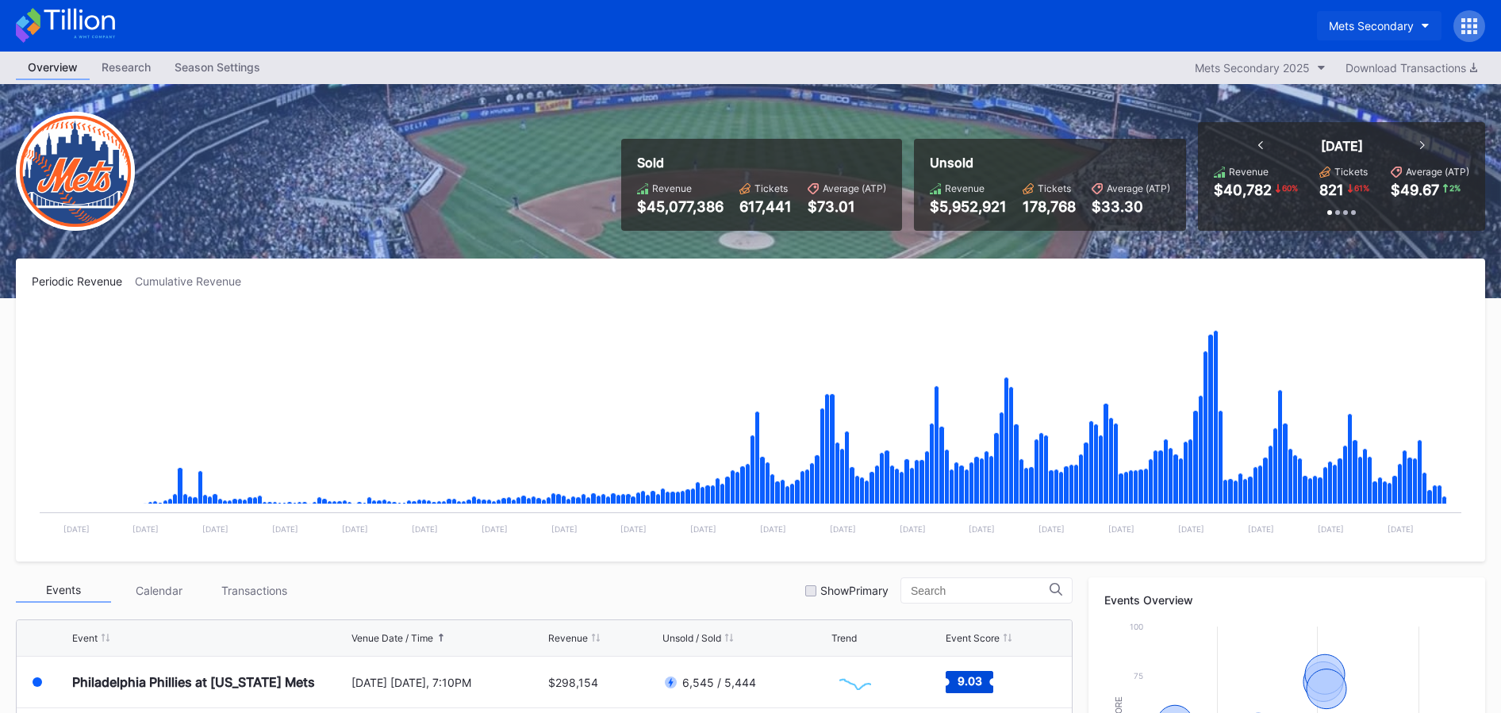
click at [1323, 34] on button "Mets Secondary" at bounding box center [1379, 25] width 125 height 29
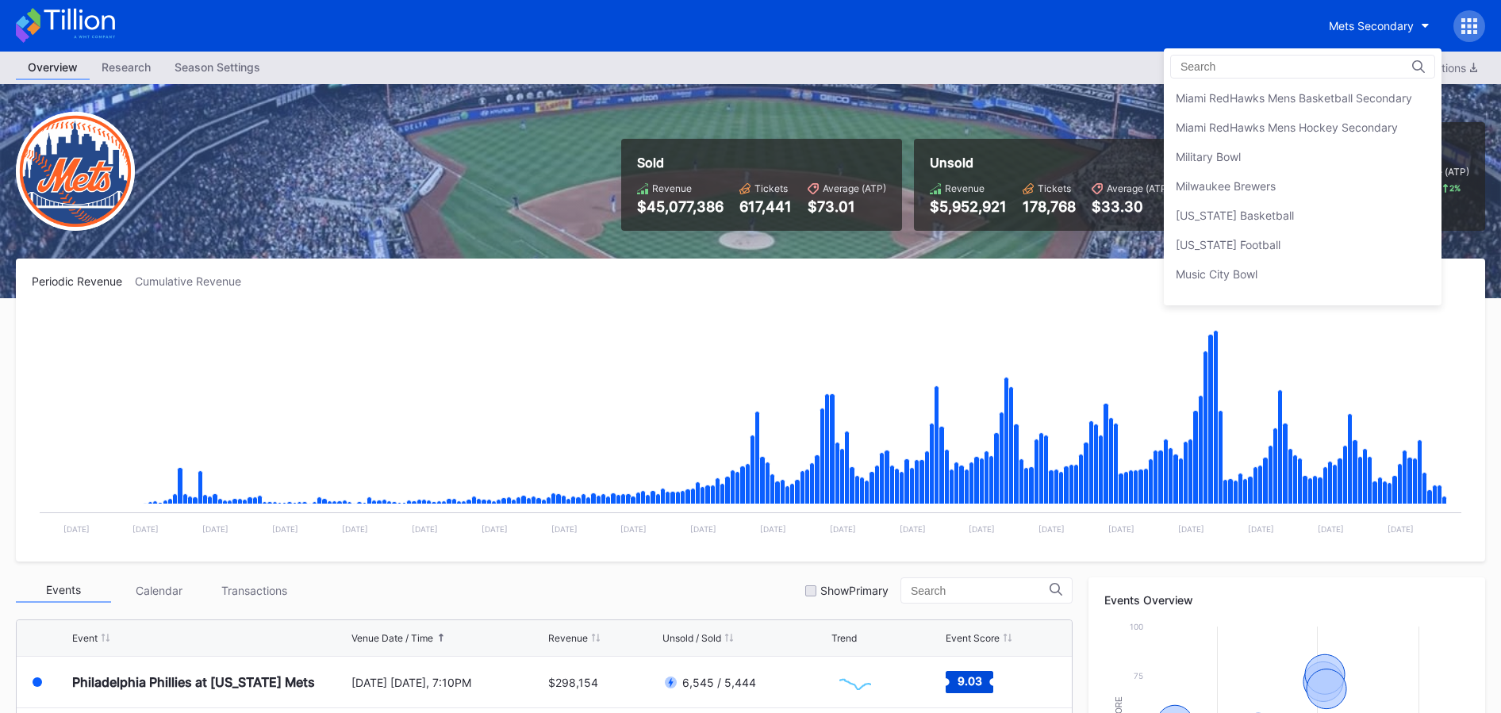
scroll to position [2682, 0]
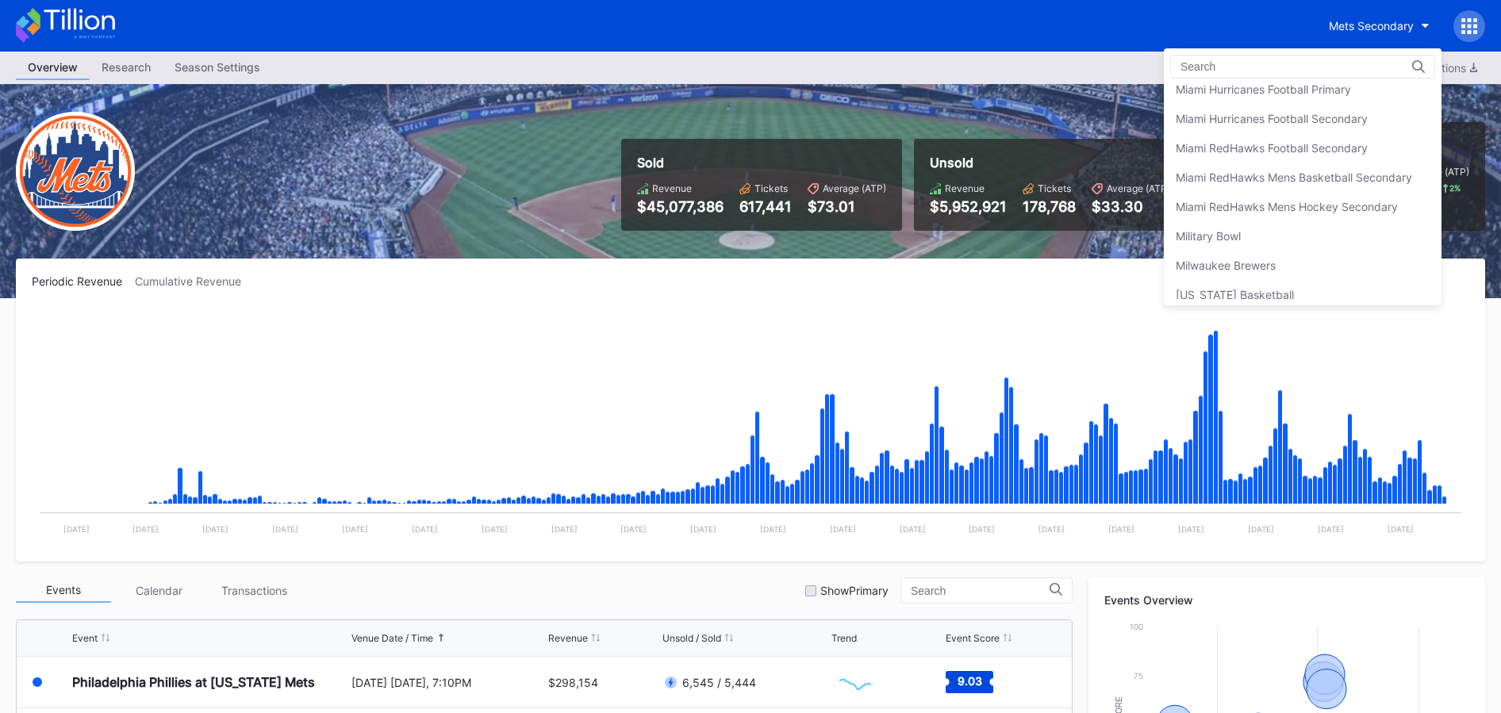
click at [1323, 195] on div "Miami RedHawks Mens Hockey Secondary" at bounding box center [1303, 206] width 278 height 29
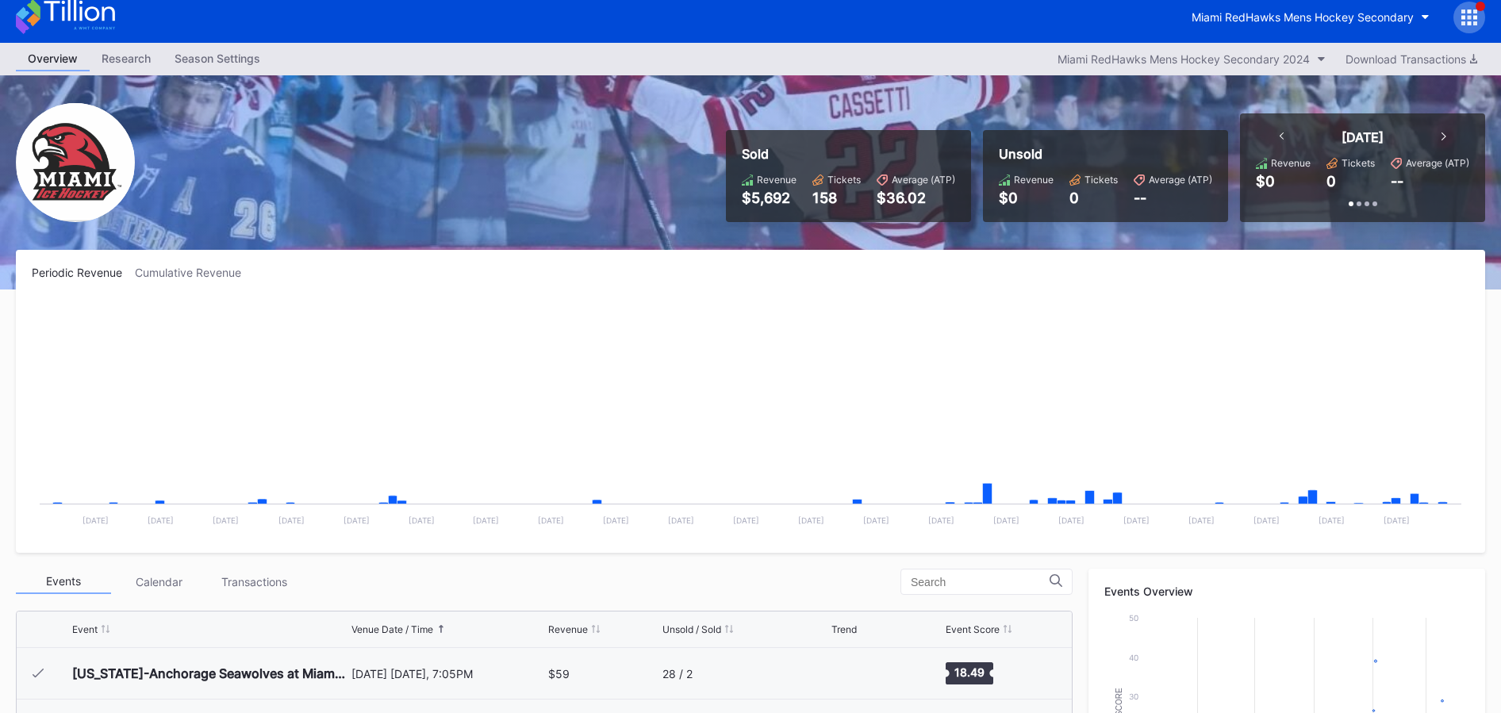
scroll to position [10, 0]
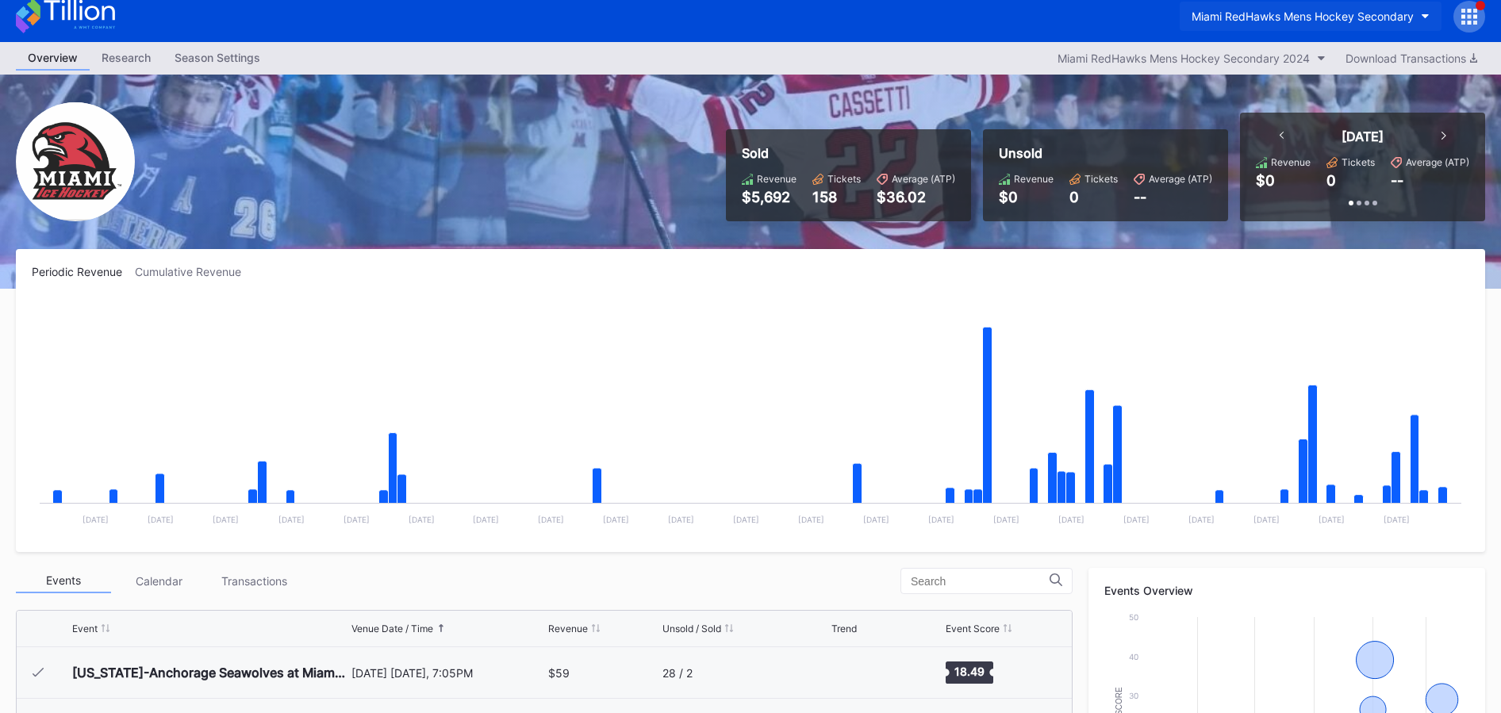
click at [1276, 21] on div "Miami RedHawks Mens Hockey Secondary" at bounding box center [1303, 16] width 222 height 13
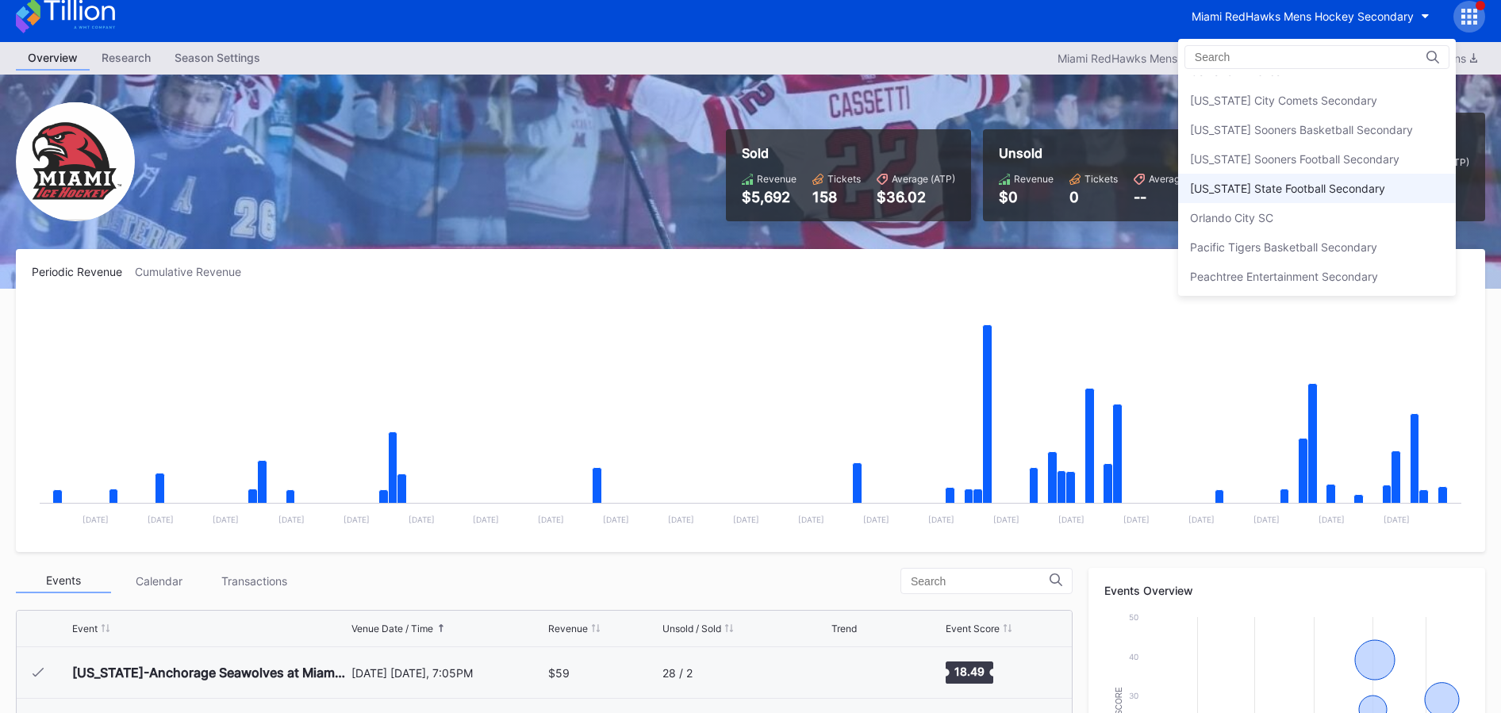
scroll to position [3273, 0]
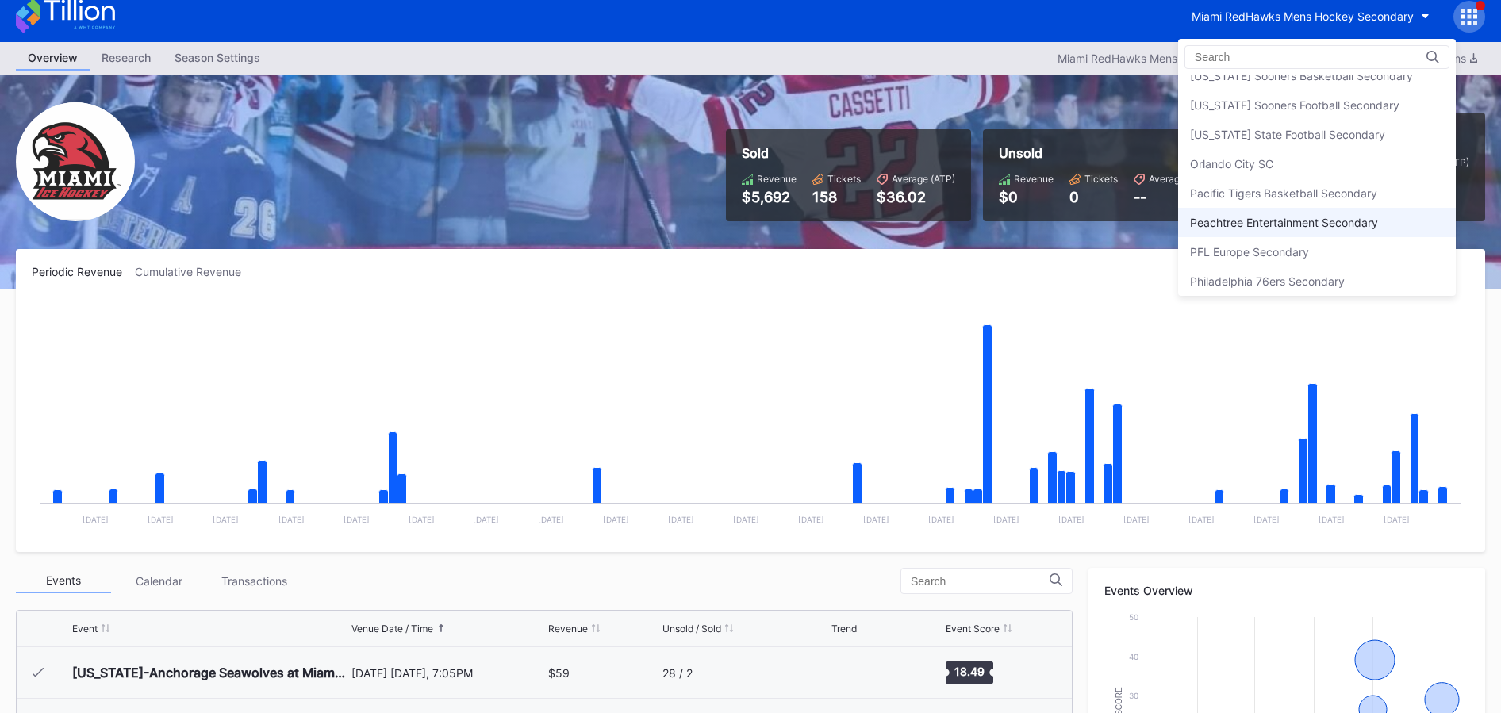
click at [1289, 227] on div "Peachtree Entertainment Secondary" at bounding box center [1284, 222] width 188 height 13
